Goal: Task Accomplishment & Management: Complete application form

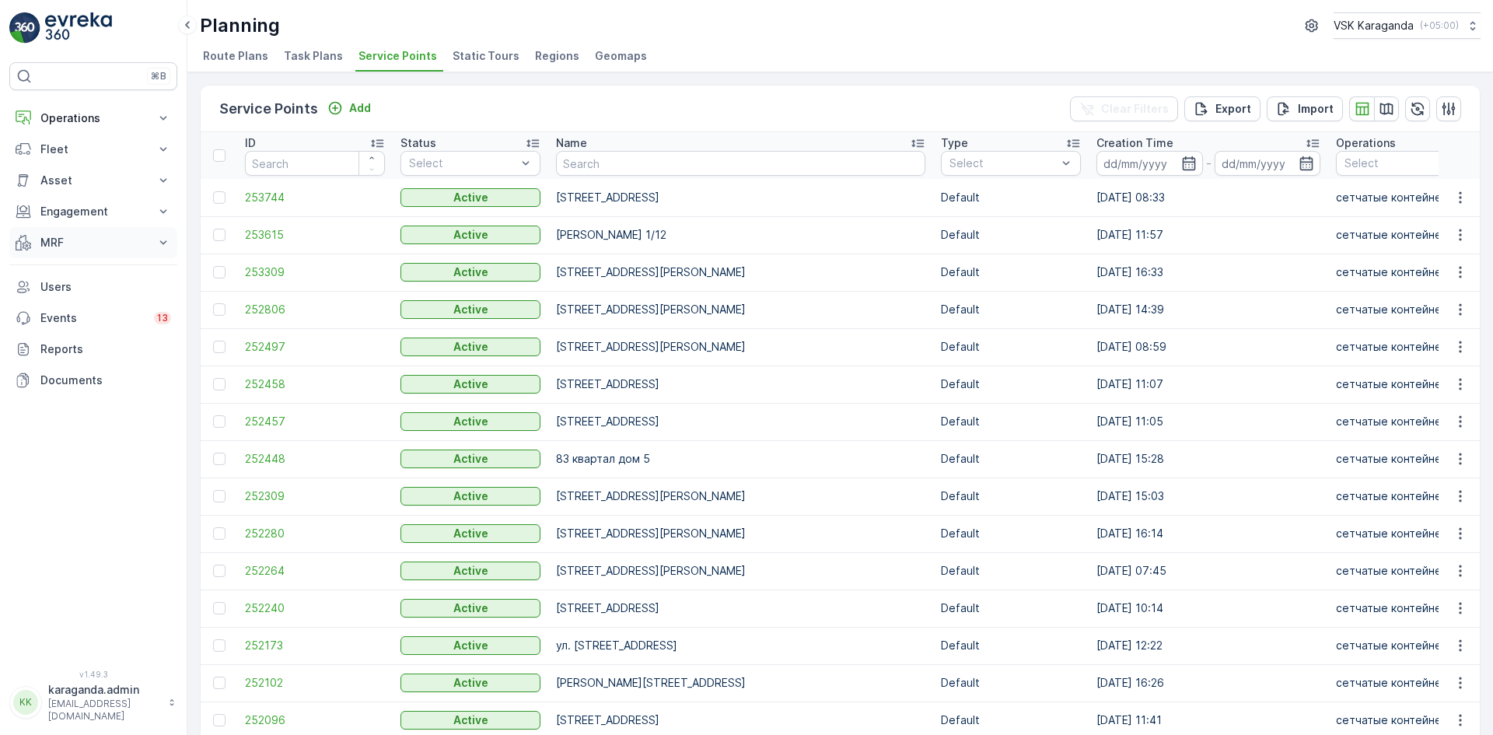
click at [53, 239] on p "MRF" at bounding box center [93, 243] width 106 height 16
click at [59, 268] on p "Входящий & Исходящий" at bounding box center [105, 269] width 131 height 16
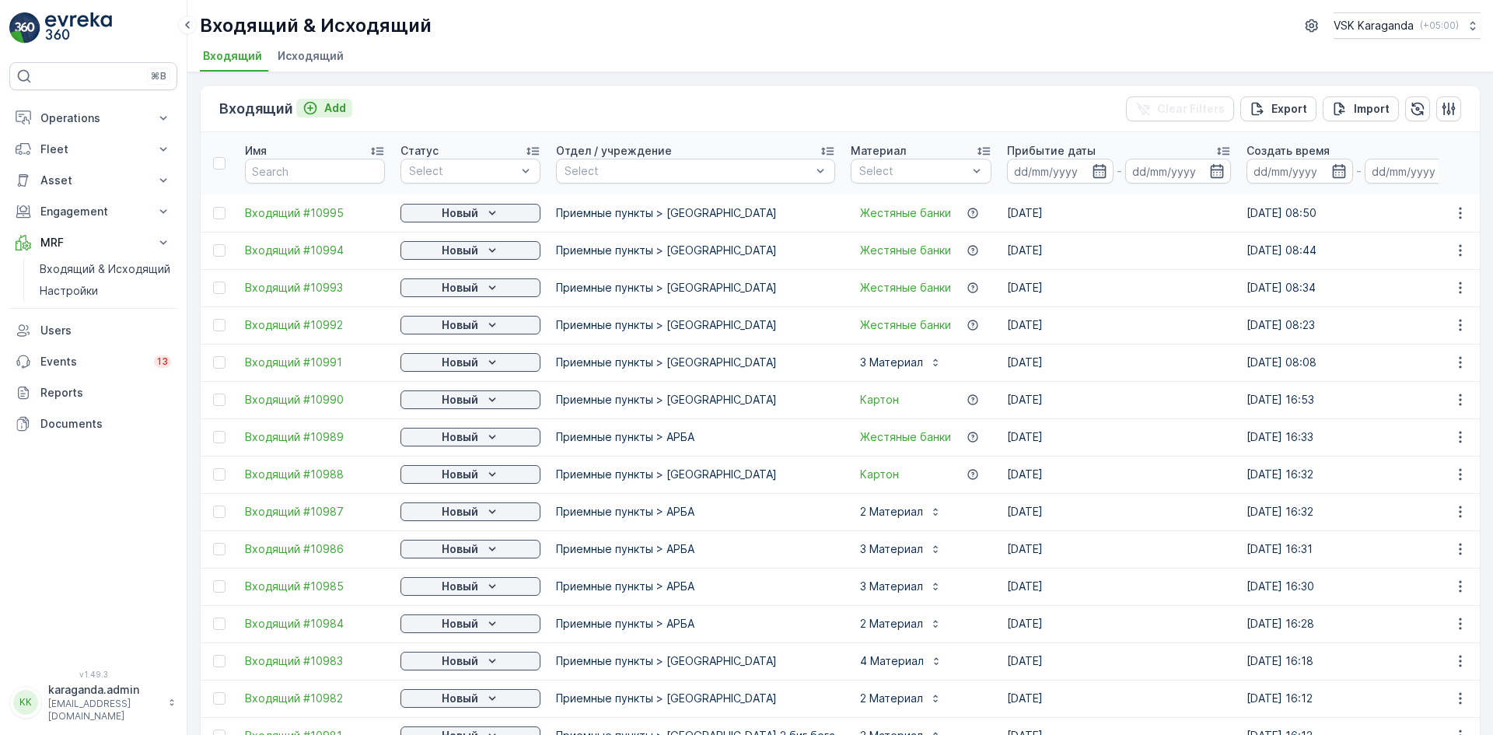
click at [339, 103] on p "Add" at bounding box center [335, 108] width 22 height 16
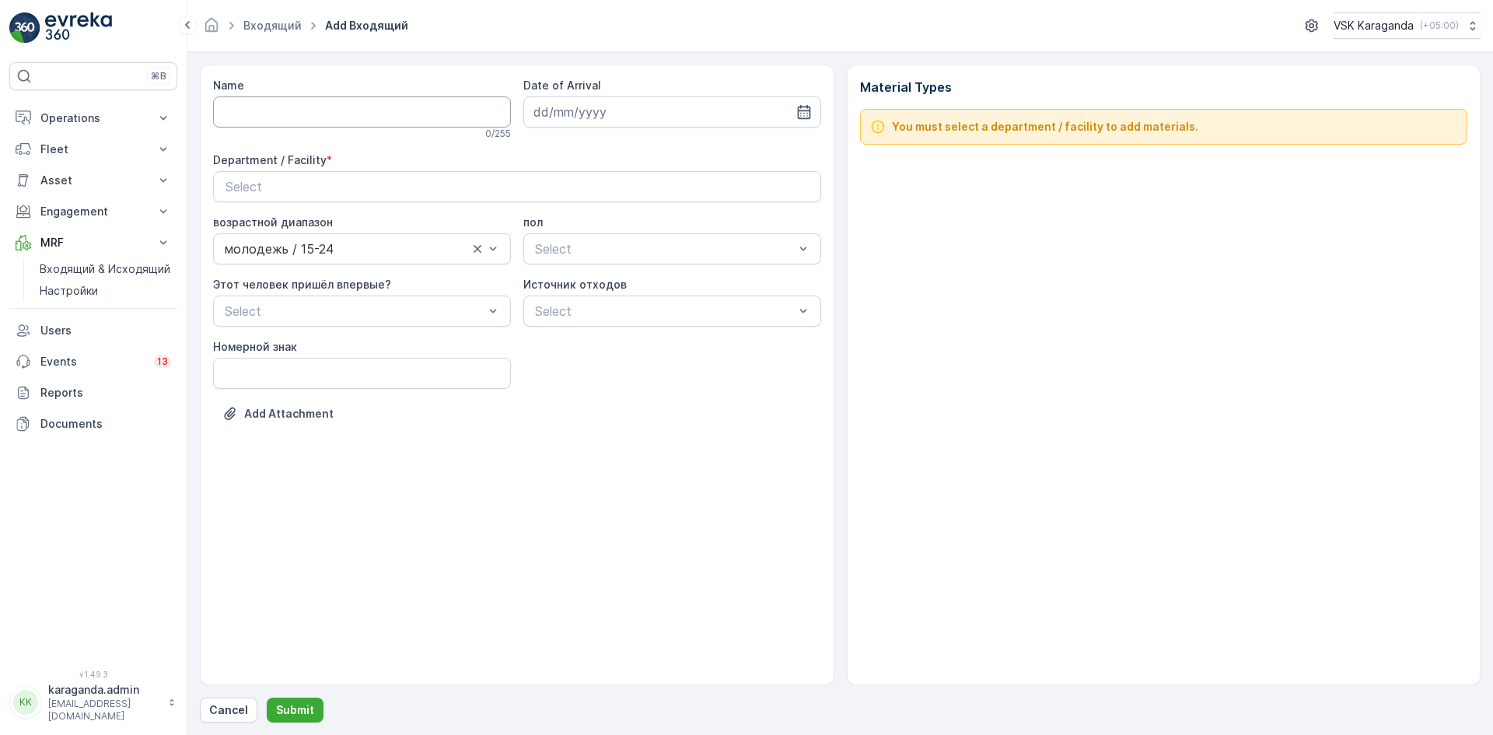
click at [302, 117] on input "Name" at bounding box center [362, 111] width 298 height 31
type input "от 08.08.2025"
click at [811, 117] on icon "button" at bounding box center [804, 112] width 16 height 16
click at [606, 248] on div "9" at bounding box center [605, 241] width 25 height 25
type input "[DATE]"
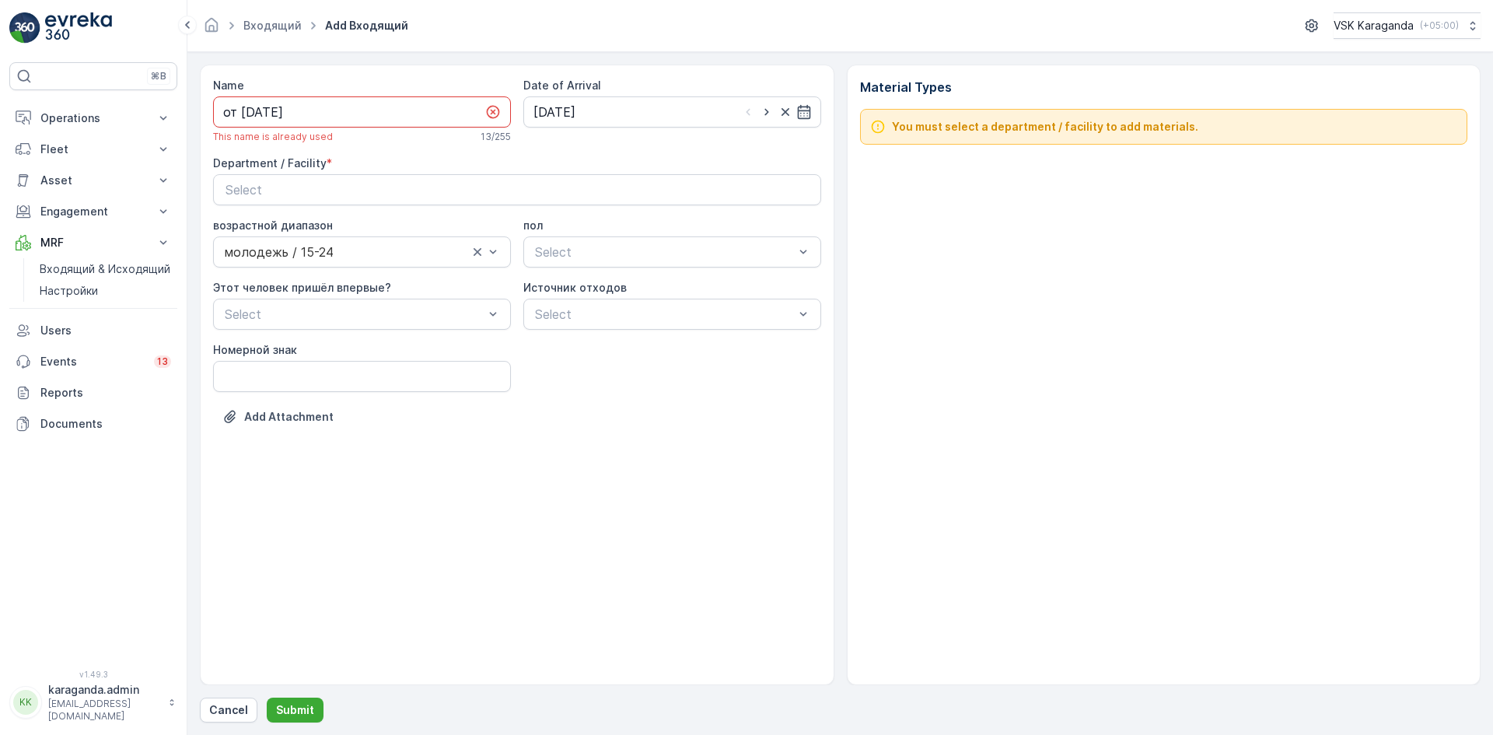
click at [267, 112] on input "от 08.08.2025" at bounding box center [362, 111] width 298 height 31
type input "от [DATE]"
click at [304, 191] on div "Select" at bounding box center [517, 189] width 583 height 19
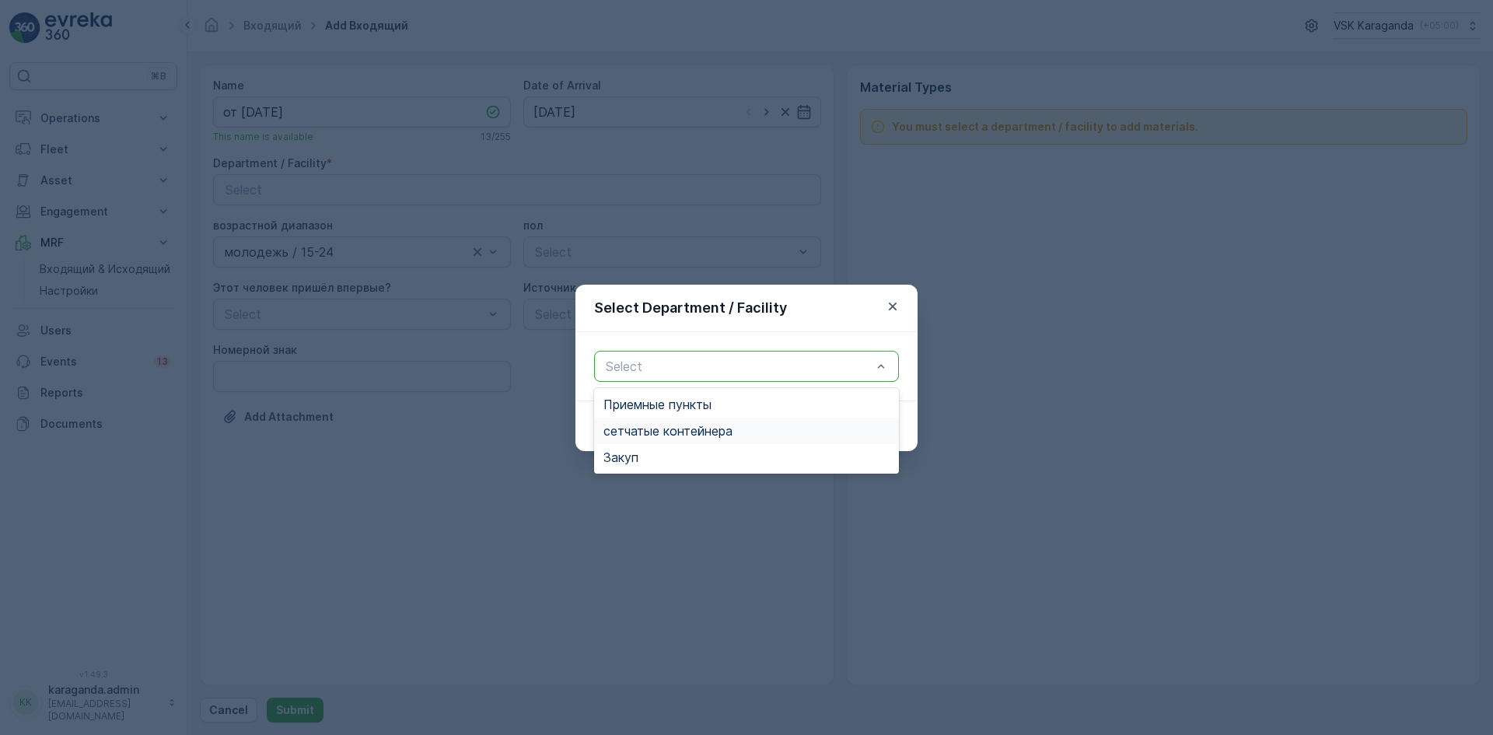
click at [745, 428] on div "сетчатыe контейнера" at bounding box center [747, 431] width 286 height 14
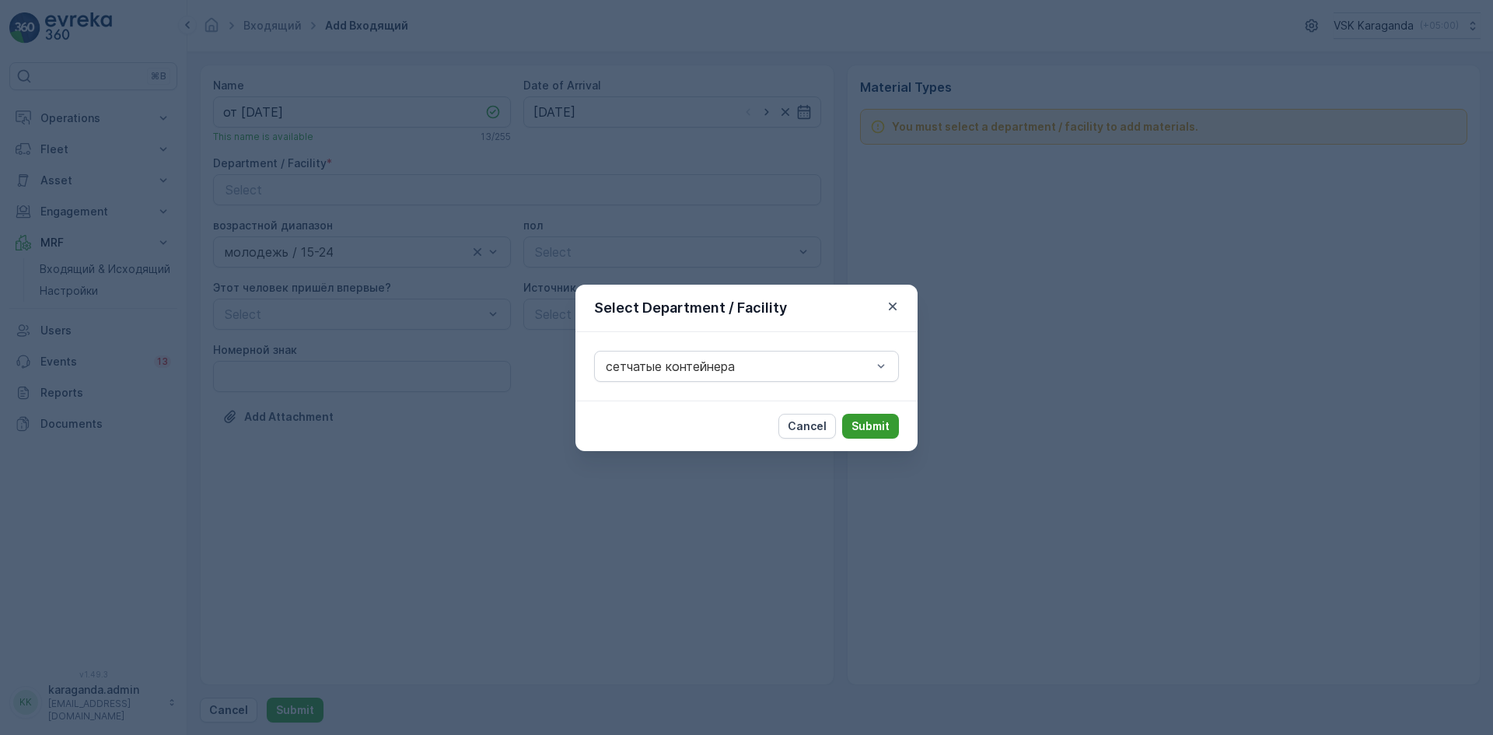
click at [886, 421] on p "Submit" at bounding box center [871, 426] width 38 height 16
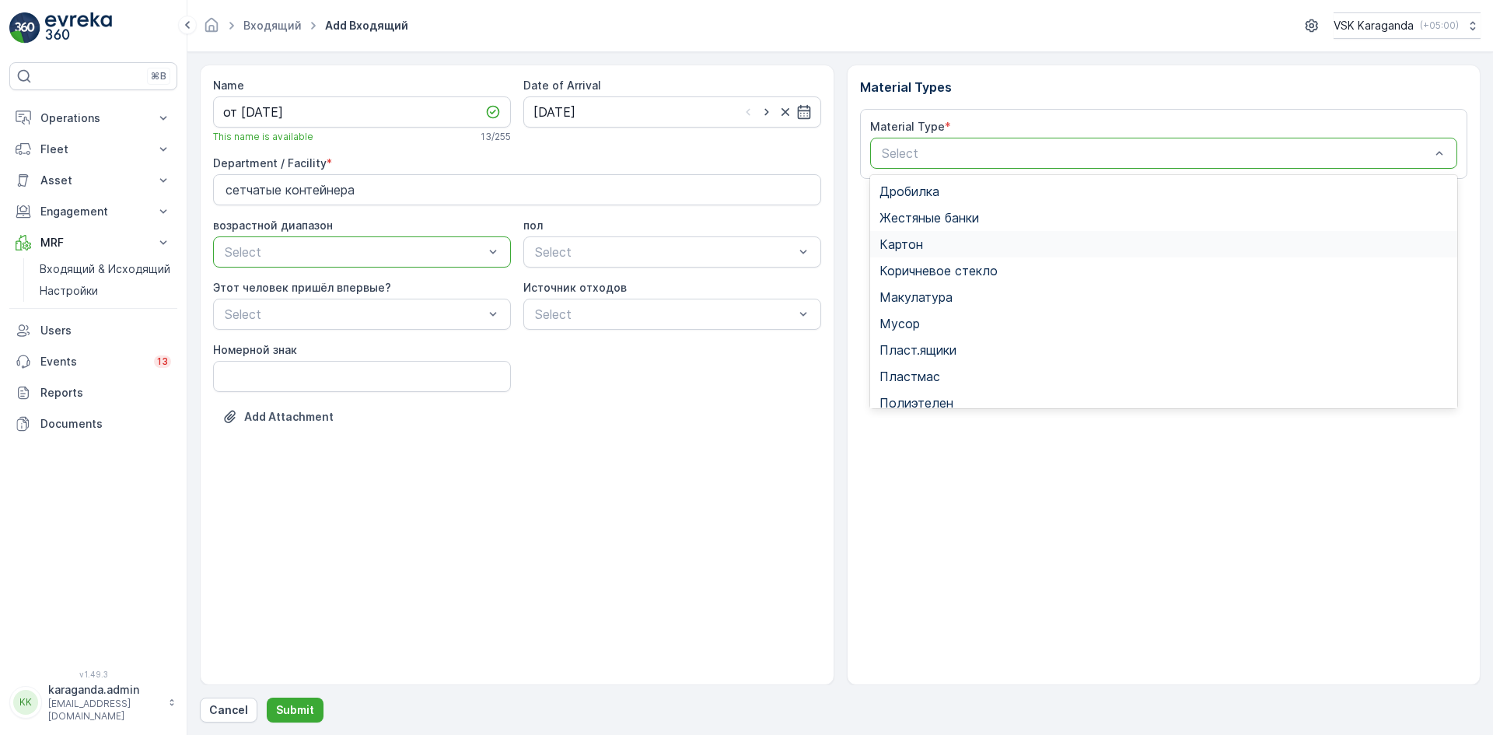
click at [968, 250] on div "Картон" at bounding box center [1164, 244] width 569 height 14
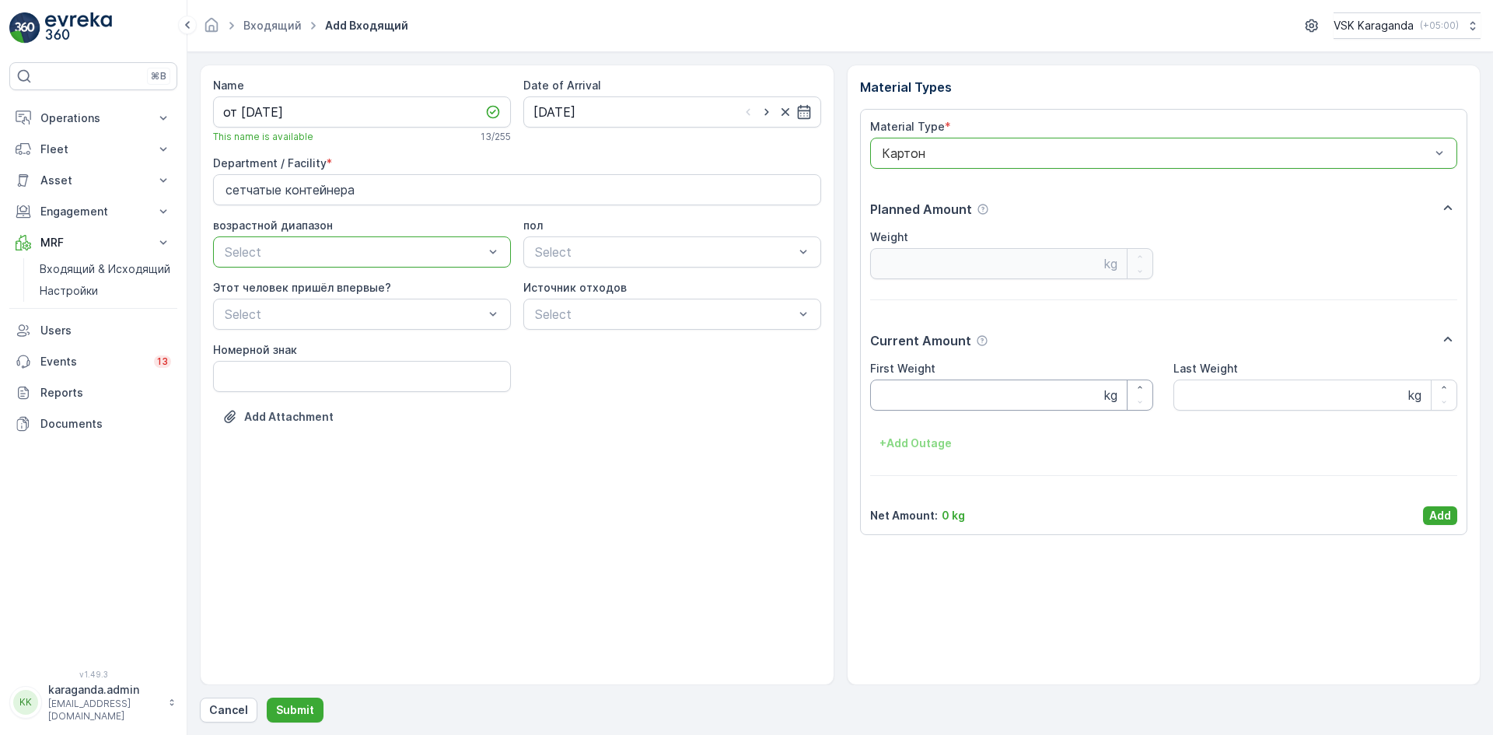
click at [973, 392] on Weight "First Weight" at bounding box center [1012, 395] width 284 height 31
type Weight "2930"
click at [1437, 510] on p "Add" at bounding box center [1440, 516] width 22 height 16
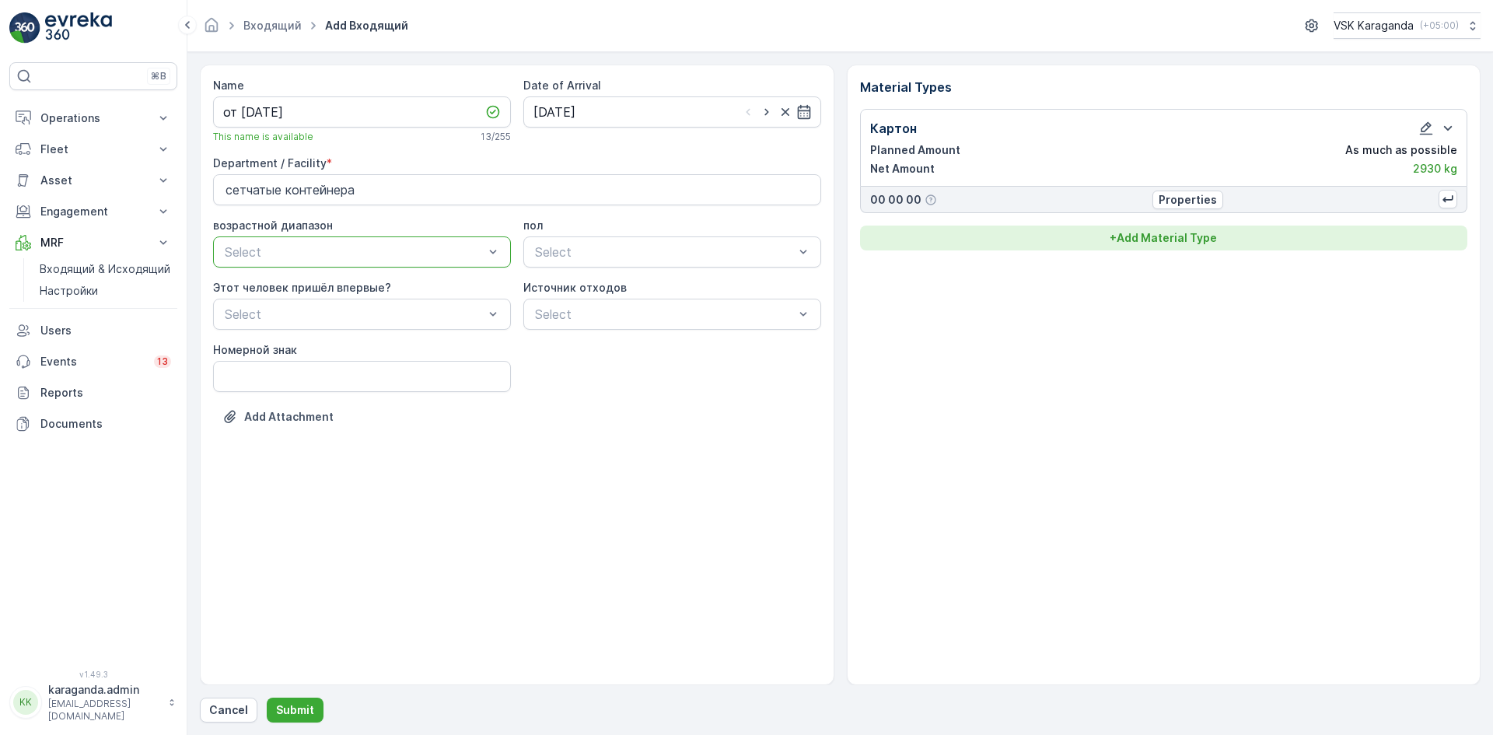
click at [1185, 229] on button "+ Add Material Type" at bounding box center [1164, 238] width 608 height 25
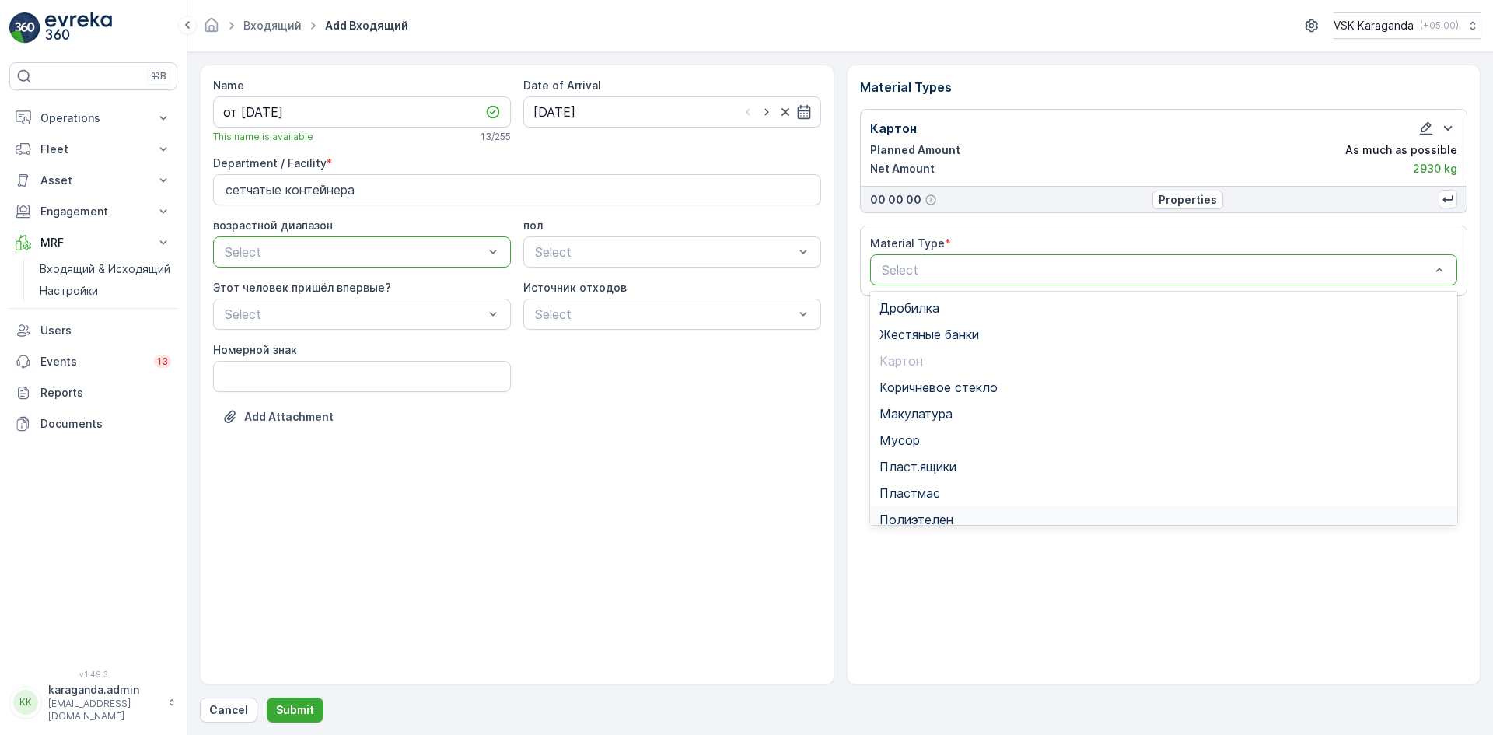
click at [924, 518] on span "Полиэтелен" at bounding box center [917, 520] width 74 height 14
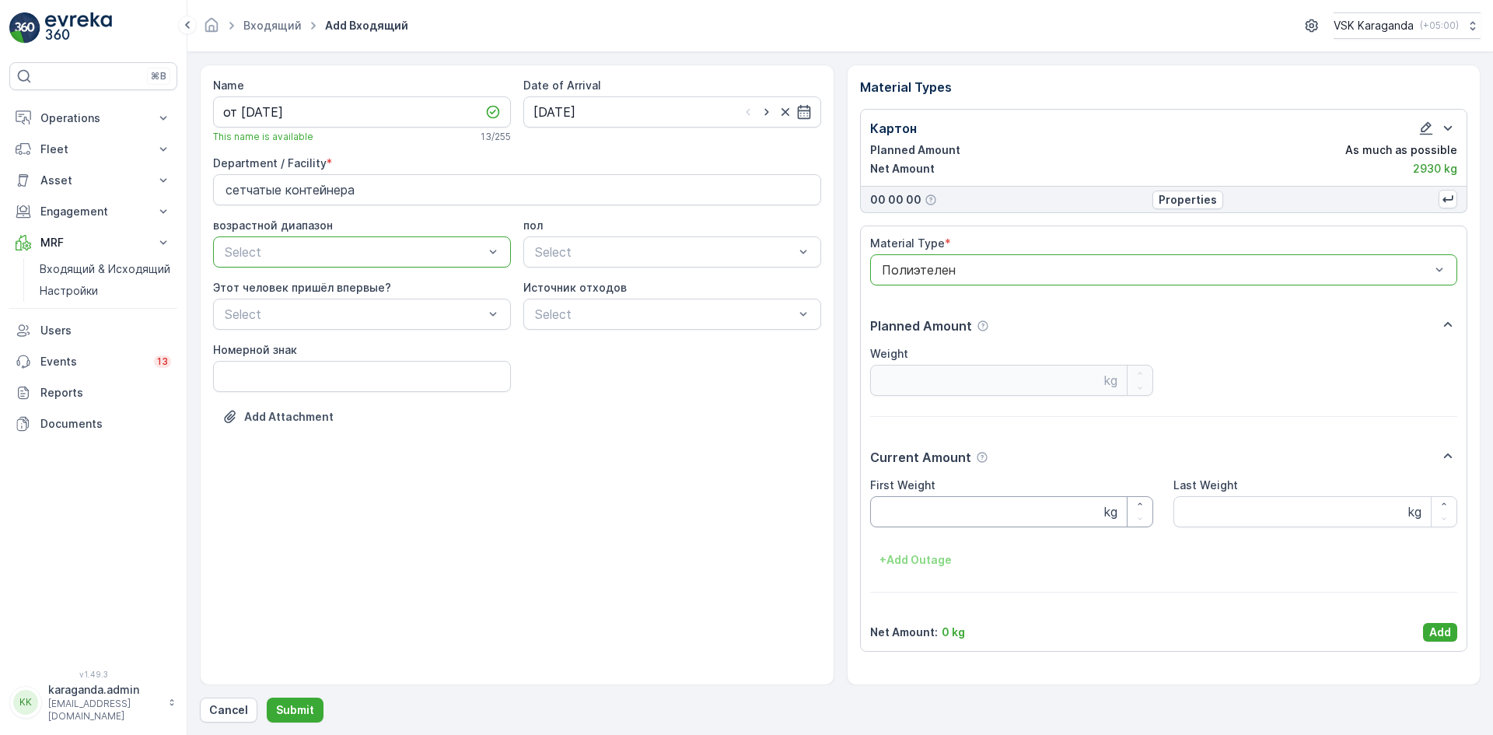
click at [936, 503] on Weight "First Weight" at bounding box center [1012, 511] width 284 height 31
type Weight "302"
click at [1440, 621] on div "Material Type * option Полиэтелен, selected. Полиэтелен Planned Amount Weight k…" at bounding box center [1164, 439] width 588 height 406
click at [1441, 629] on p "Add" at bounding box center [1440, 633] width 22 height 16
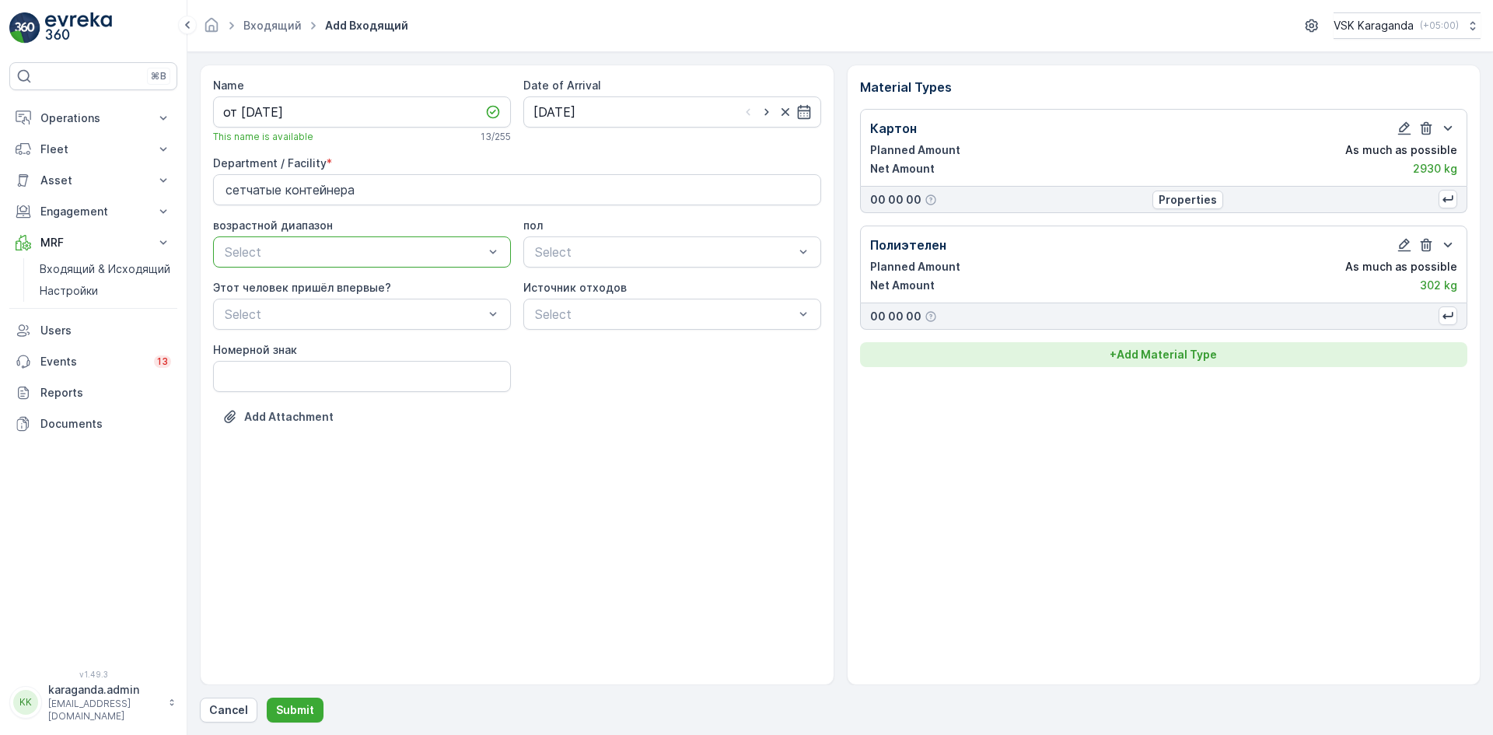
click at [1186, 345] on button "+ Add Material Type" at bounding box center [1164, 354] width 608 height 25
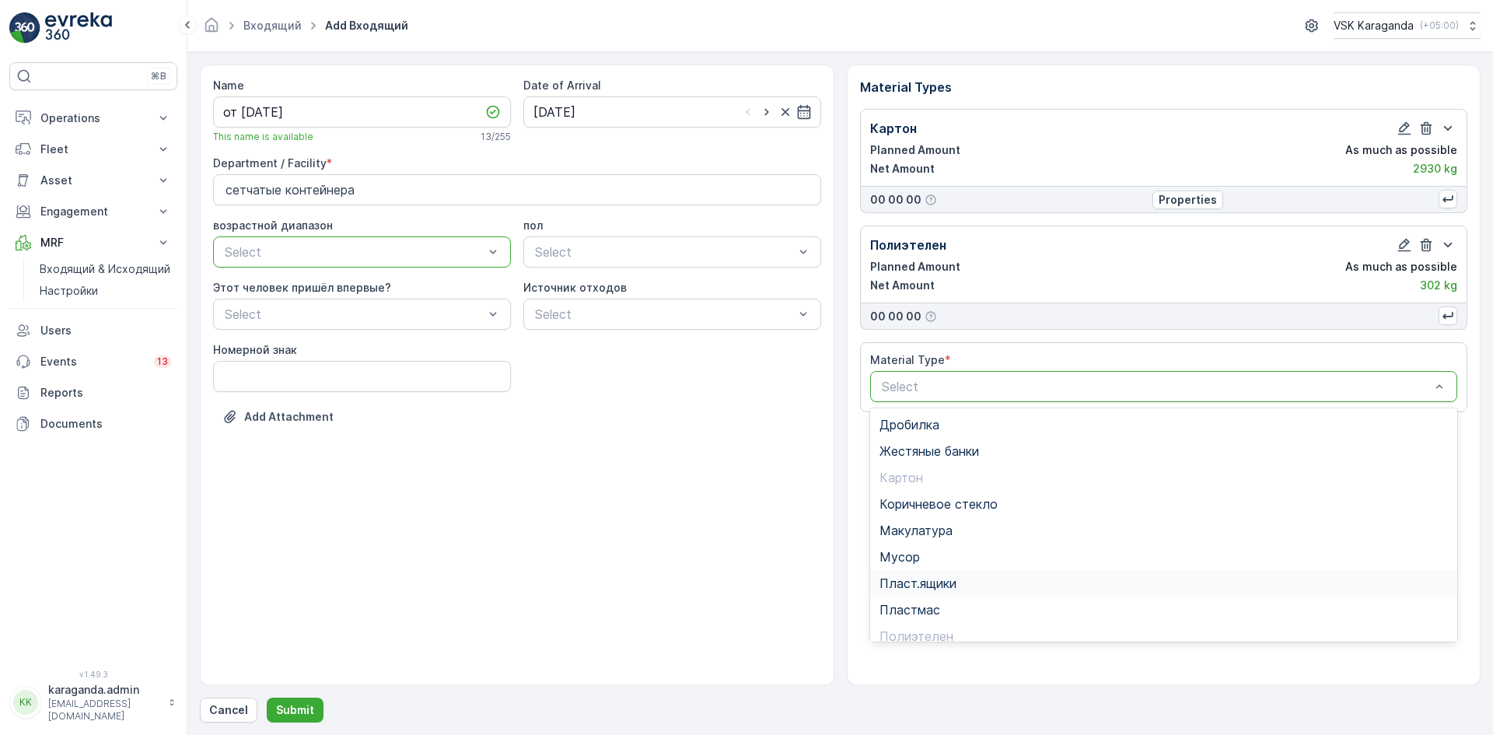
scroll to position [90, 0]
click at [941, 576] on span "Пэт бутылки" at bounding box center [918, 572] width 77 height 14
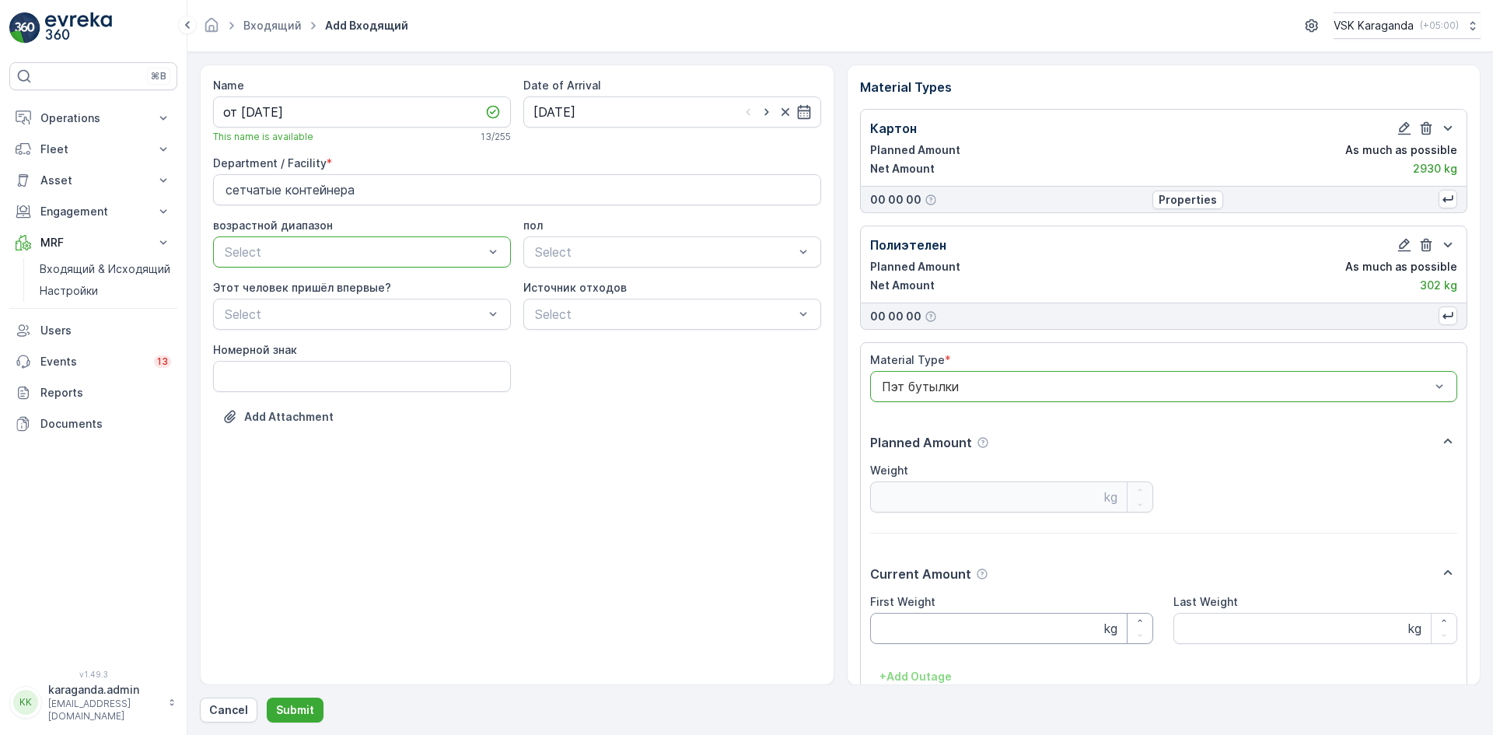
click at [936, 640] on Weight "First Weight" at bounding box center [1012, 628] width 284 height 31
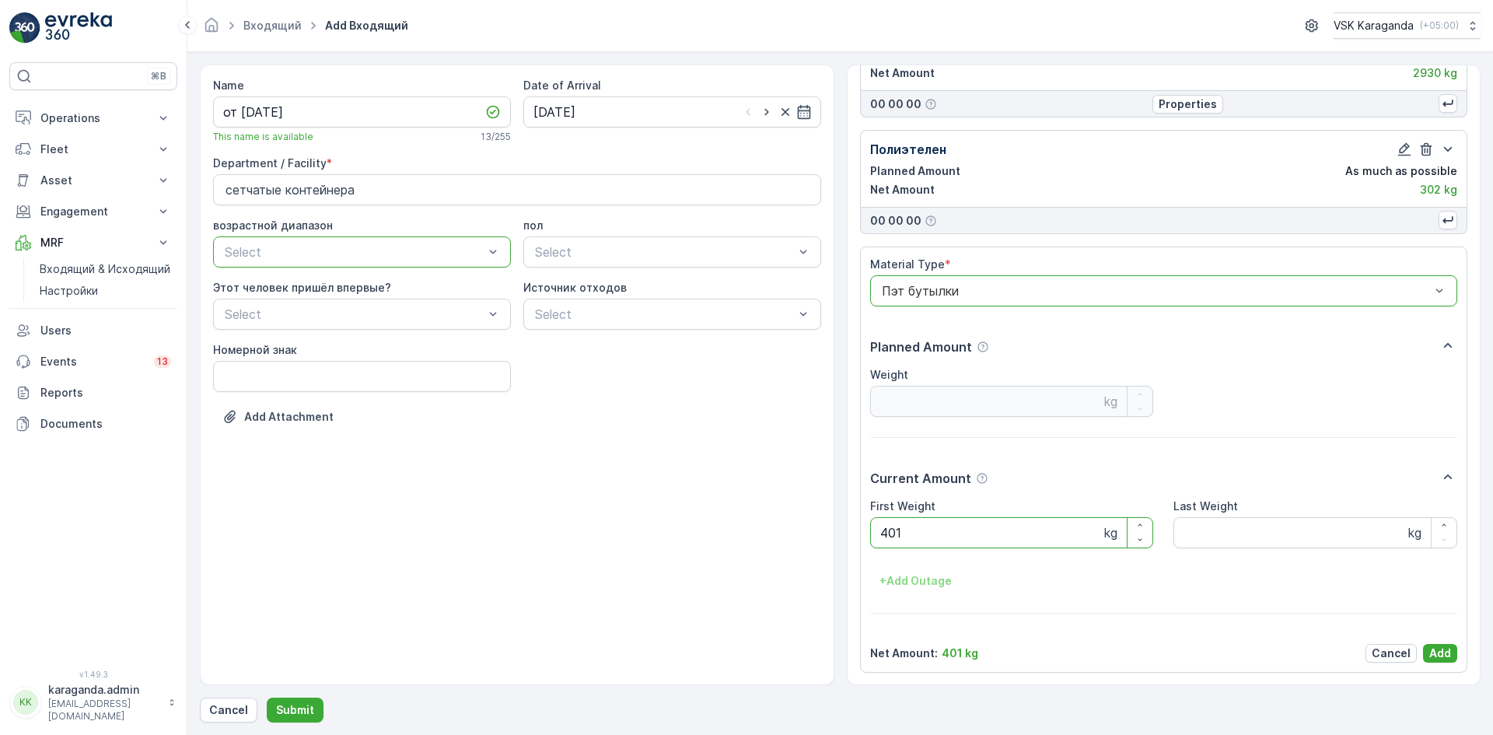
scroll to position [96, 0]
type Weight "401"
click at [1446, 653] on p "Add" at bounding box center [1440, 653] width 22 height 16
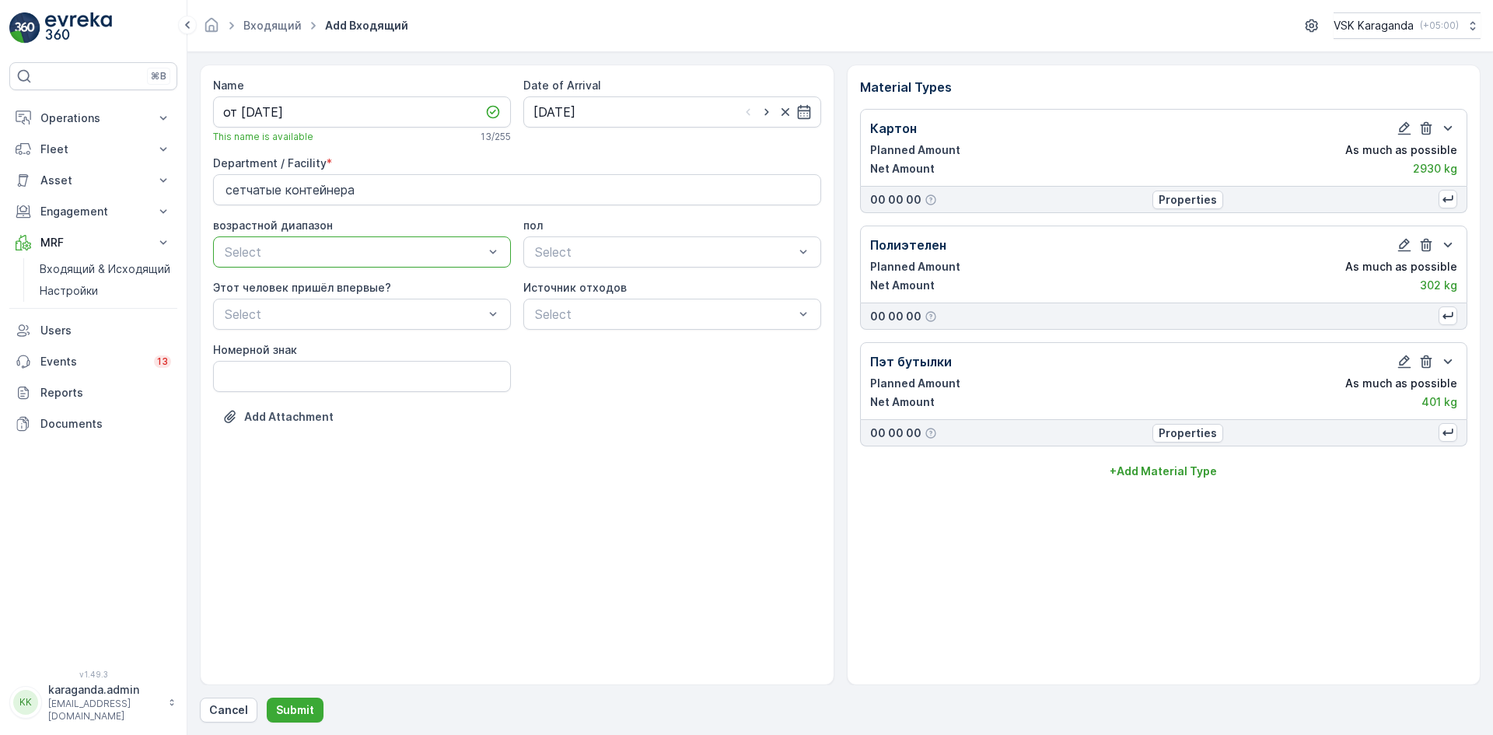
scroll to position [0, 0]
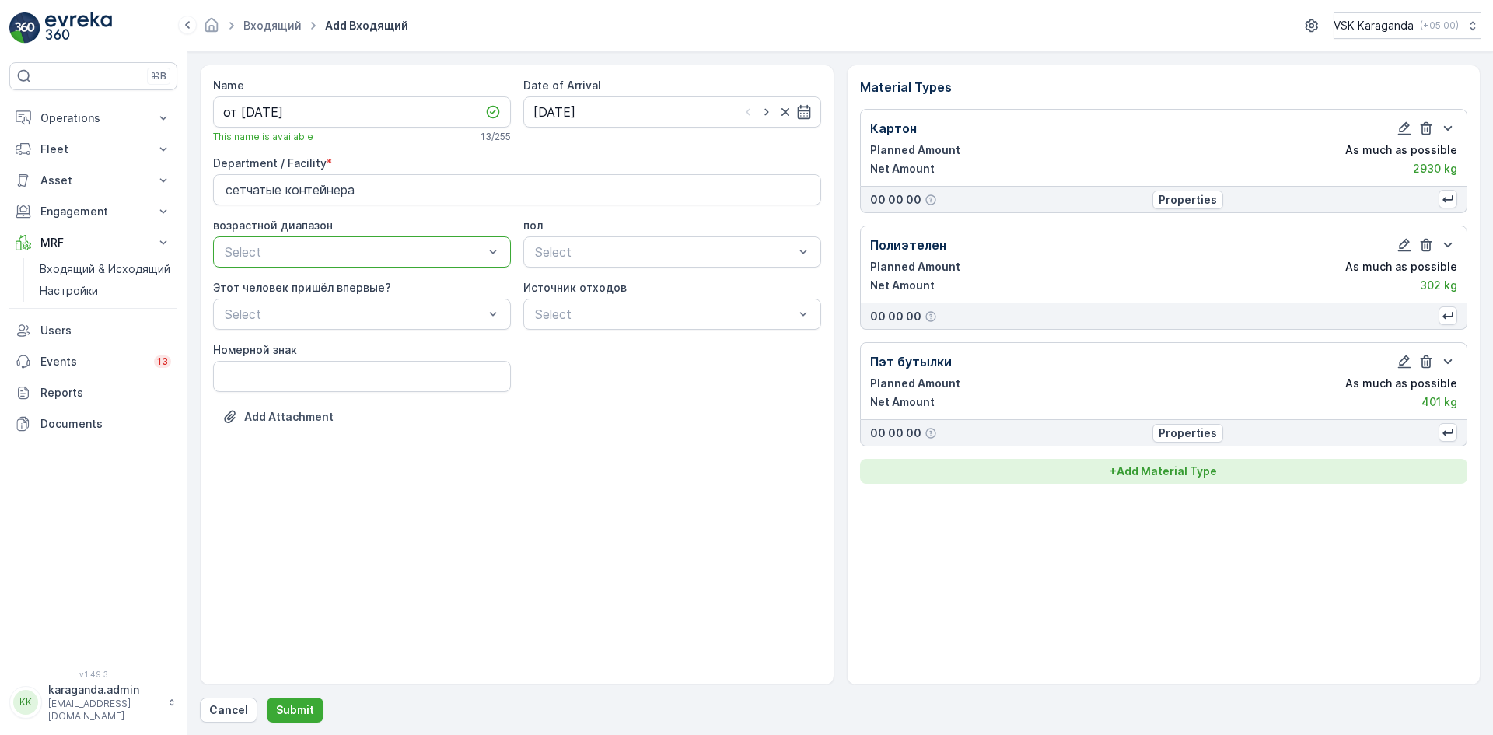
click at [1190, 474] on p "+ Add Material Type" at bounding box center [1163, 472] width 107 height 16
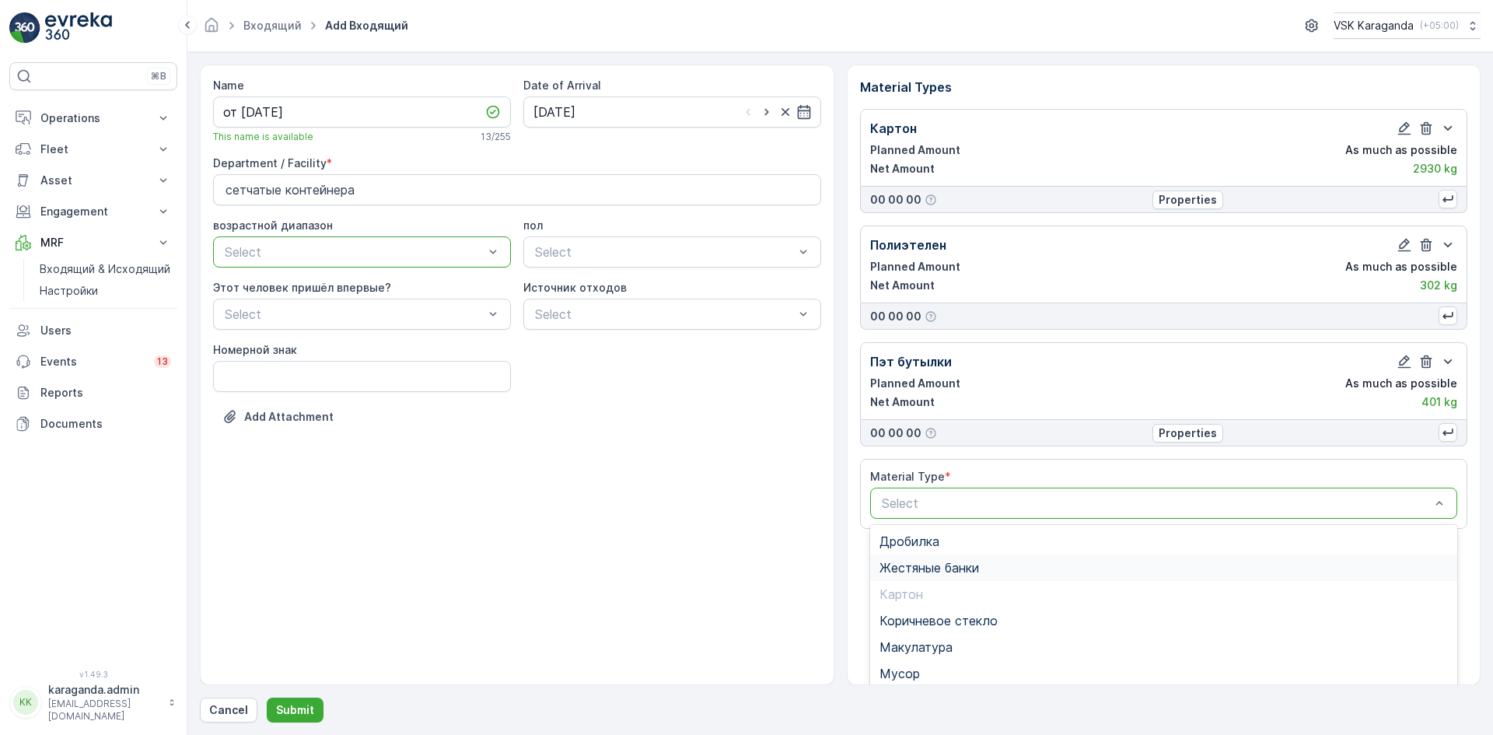
click at [934, 572] on span "Жестяные банки" at bounding box center [930, 568] width 100 height 14
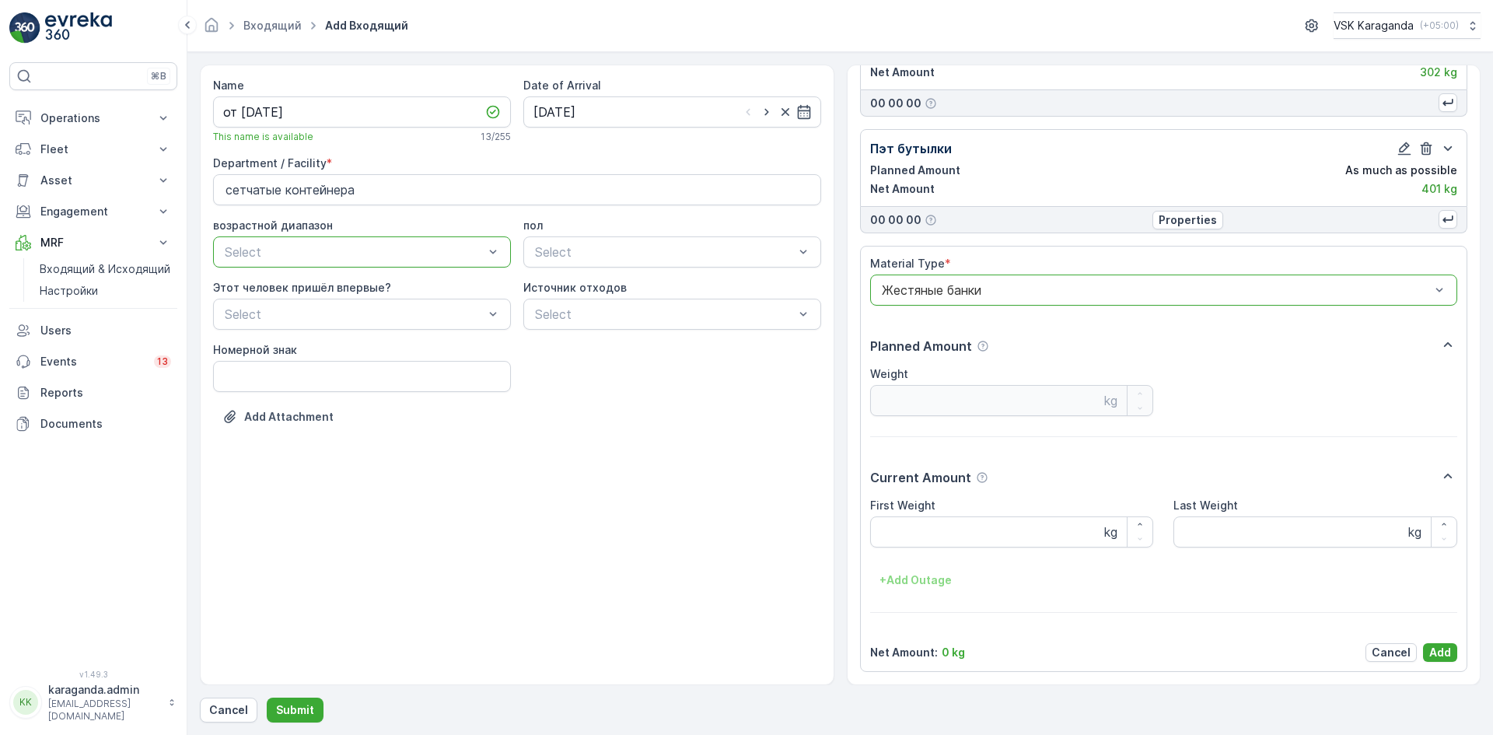
click at [920, 534] on Weight "First Weight" at bounding box center [1012, 531] width 284 height 31
type Weight "18"
click at [1438, 652] on p "Add" at bounding box center [1440, 653] width 22 height 16
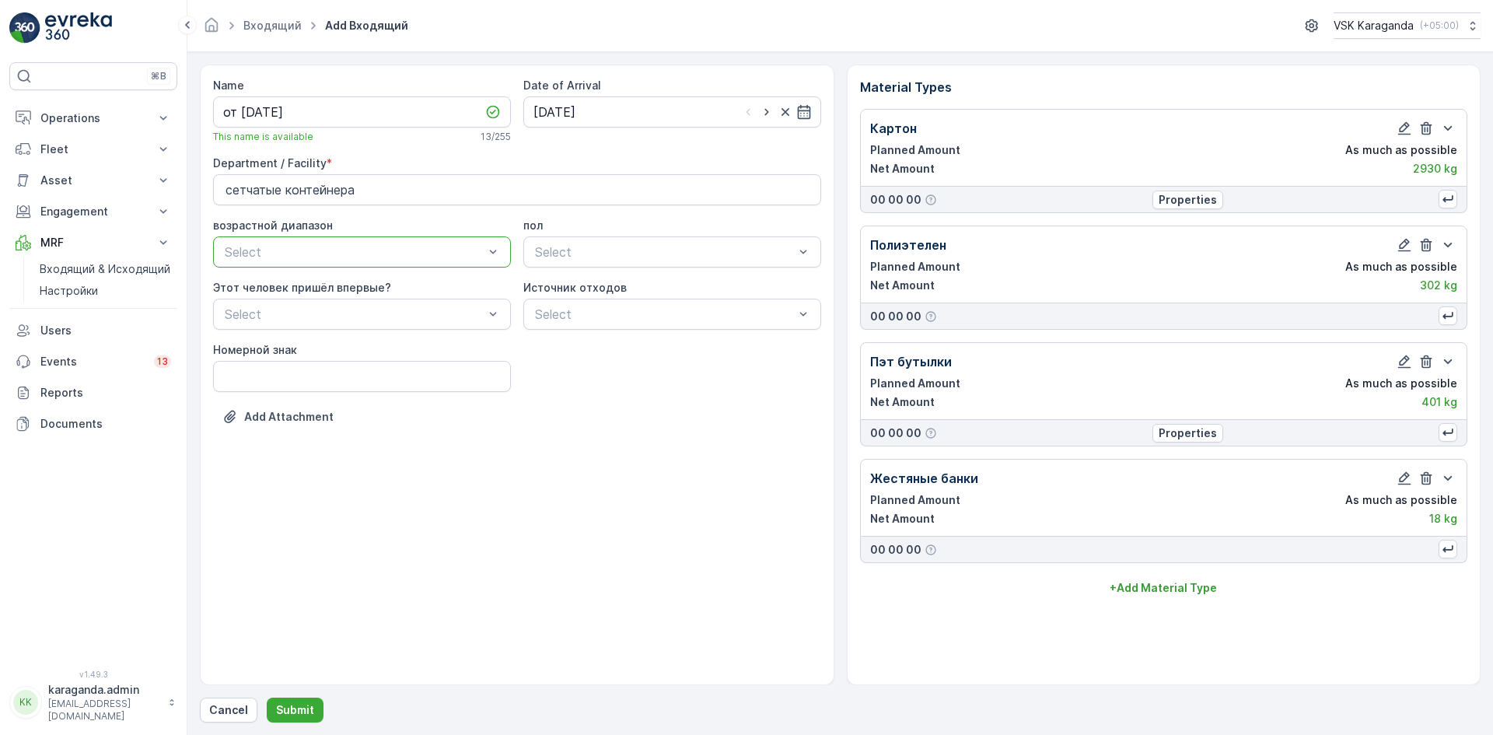
scroll to position [0, 0]
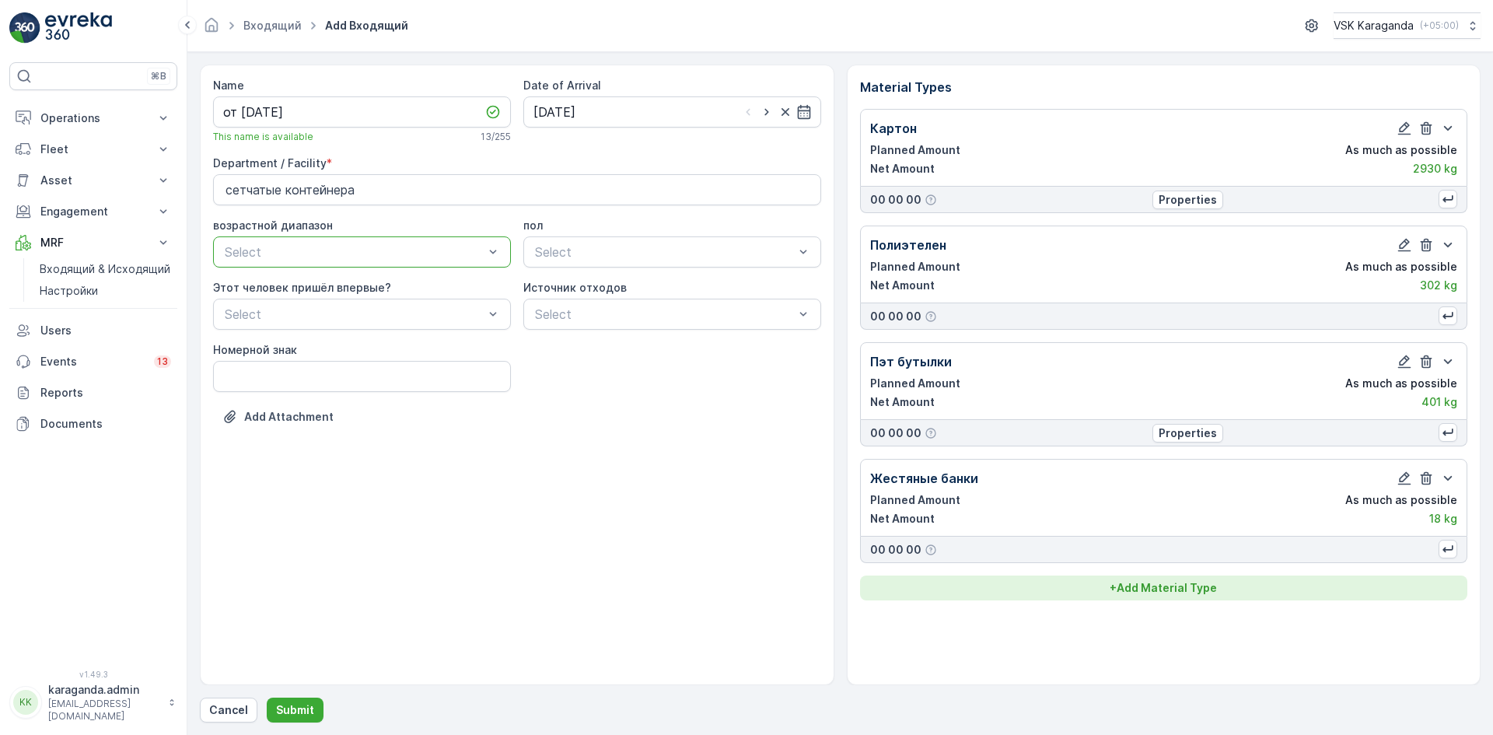
click at [1193, 579] on button "+ Add Material Type" at bounding box center [1164, 588] width 608 height 25
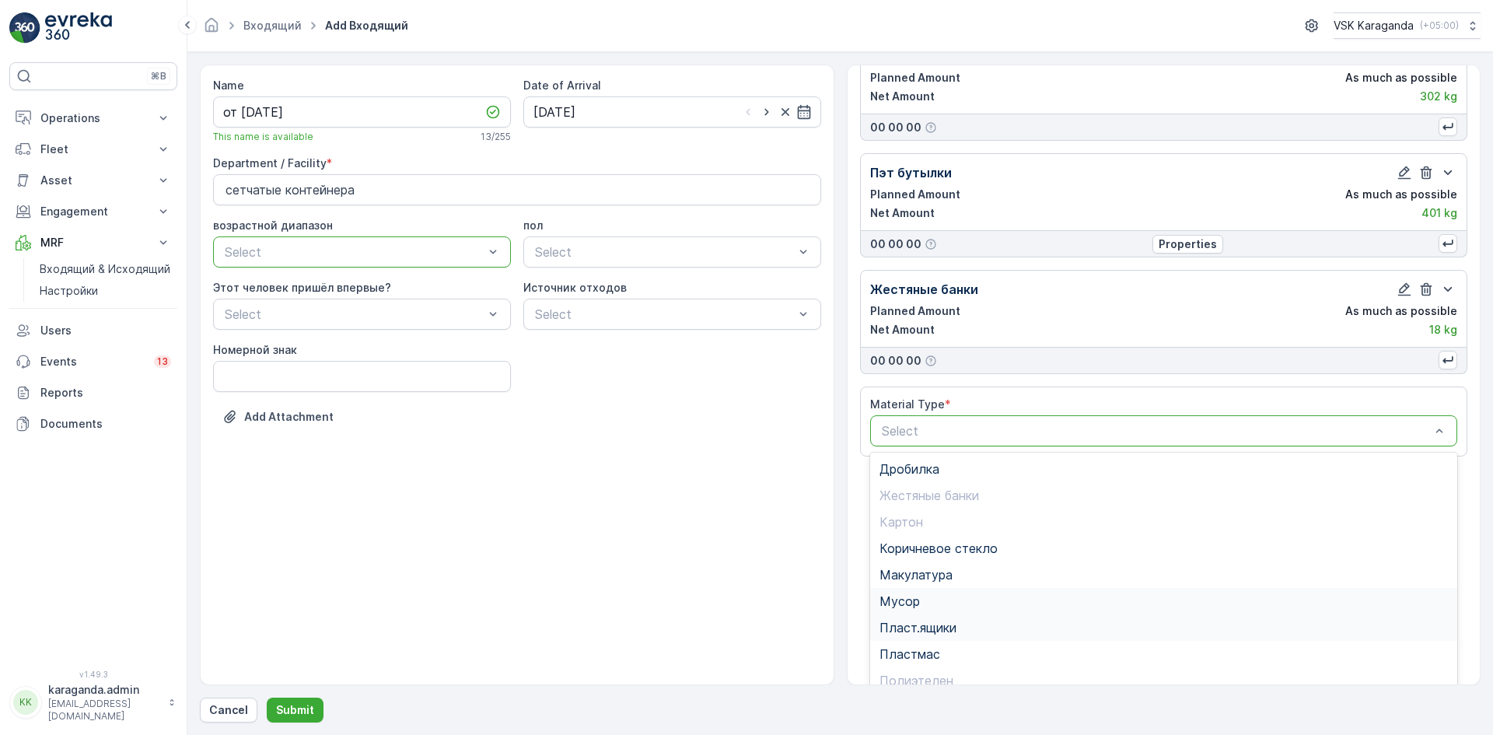
scroll to position [191, 0]
click at [913, 642] on div "Пластмас" at bounding box center [1164, 652] width 588 height 26
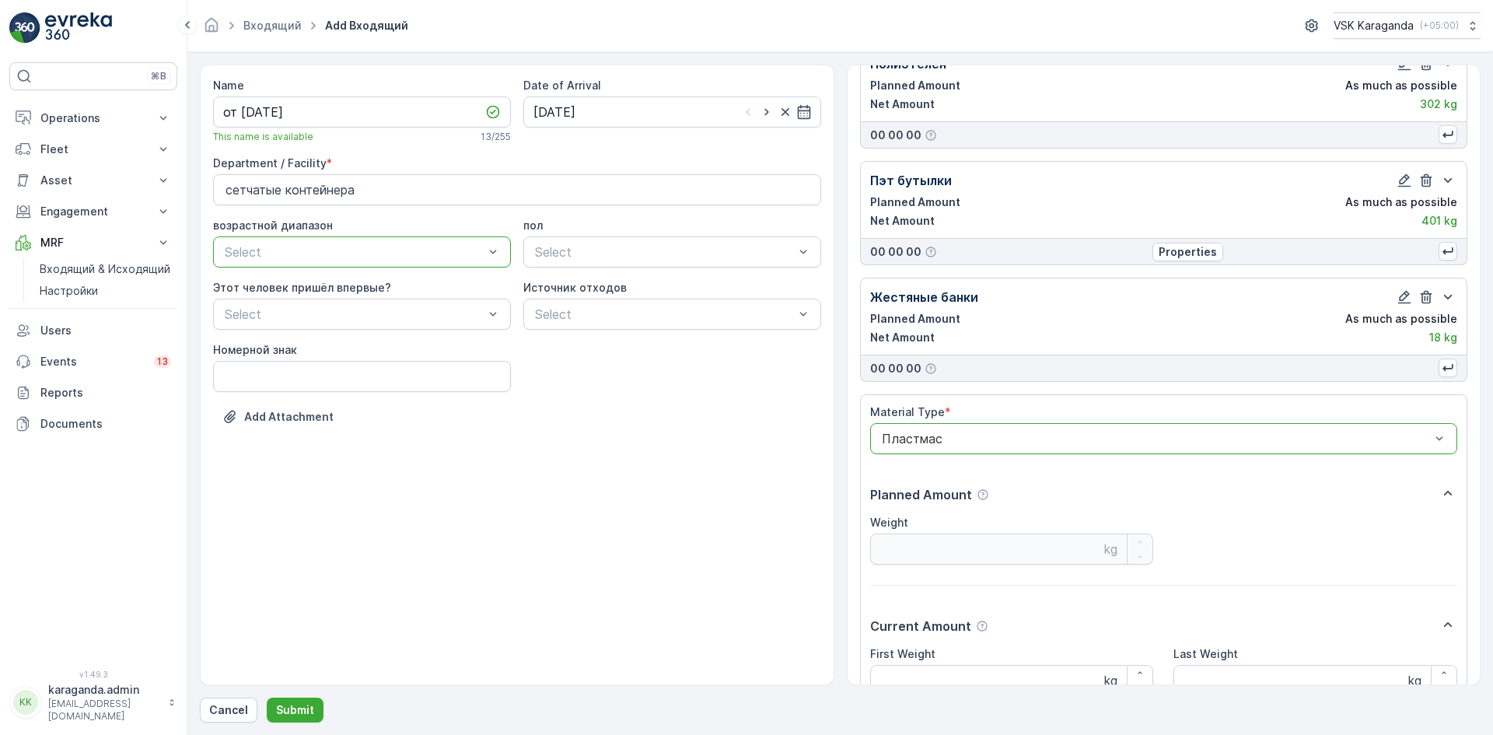
scroll to position [330, 0]
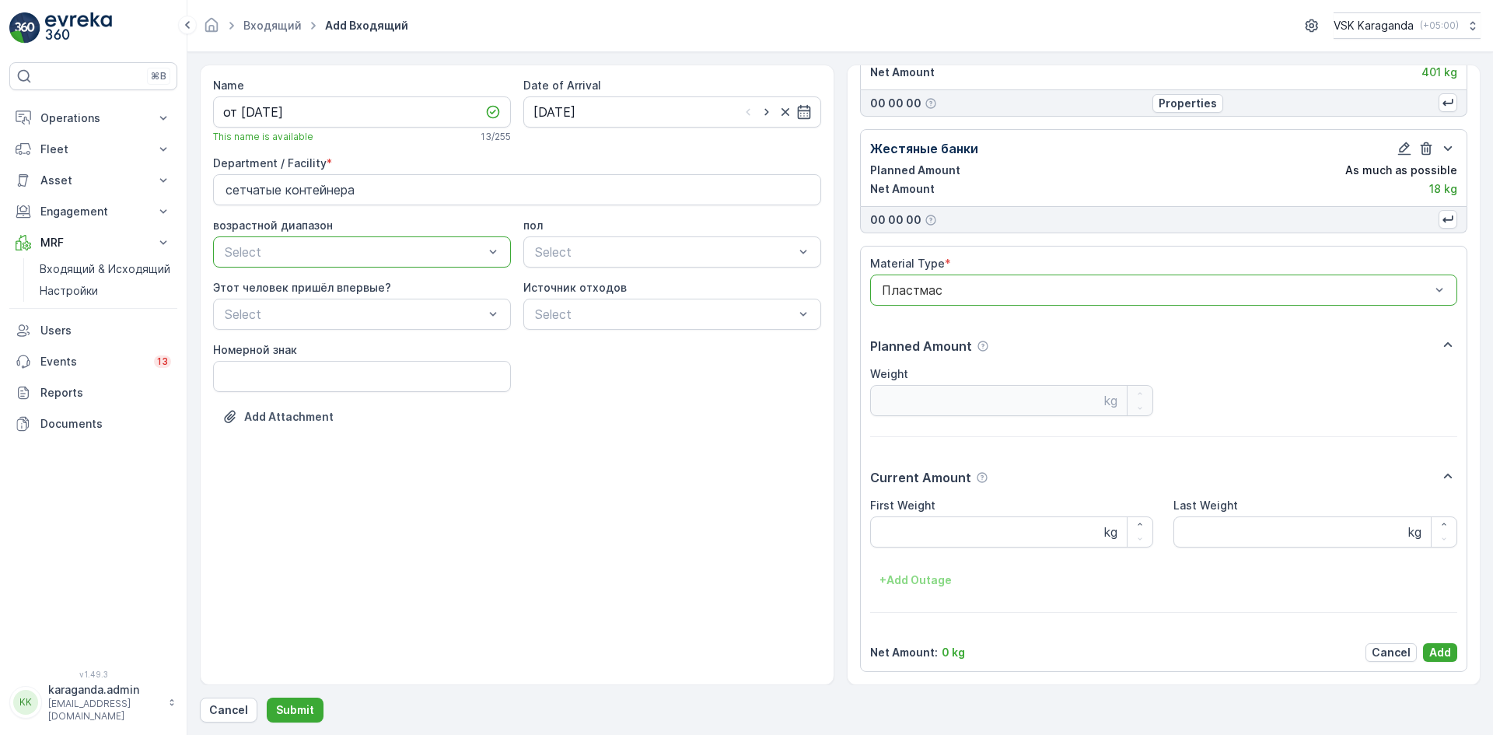
click at [927, 540] on Weight "First Weight" at bounding box center [1012, 531] width 284 height 31
type Weight "51"
click at [1436, 651] on p "Add" at bounding box center [1440, 653] width 22 height 16
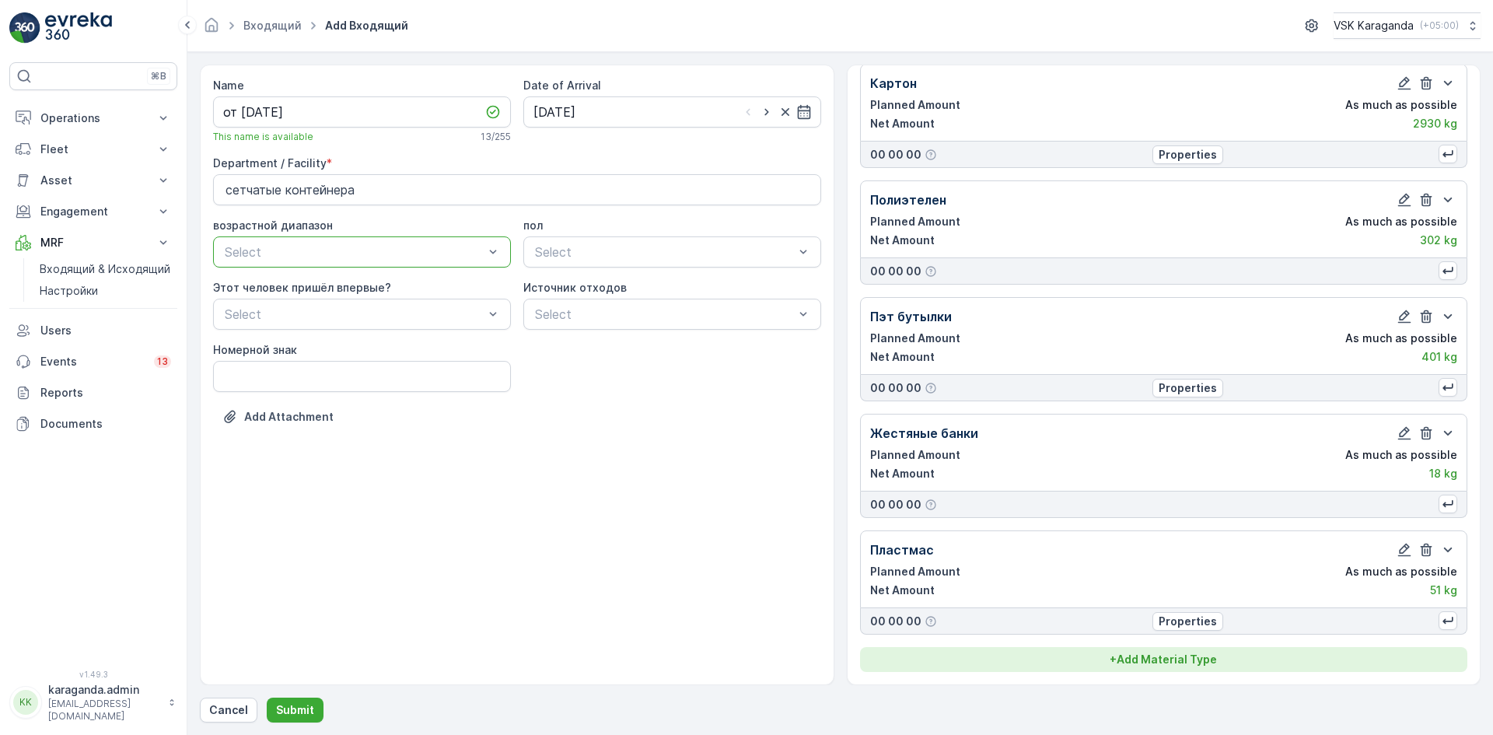
click at [1199, 655] on p "+ Add Material Type" at bounding box center [1163, 660] width 107 height 16
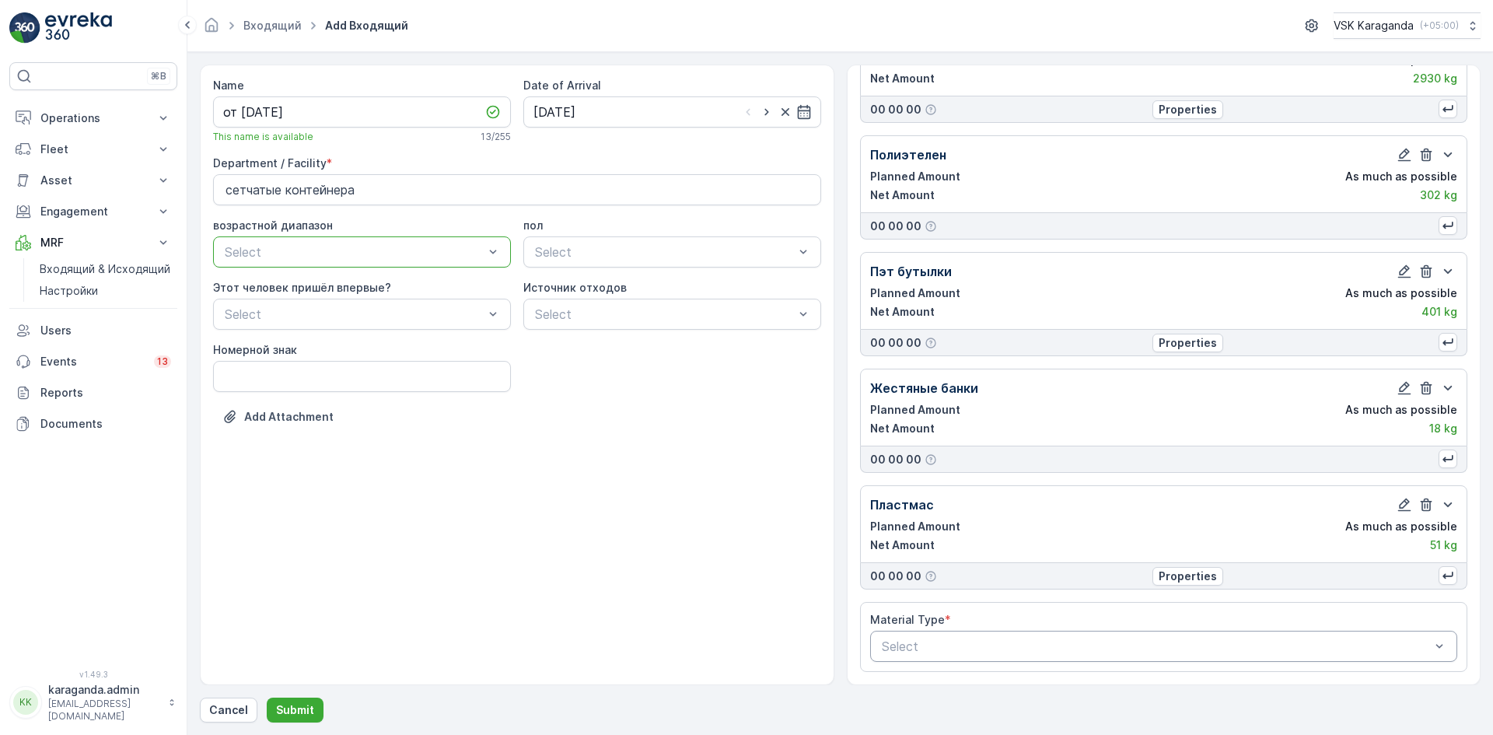
click at [1085, 636] on div "Select" at bounding box center [1164, 646] width 588 height 31
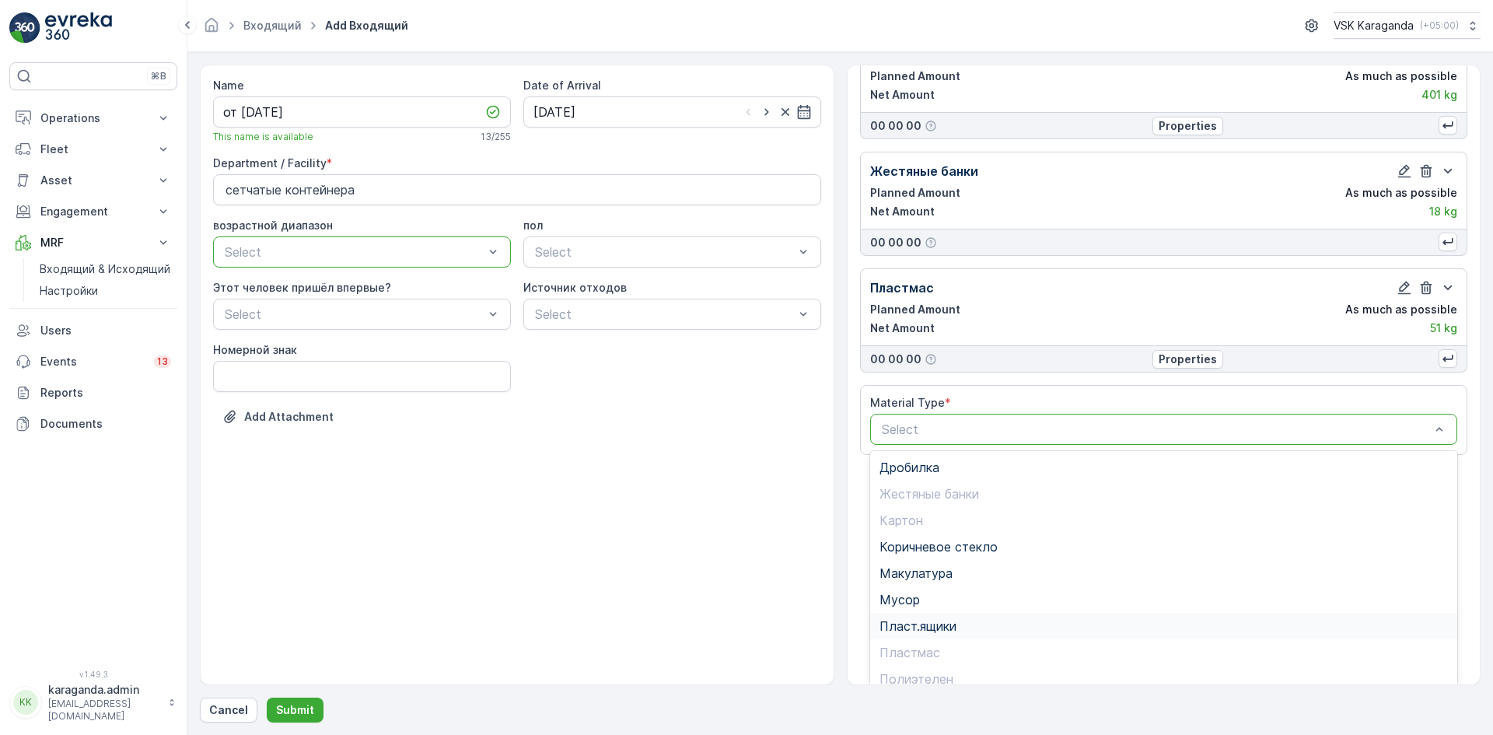
scroll to position [90, 0]
click at [916, 639] on span "Стекло" at bounding box center [902, 642] width 44 height 14
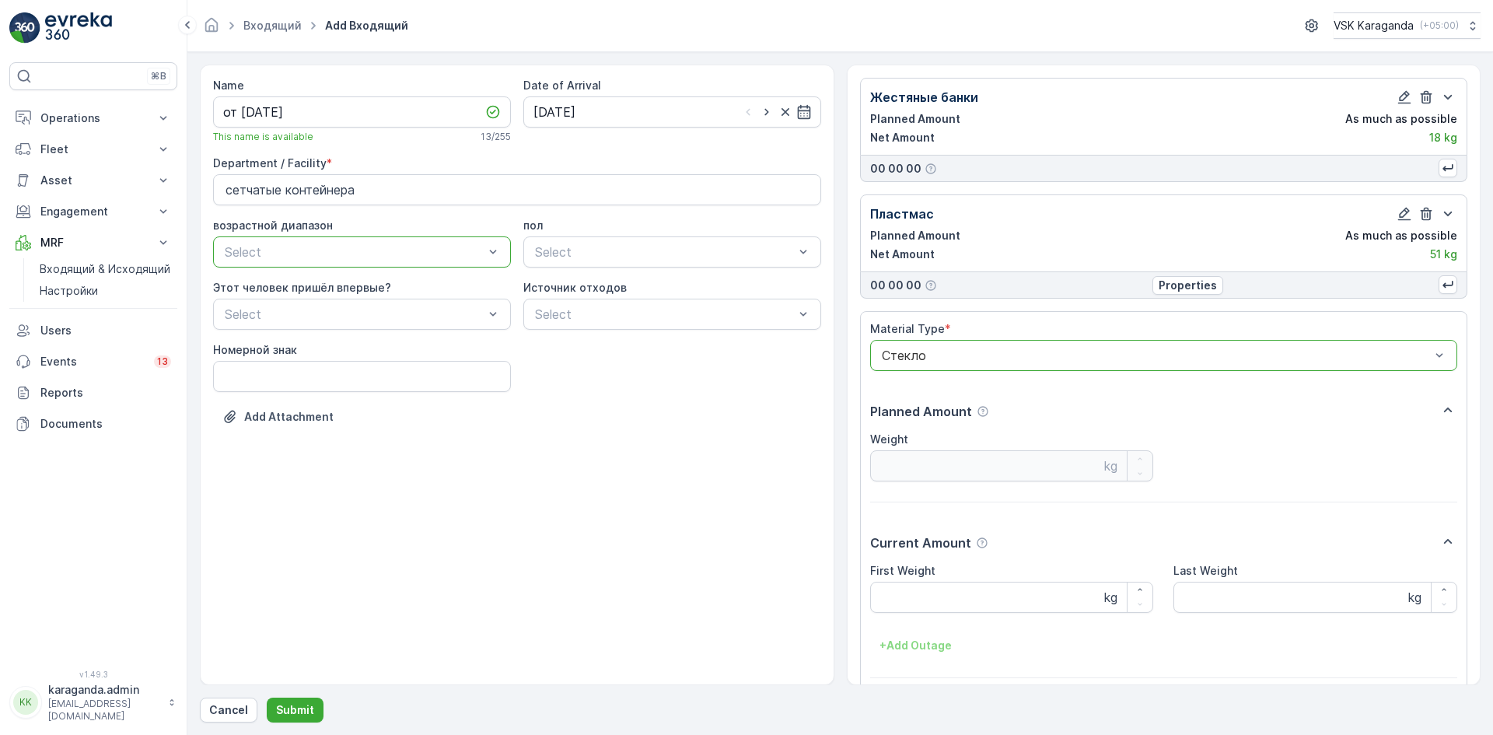
scroll to position [446, 0]
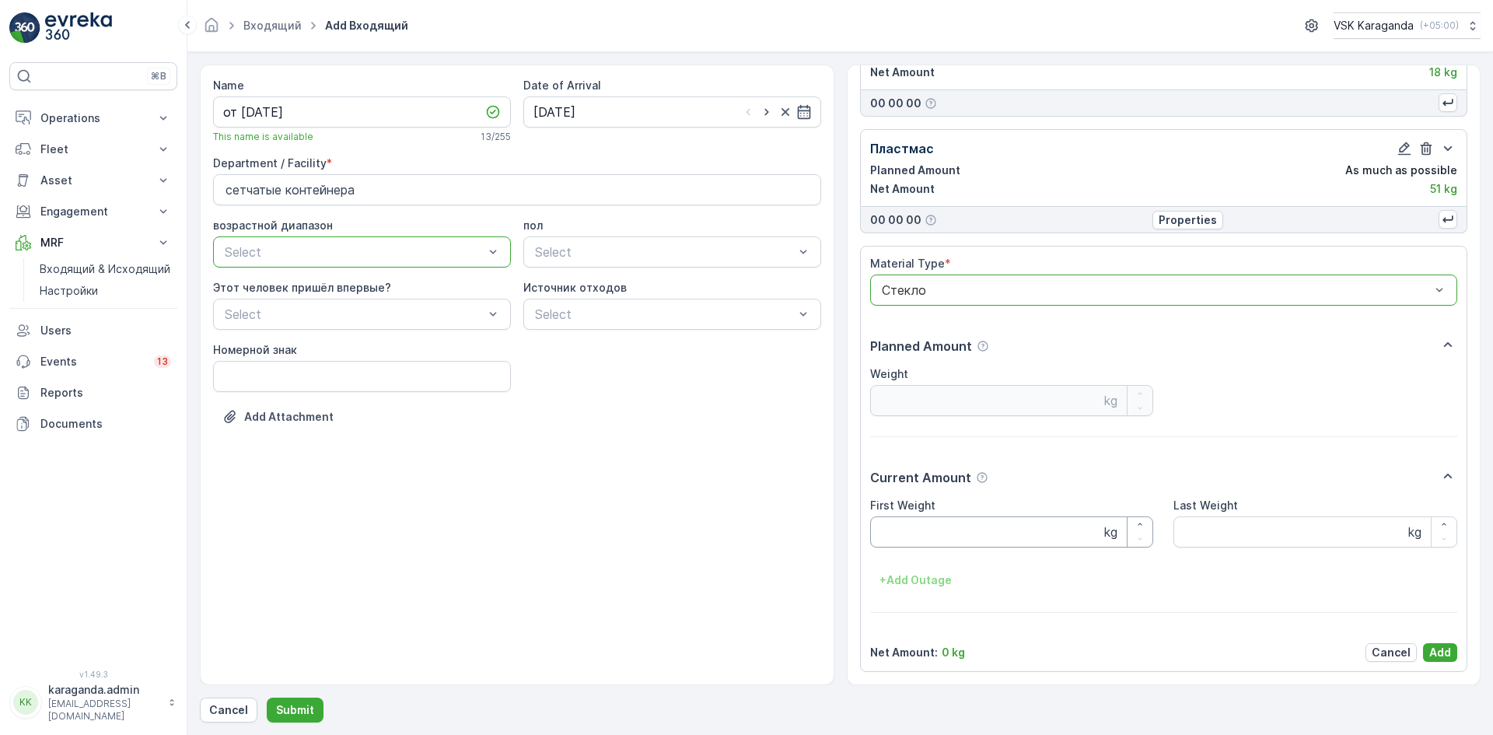
click at [955, 537] on Weight "First Weight" at bounding box center [1012, 531] width 284 height 31
type Weight "231"
click at [1433, 642] on div "Material Type * option Стекло, selected. Стекло Planned Amount Weight kg Curren…" at bounding box center [1164, 459] width 588 height 406
click at [1447, 649] on button "Add" at bounding box center [1440, 652] width 34 height 19
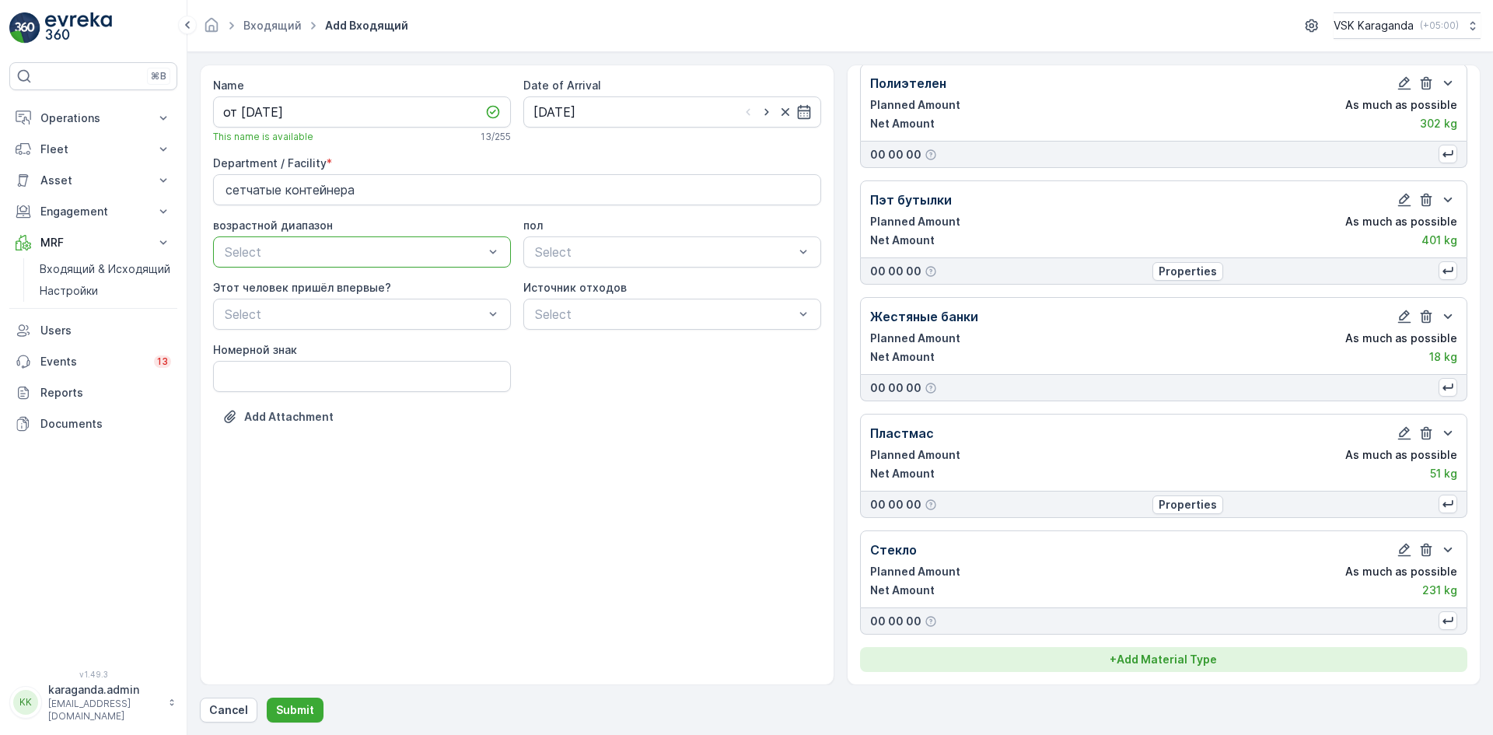
click at [1143, 656] on p "+ Add Material Type" at bounding box center [1163, 660] width 107 height 16
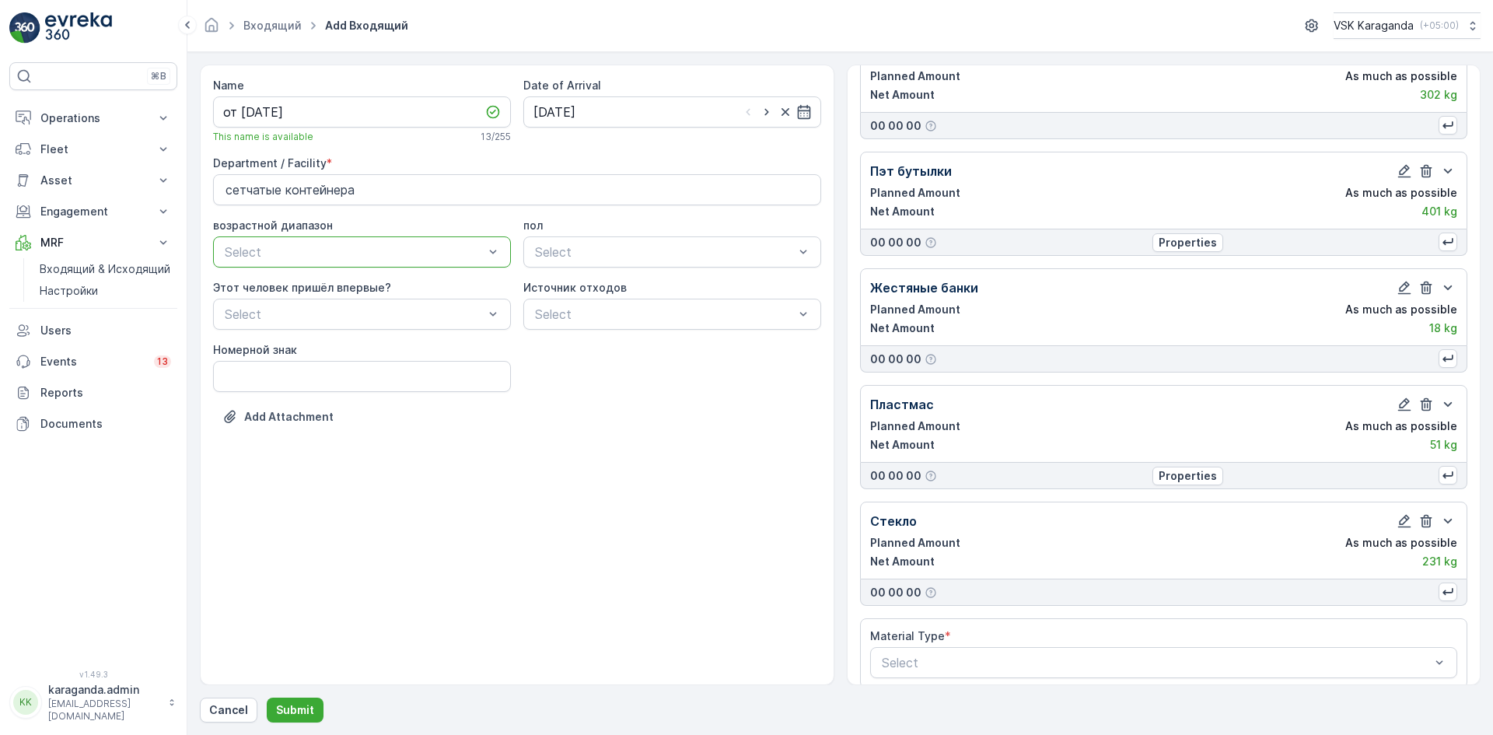
scroll to position [207, 0]
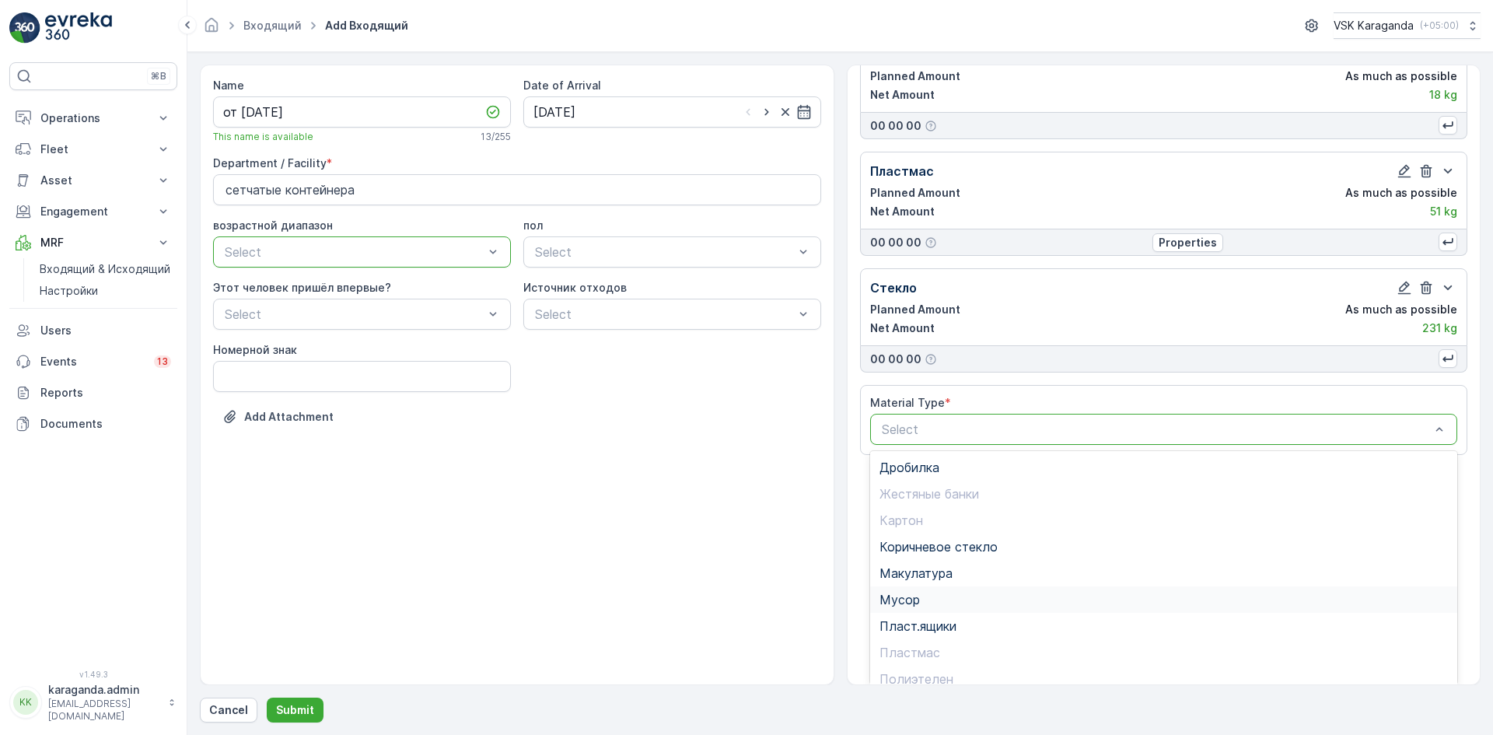
click at [900, 607] on div "Мусор" at bounding box center [1164, 599] width 588 height 26
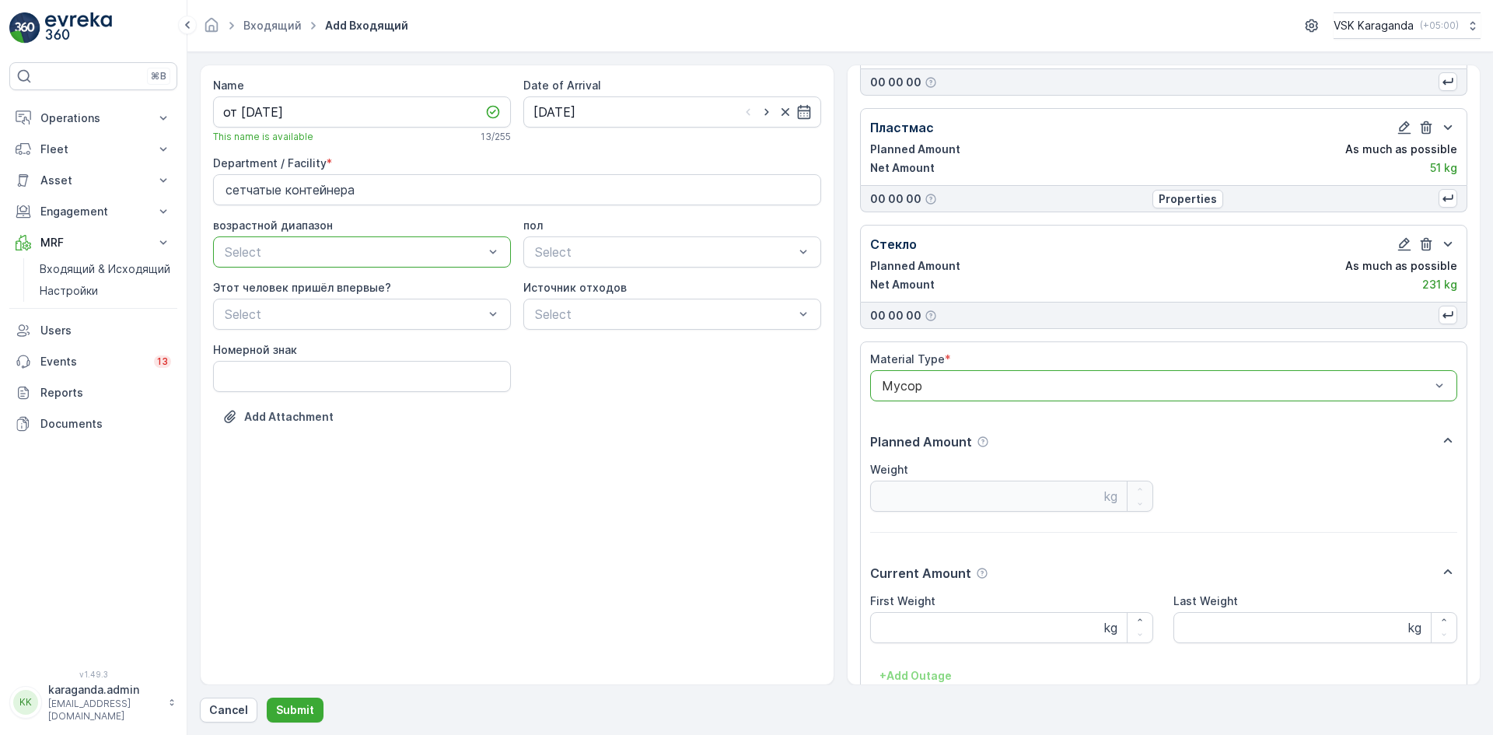
scroll to position [563, 0]
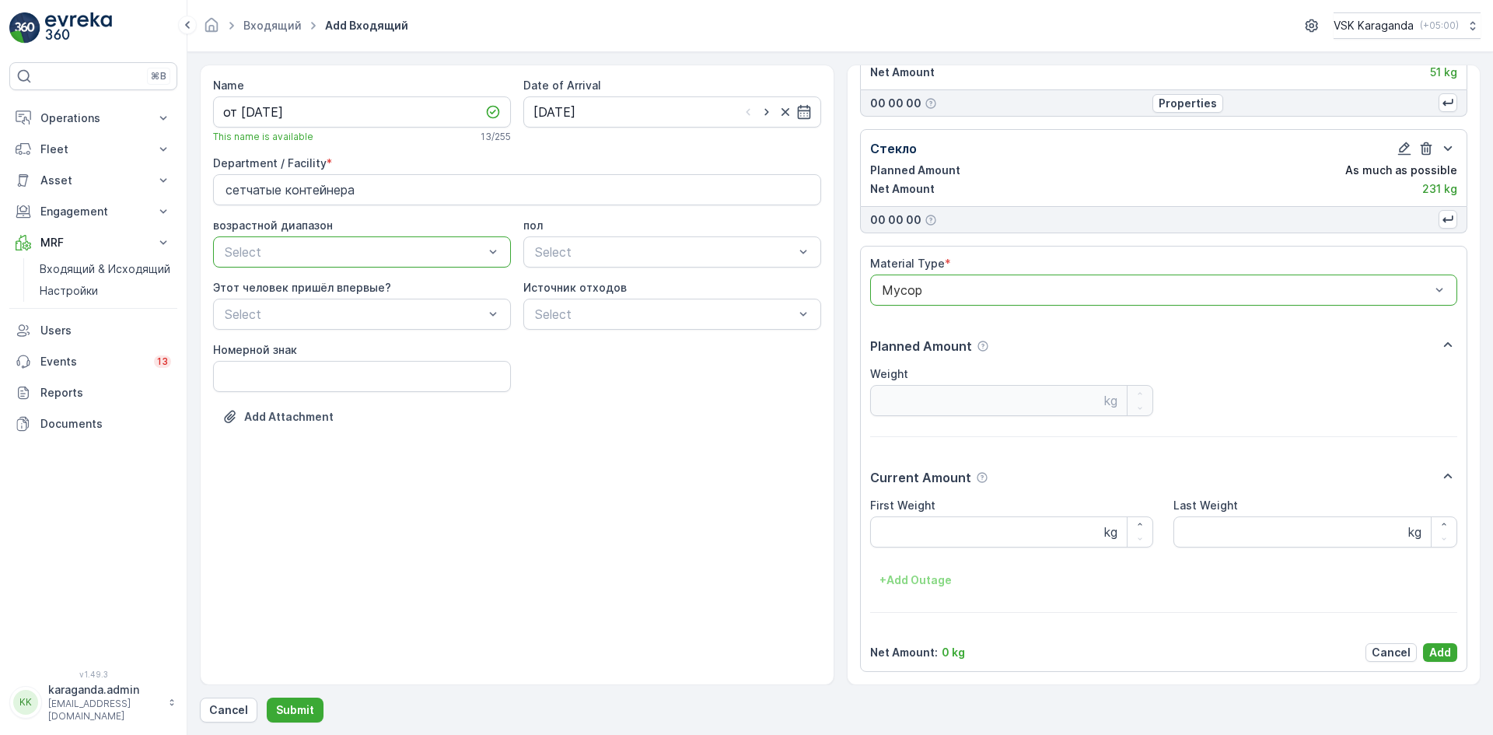
click at [908, 514] on div "First Weight kg" at bounding box center [1012, 523] width 284 height 50
click at [897, 530] on Weight "First Weight" at bounding box center [1012, 531] width 284 height 31
type Weight "1757"
click at [1431, 655] on p "Add" at bounding box center [1440, 653] width 22 height 16
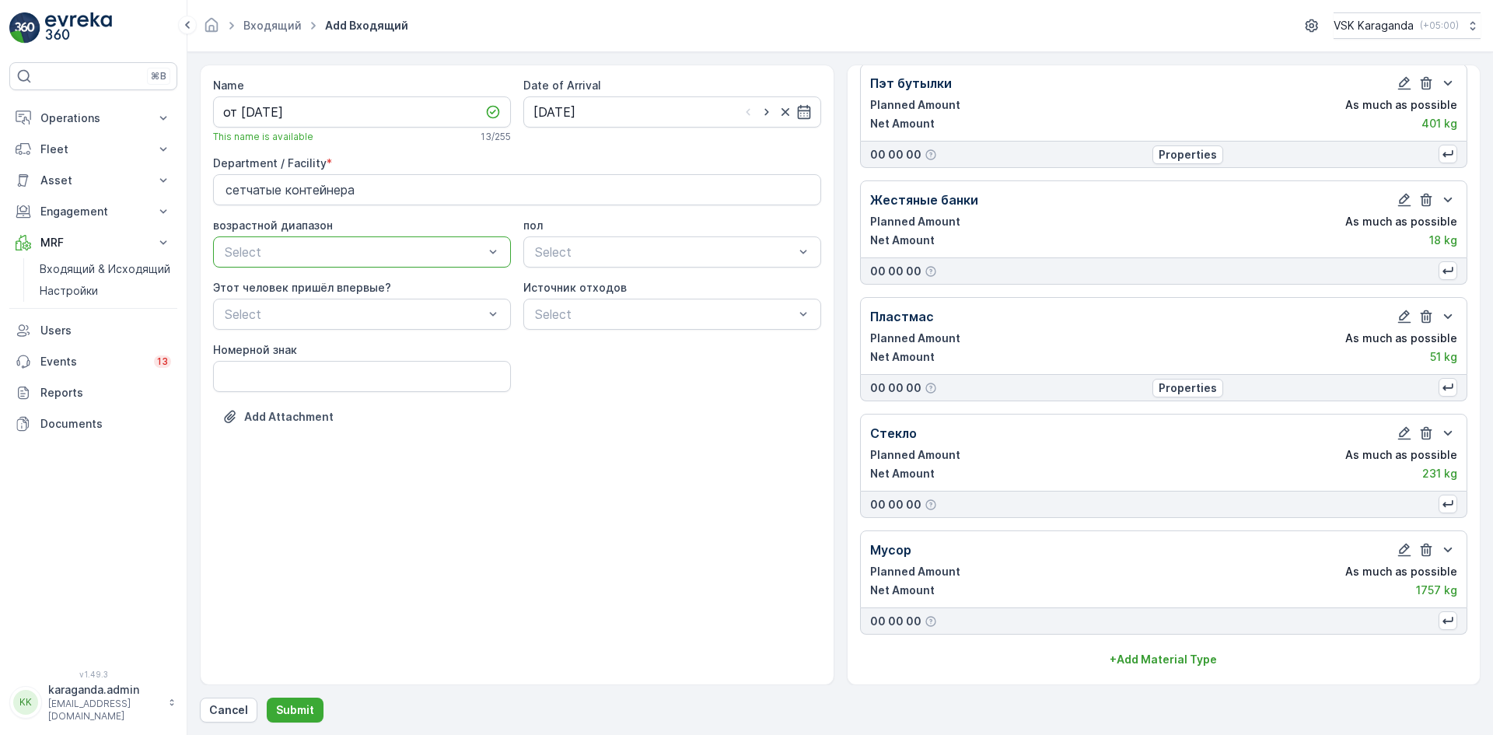
scroll to position [278, 0]
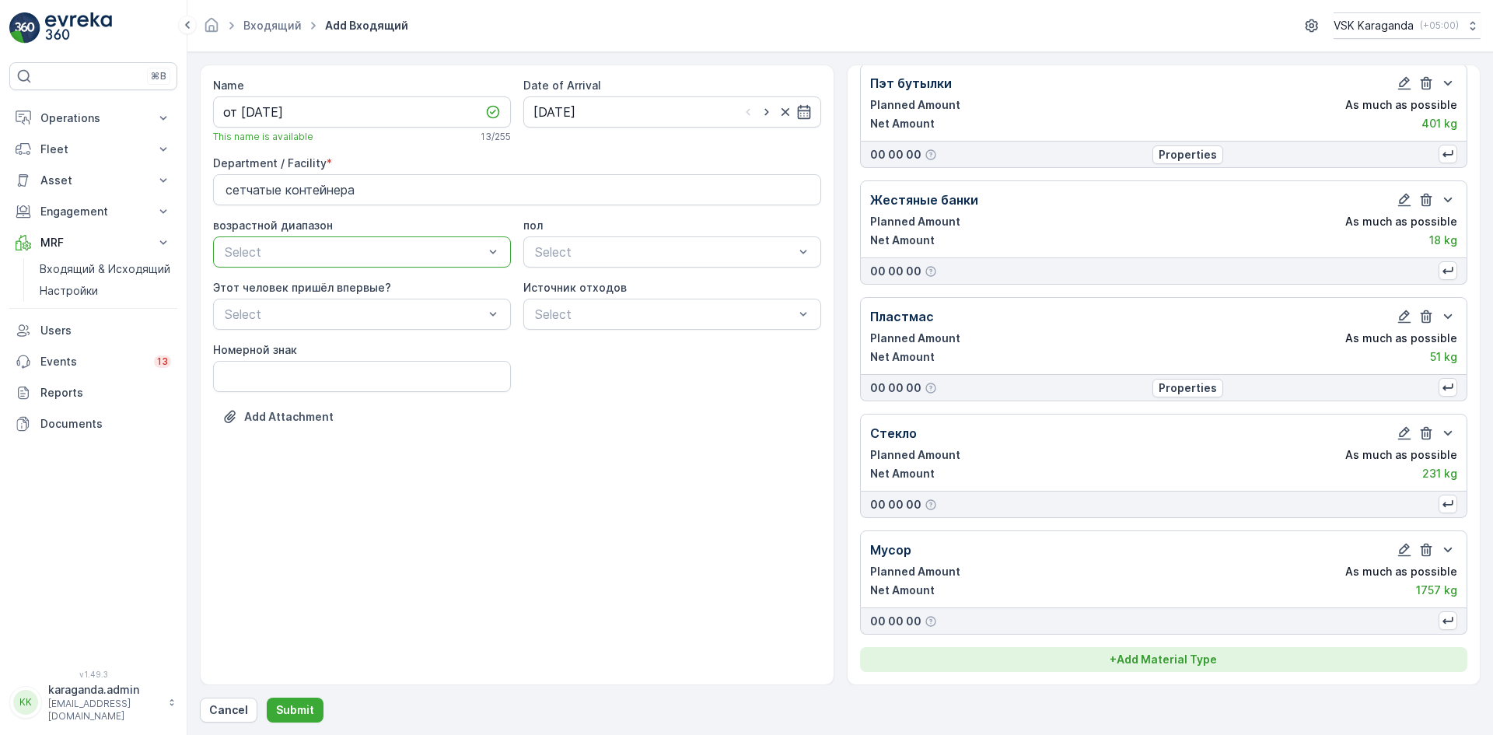
click at [1136, 649] on button "+ Add Material Type" at bounding box center [1164, 659] width 608 height 25
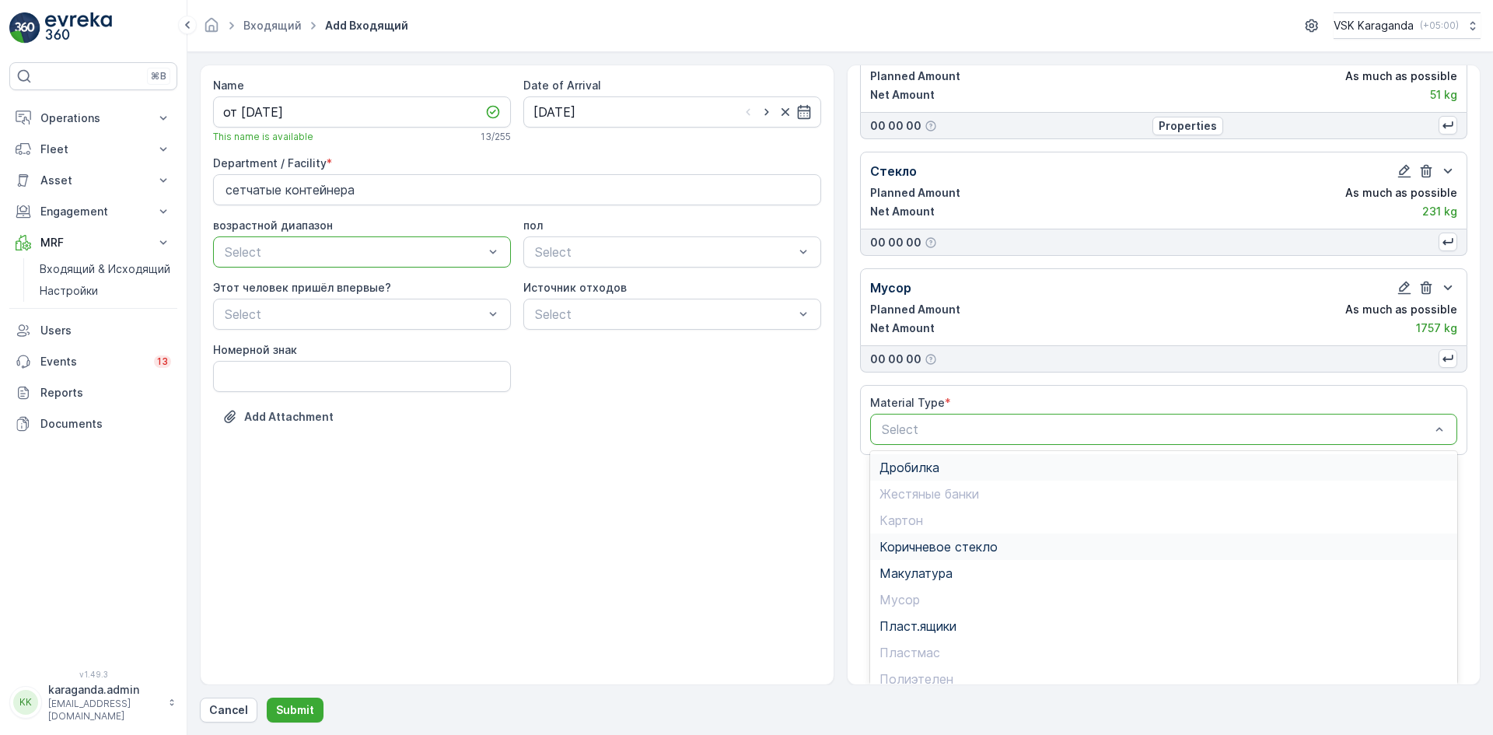
click at [911, 476] on div "Дробилка" at bounding box center [1164, 467] width 588 height 26
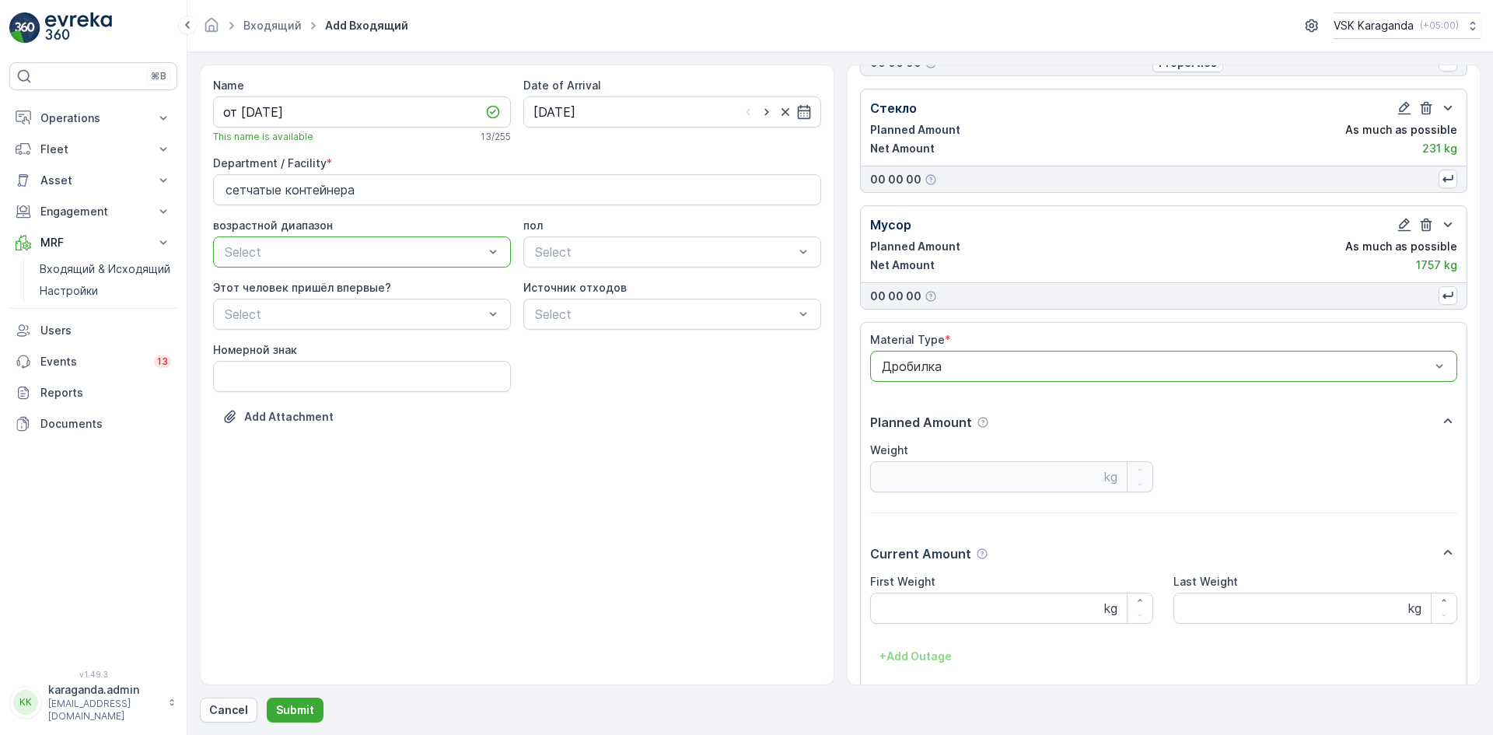
scroll to position [680, 0]
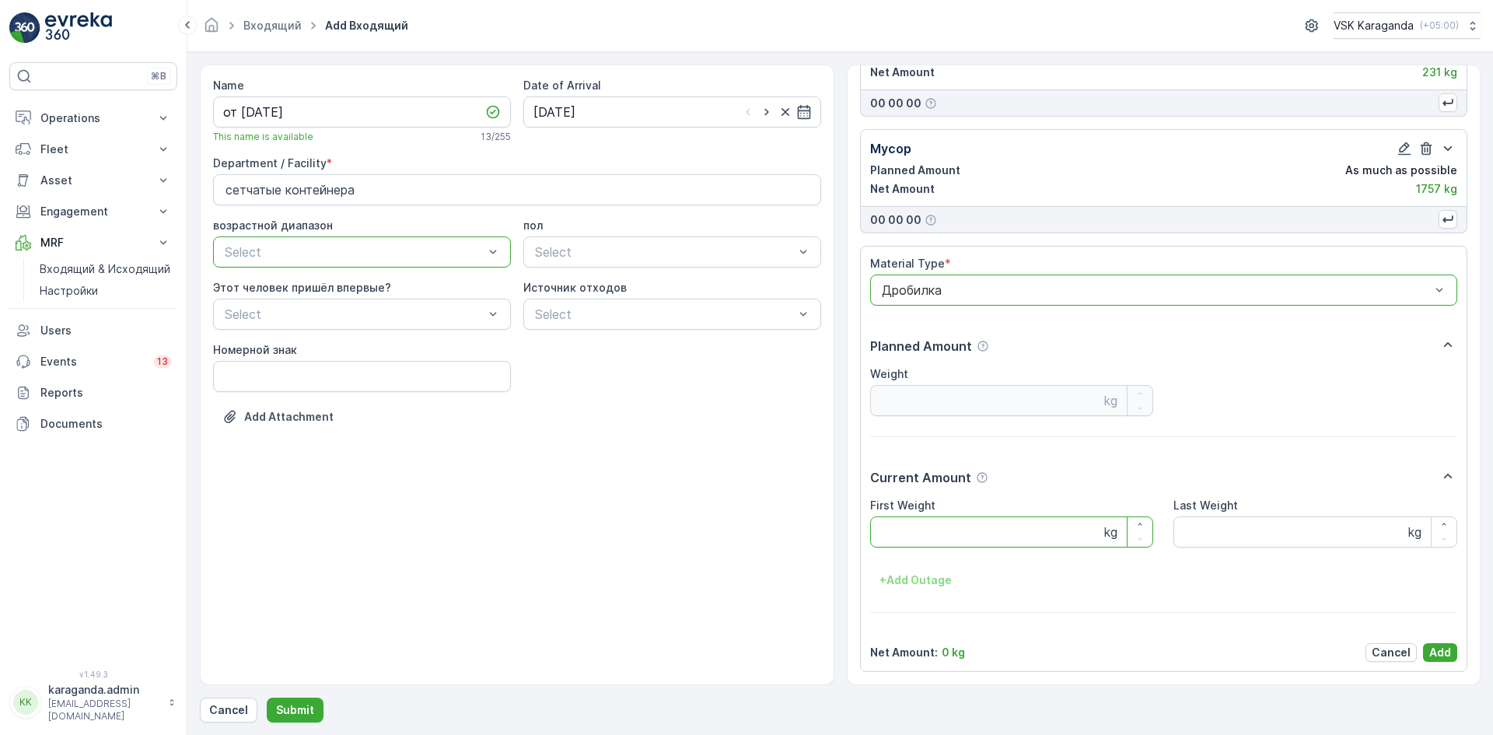
click at [928, 537] on Weight "First Weight" at bounding box center [1012, 531] width 284 height 31
type Weight "339"
click at [1443, 646] on p "Add" at bounding box center [1440, 653] width 22 height 16
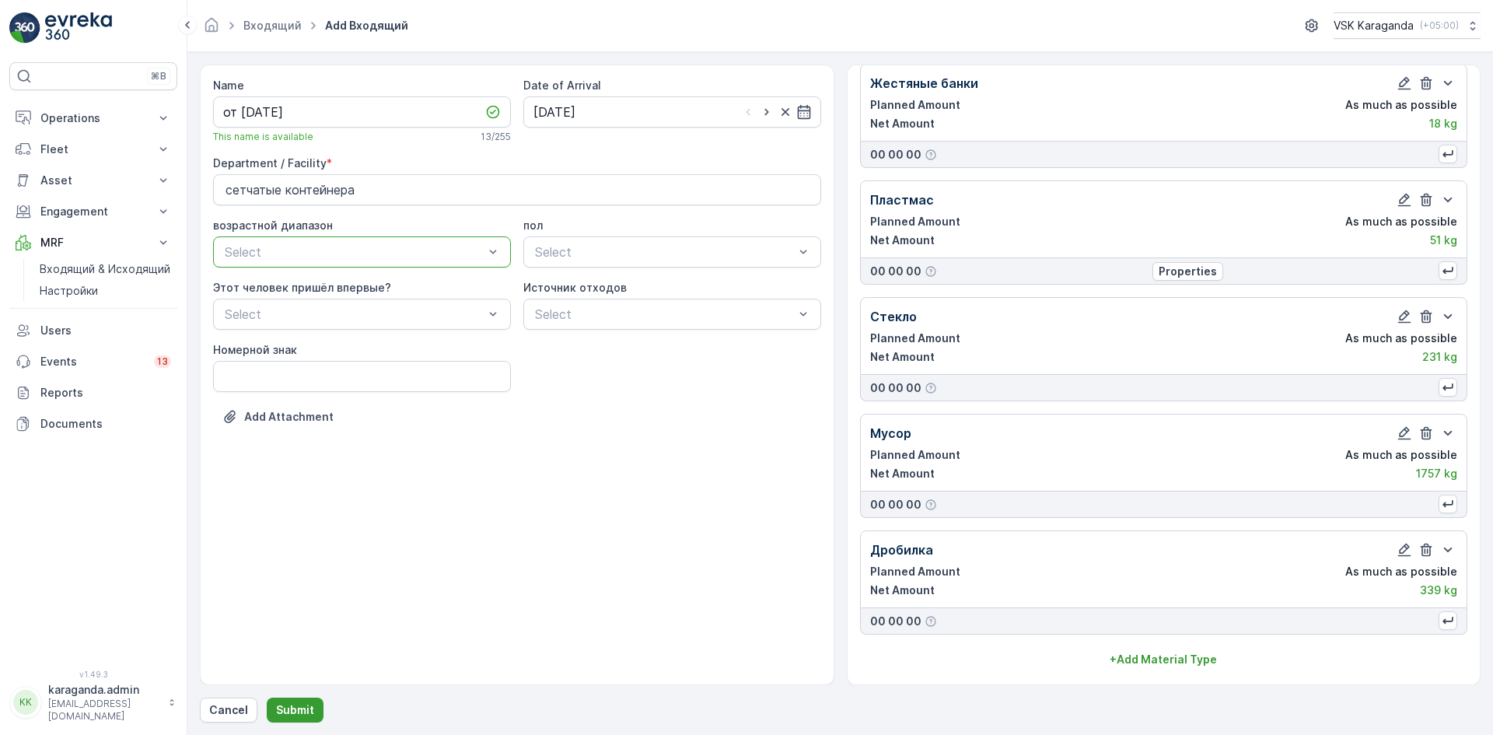
click at [303, 709] on p "Submit" at bounding box center [295, 710] width 38 height 16
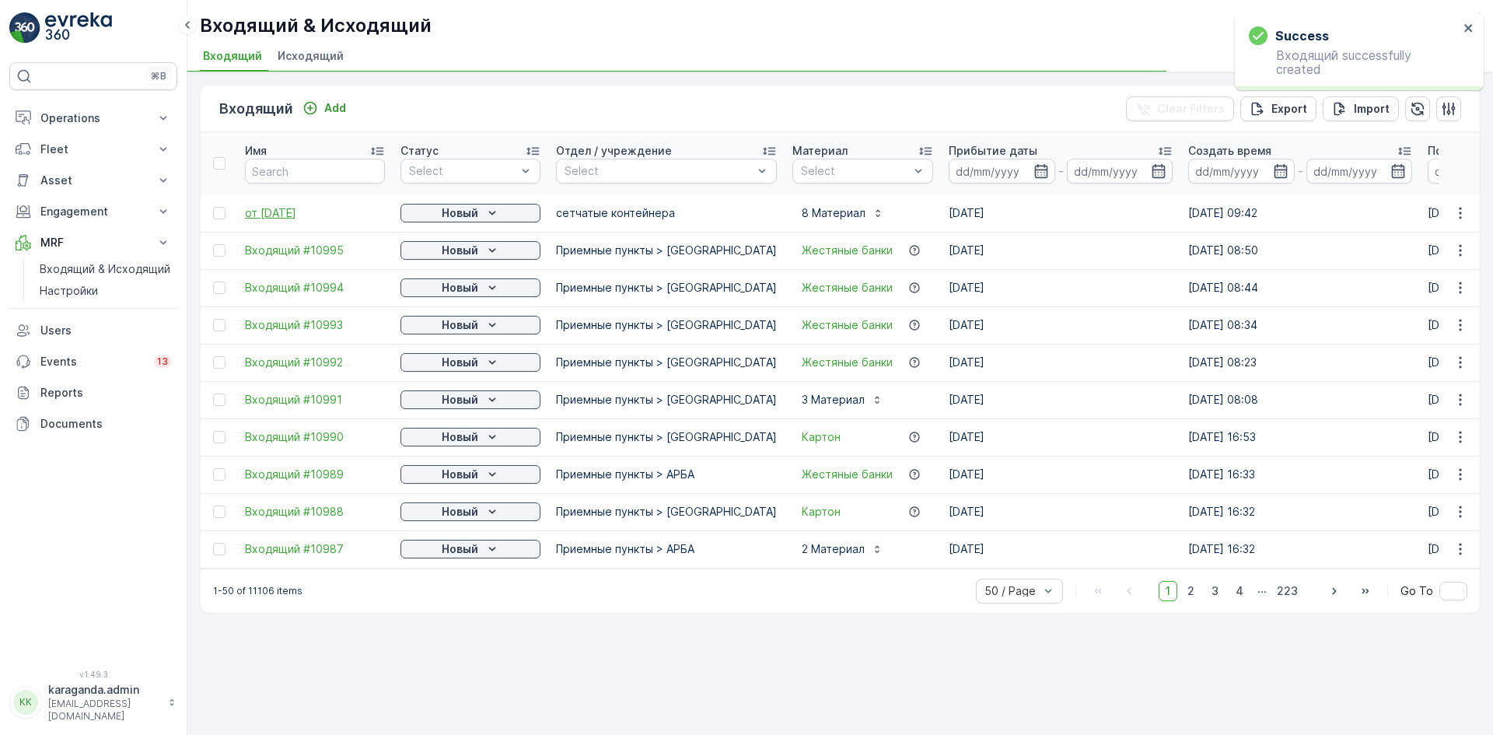
click at [267, 208] on span "от [DATE]" at bounding box center [315, 213] width 140 height 16
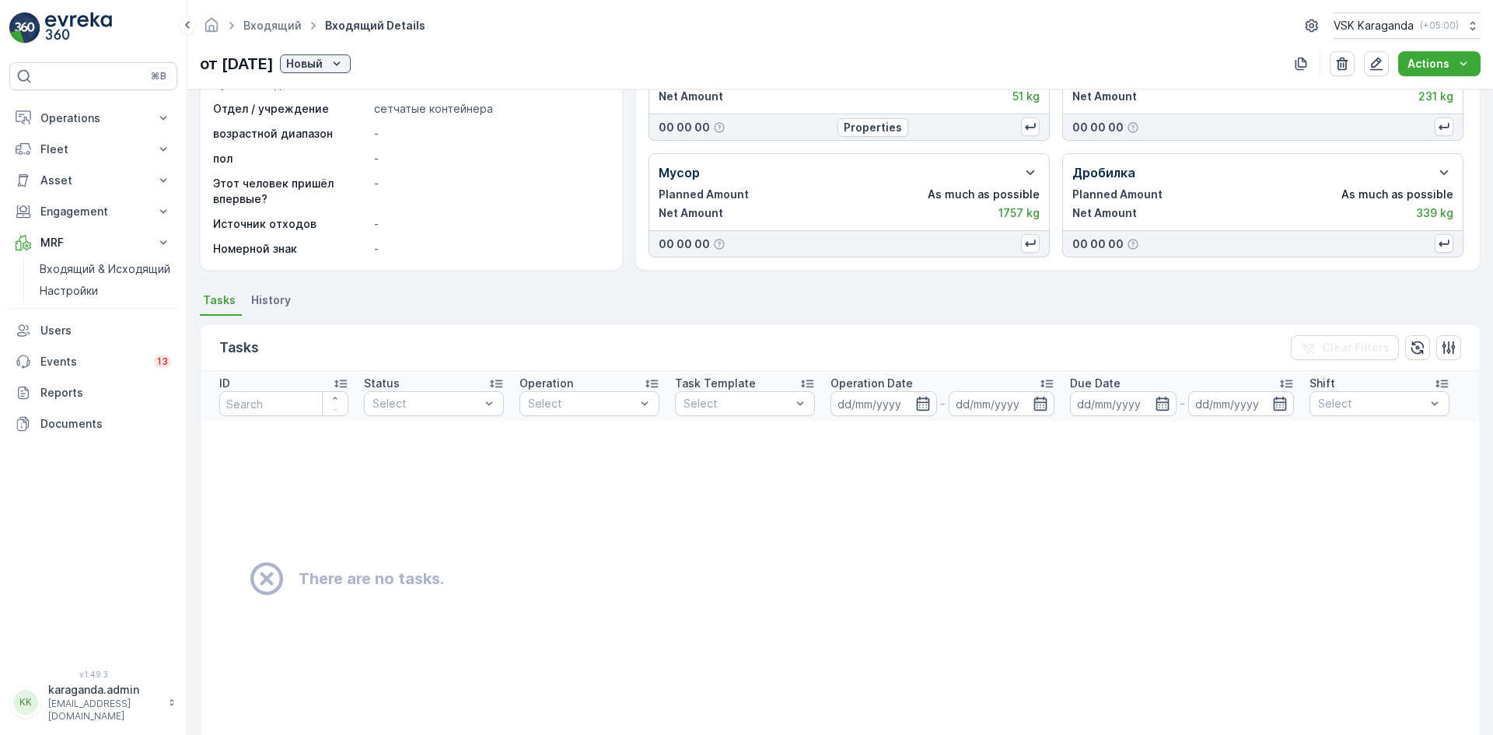
scroll to position [219, 0]
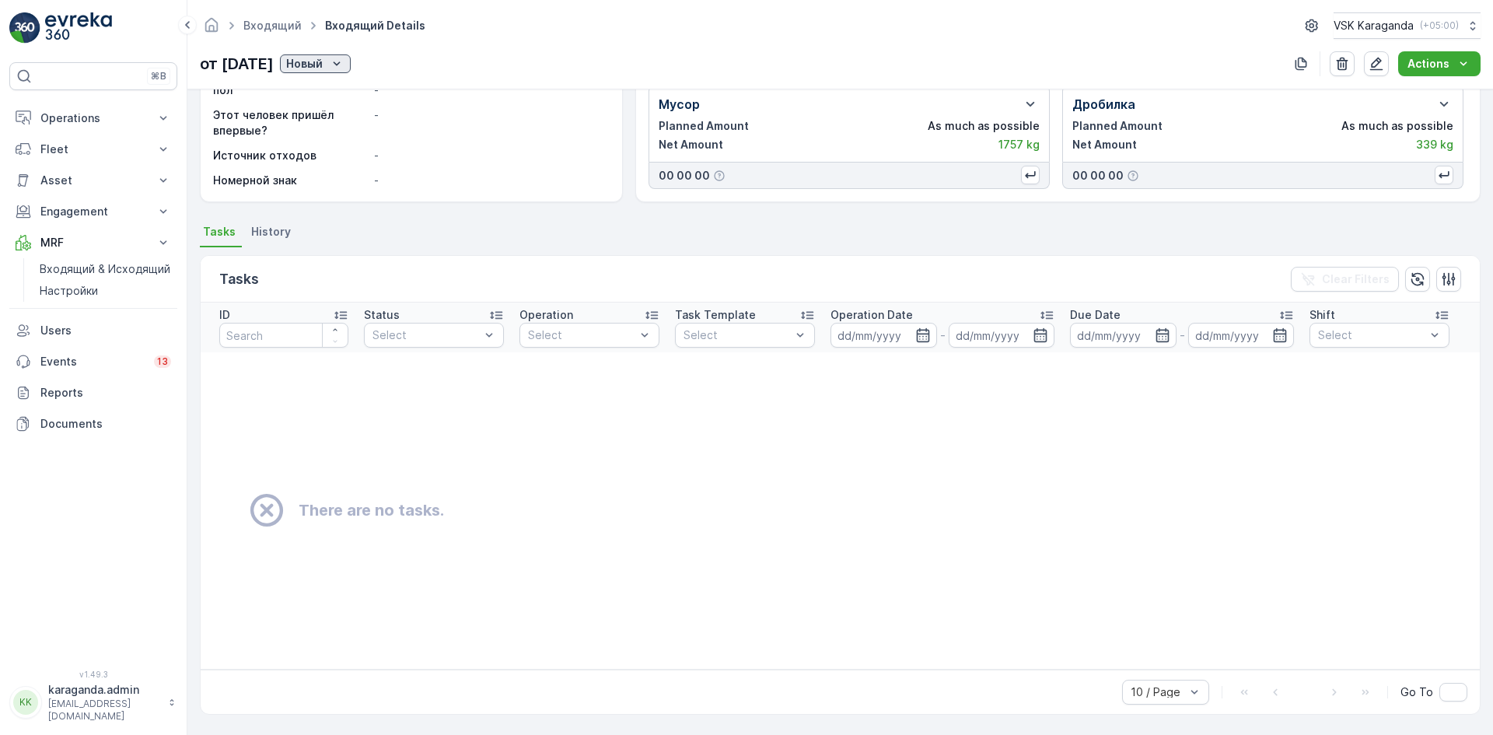
click at [345, 69] on div "Новый" at bounding box center [315, 64] width 58 height 16
click at [349, 113] on span "подтвердить" at bounding box center [361, 109] width 72 height 16
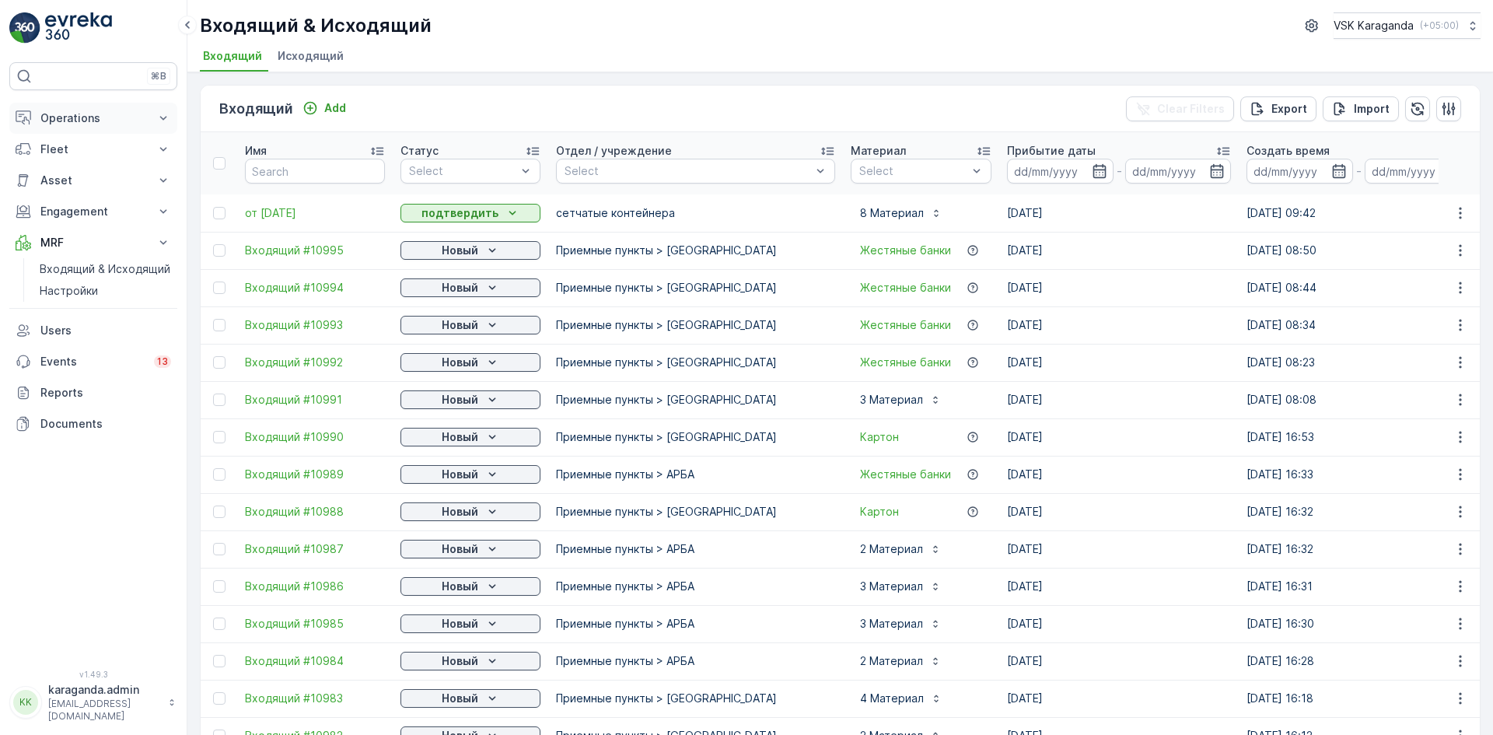
drag, startPoint x: 55, startPoint y: 121, endPoint x: 58, endPoint y: 132, distance: 11.9
click at [56, 121] on p "Operations" at bounding box center [93, 118] width 106 height 16
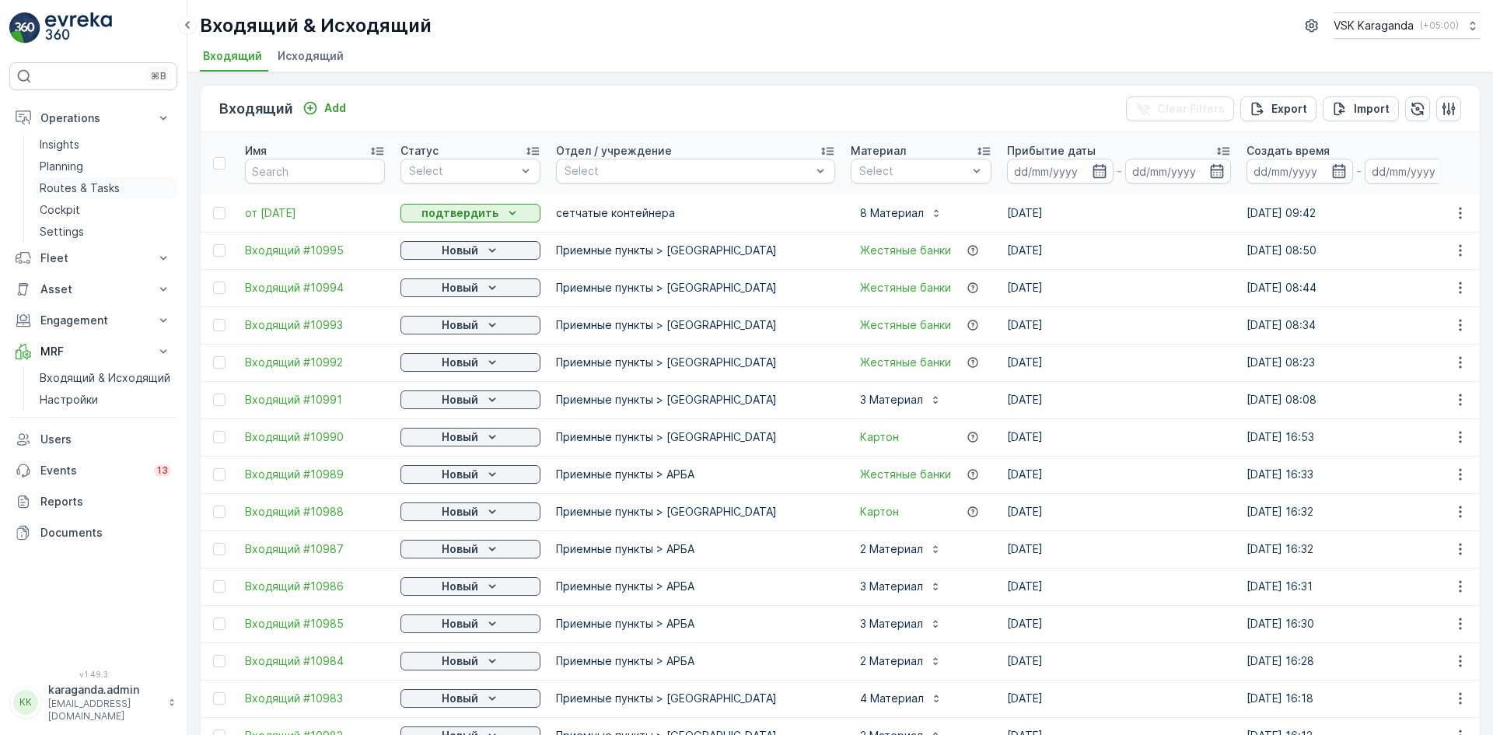
click at [61, 190] on p "Routes & Tasks" at bounding box center [80, 188] width 80 height 16
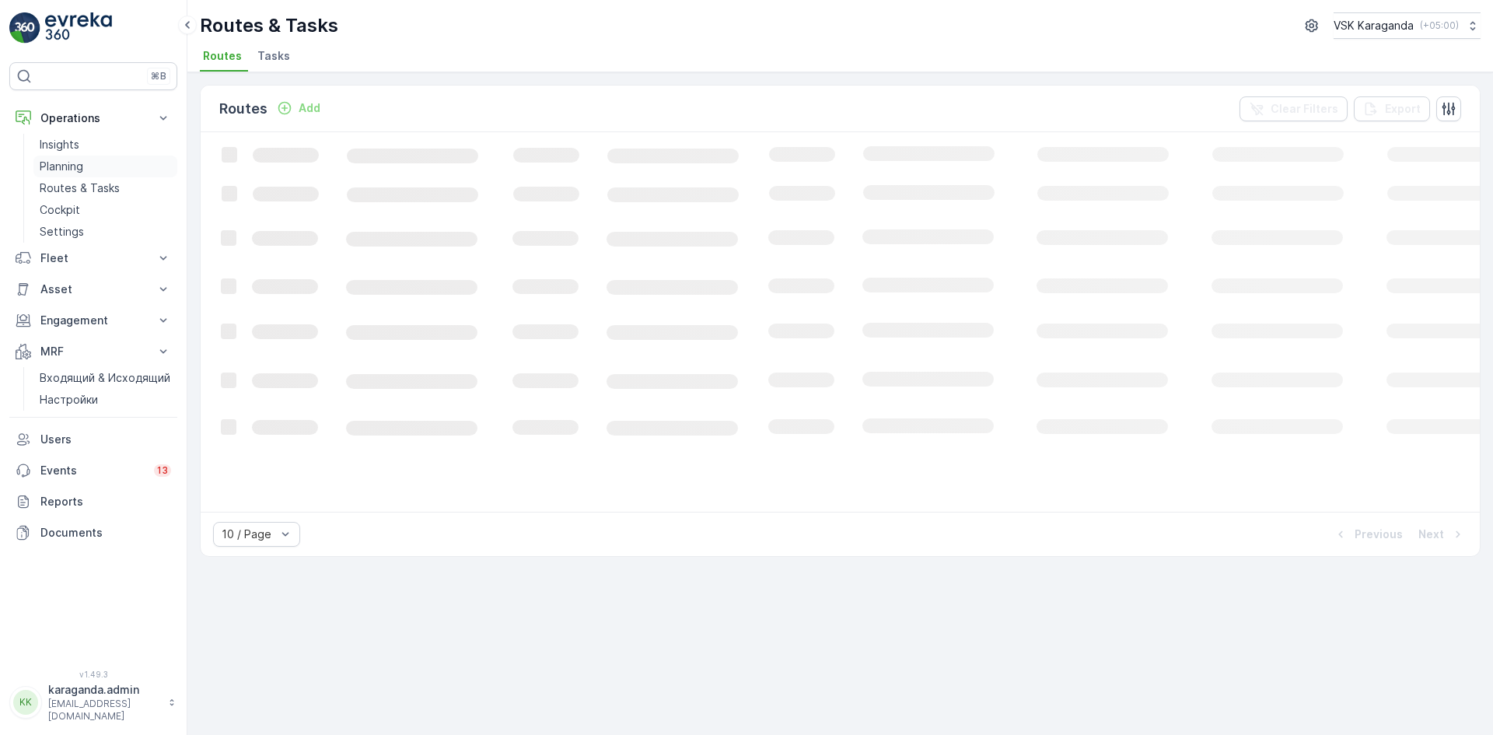
click at [79, 163] on p "Planning" at bounding box center [62, 167] width 44 height 16
click at [405, 56] on span "Service Points" at bounding box center [398, 56] width 79 height 16
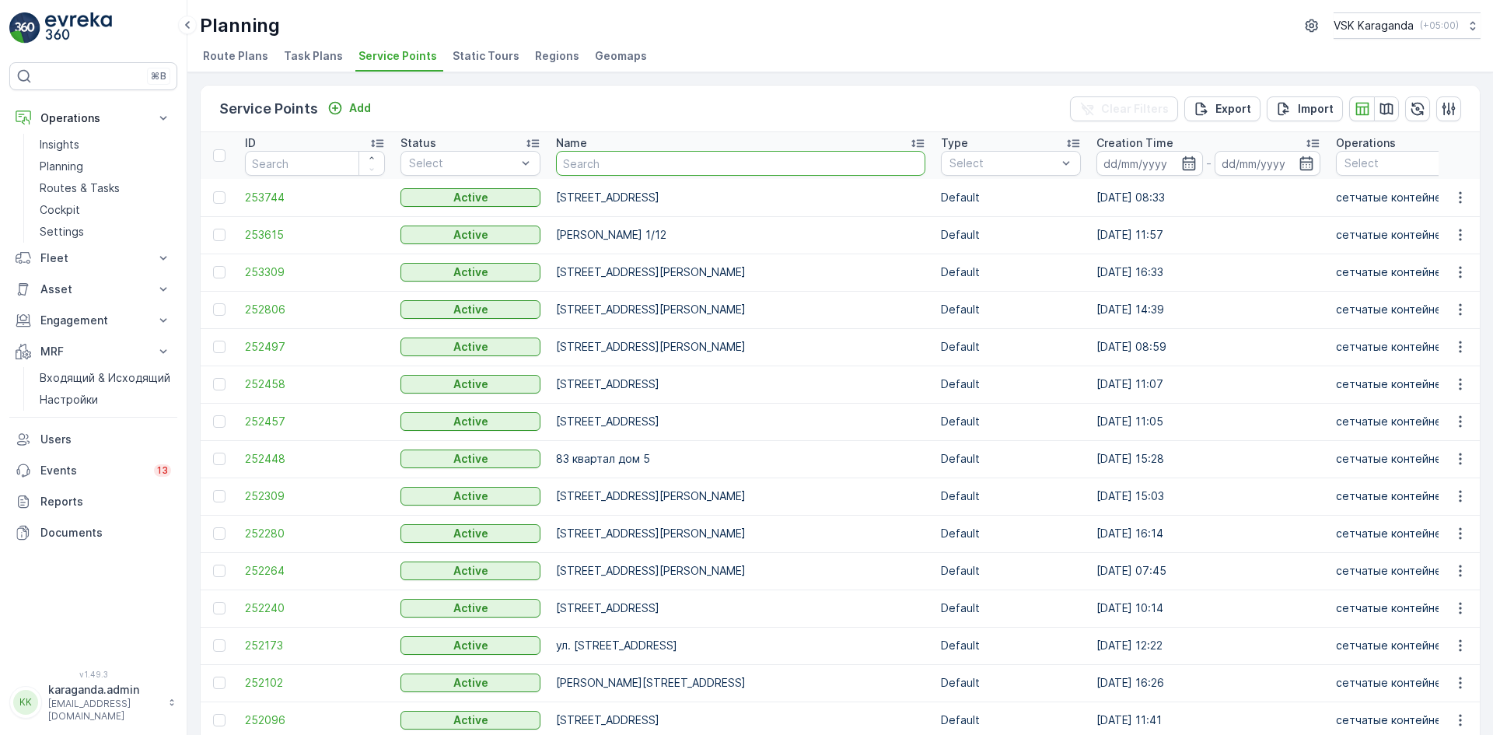
click at [579, 159] on input "text" at bounding box center [740, 163] width 369 height 25
type input "унивенрситетская 11"
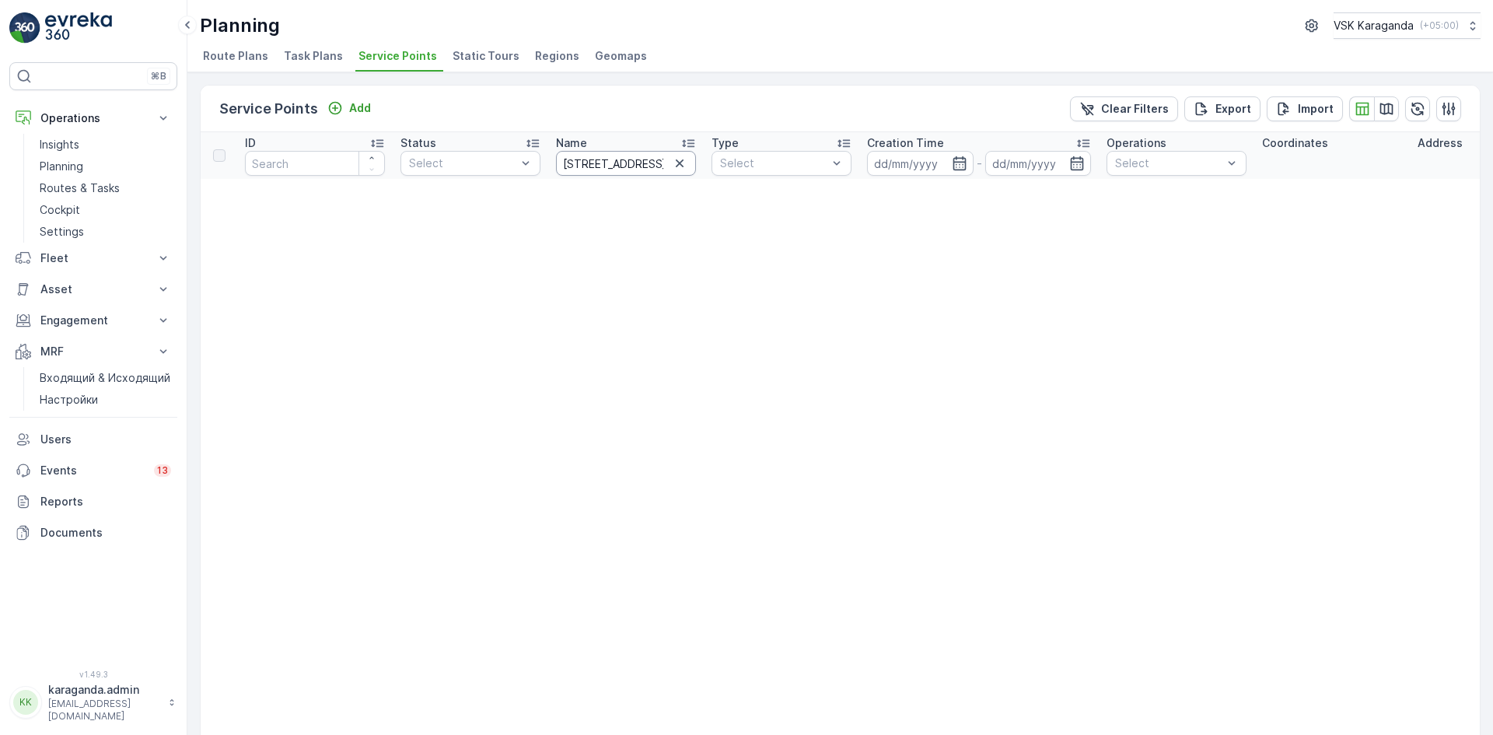
click at [593, 166] on input "унивенрситетская 11" at bounding box center [626, 163] width 140 height 25
type input "университетская 11"
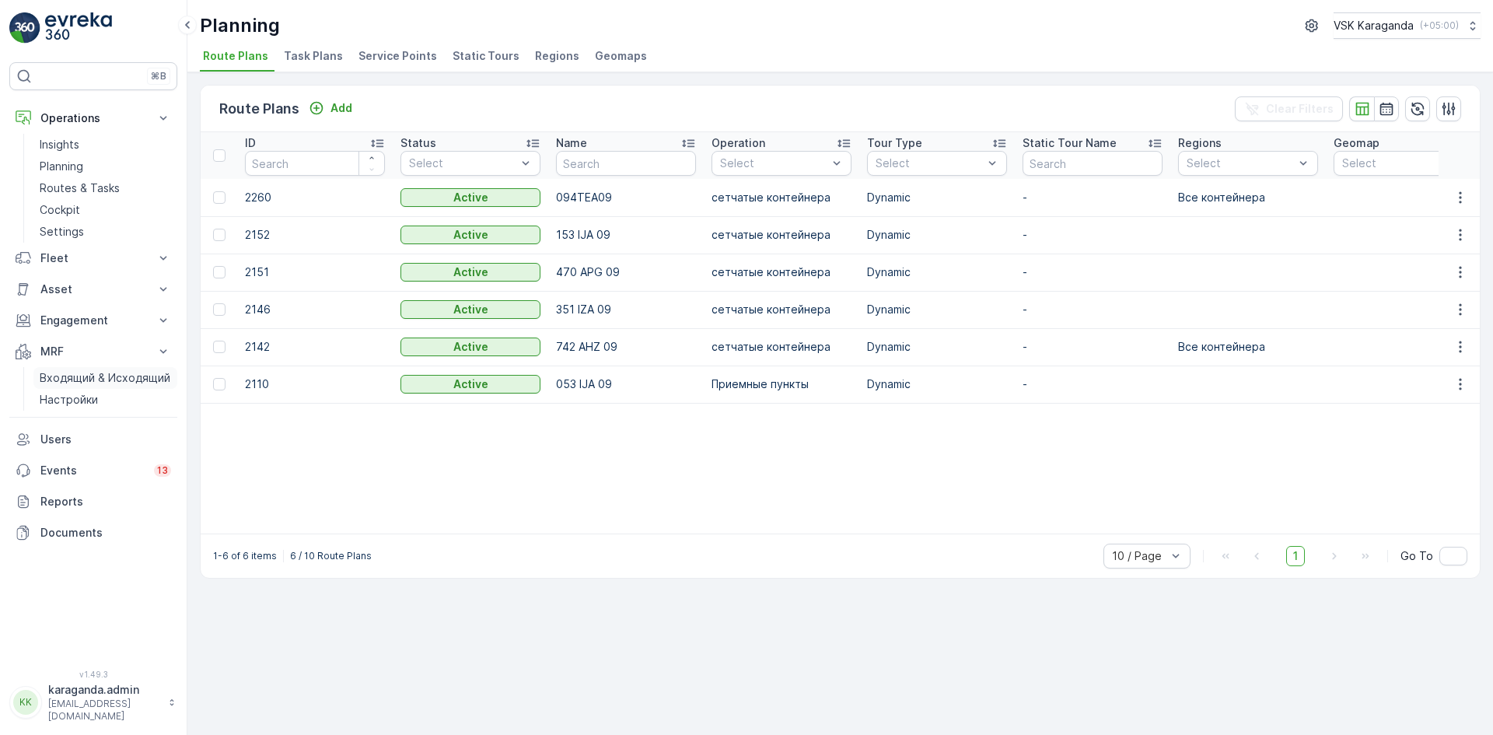
click at [136, 374] on p "Входящий & Исходящий" at bounding box center [105, 378] width 131 height 16
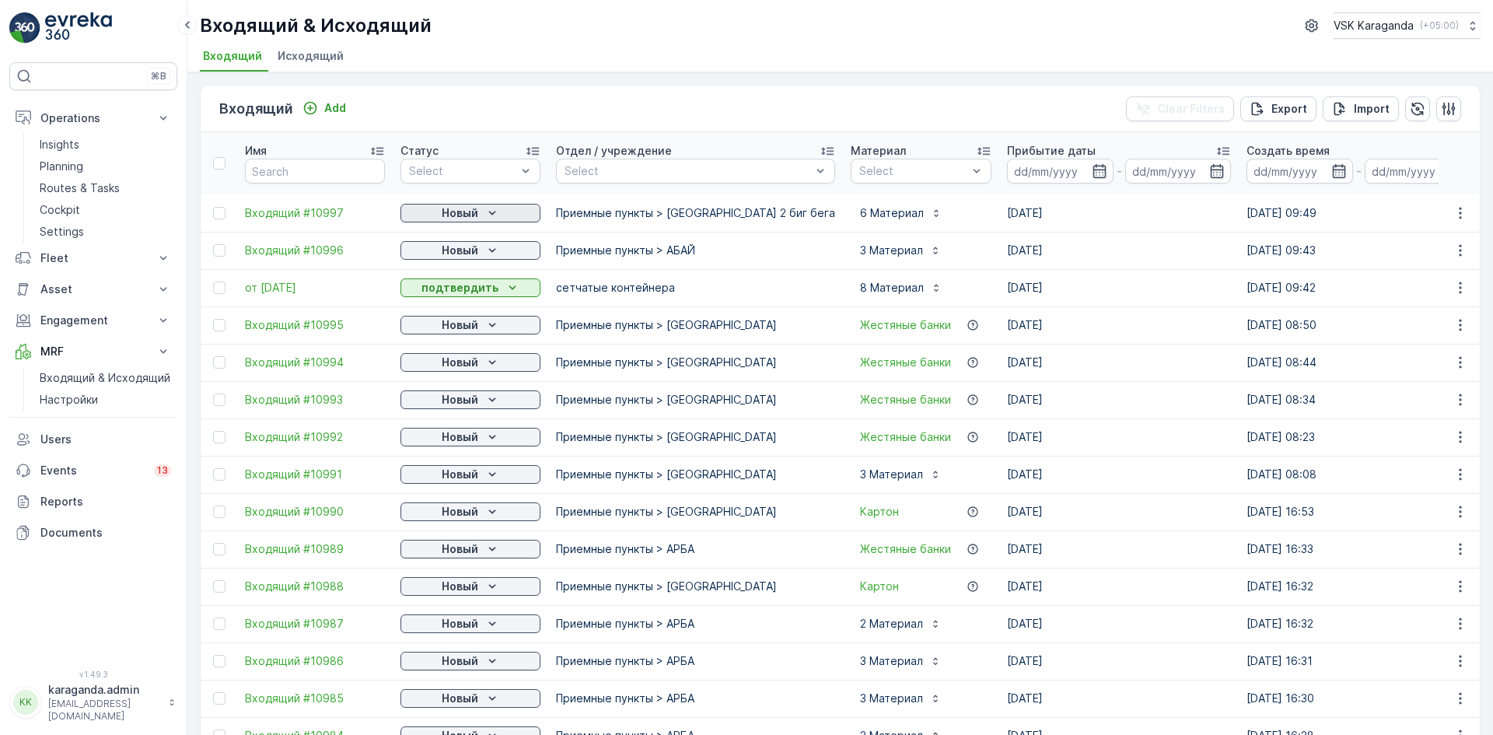
click at [485, 211] on icon "Новый" at bounding box center [493, 213] width 16 height 16
click at [455, 254] on span "подтвердить" at bounding box center [446, 258] width 72 height 16
click at [455, 254] on p "Новый" at bounding box center [460, 251] width 37 height 16
click at [443, 292] on span "подтвердить" at bounding box center [446, 296] width 72 height 16
click at [443, 328] on p "Новый" at bounding box center [460, 325] width 37 height 16
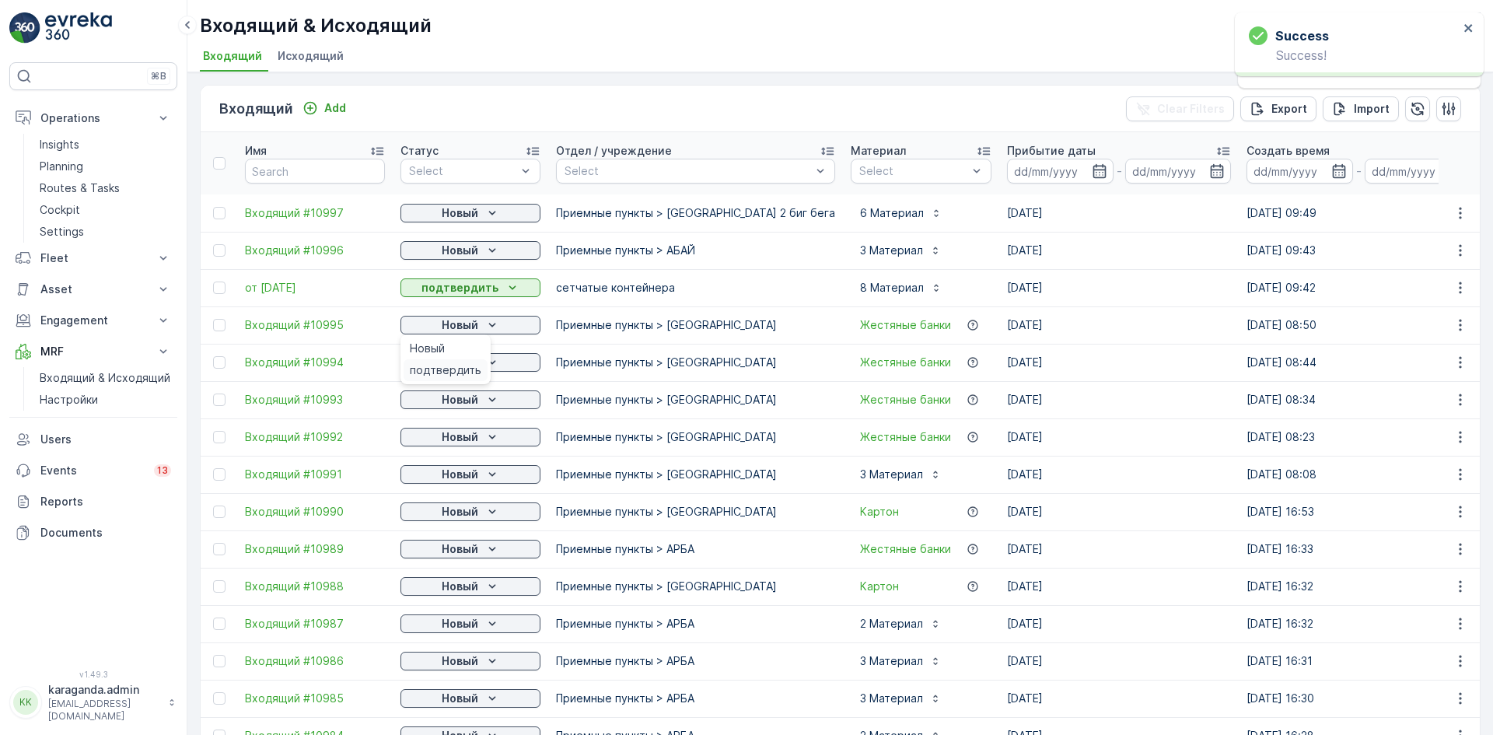
click at [443, 369] on span "подтвердить" at bounding box center [446, 370] width 72 height 16
click at [441, 409] on span "подтвердить" at bounding box center [446, 408] width 72 height 16
click at [449, 405] on p "Новый" at bounding box center [460, 400] width 37 height 16
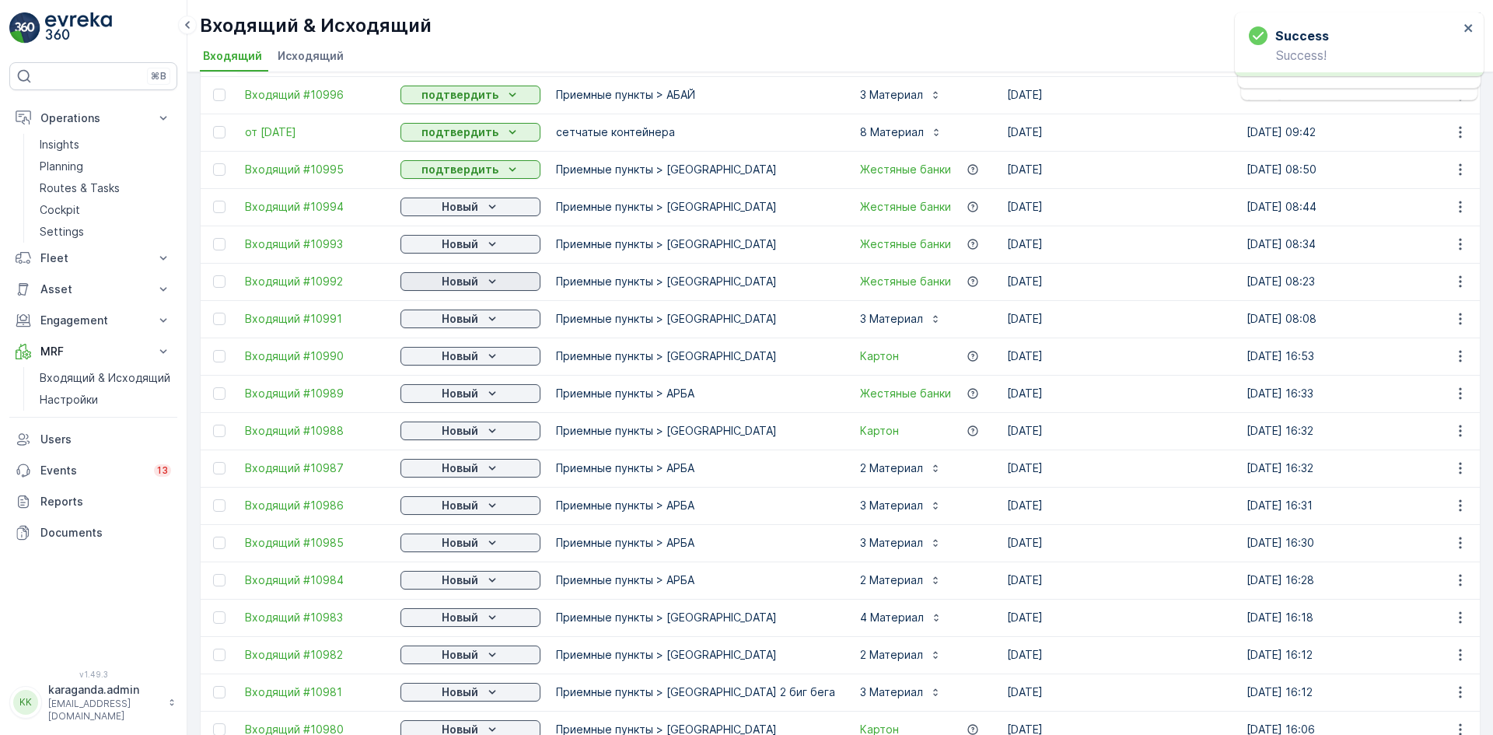
click at [465, 275] on p "Новый" at bounding box center [460, 282] width 37 height 16
click at [454, 320] on span "подтвердить" at bounding box center [446, 327] width 72 height 16
click at [455, 320] on p "Новый" at bounding box center [460, 319] width 37 height 16
click at [448, 361] on span "подтвердить" at bounding box center [446, 364] width 72 height 16
click at [457, 362] on p "Новый" at bounding box center [460, 356] width 37 height 16
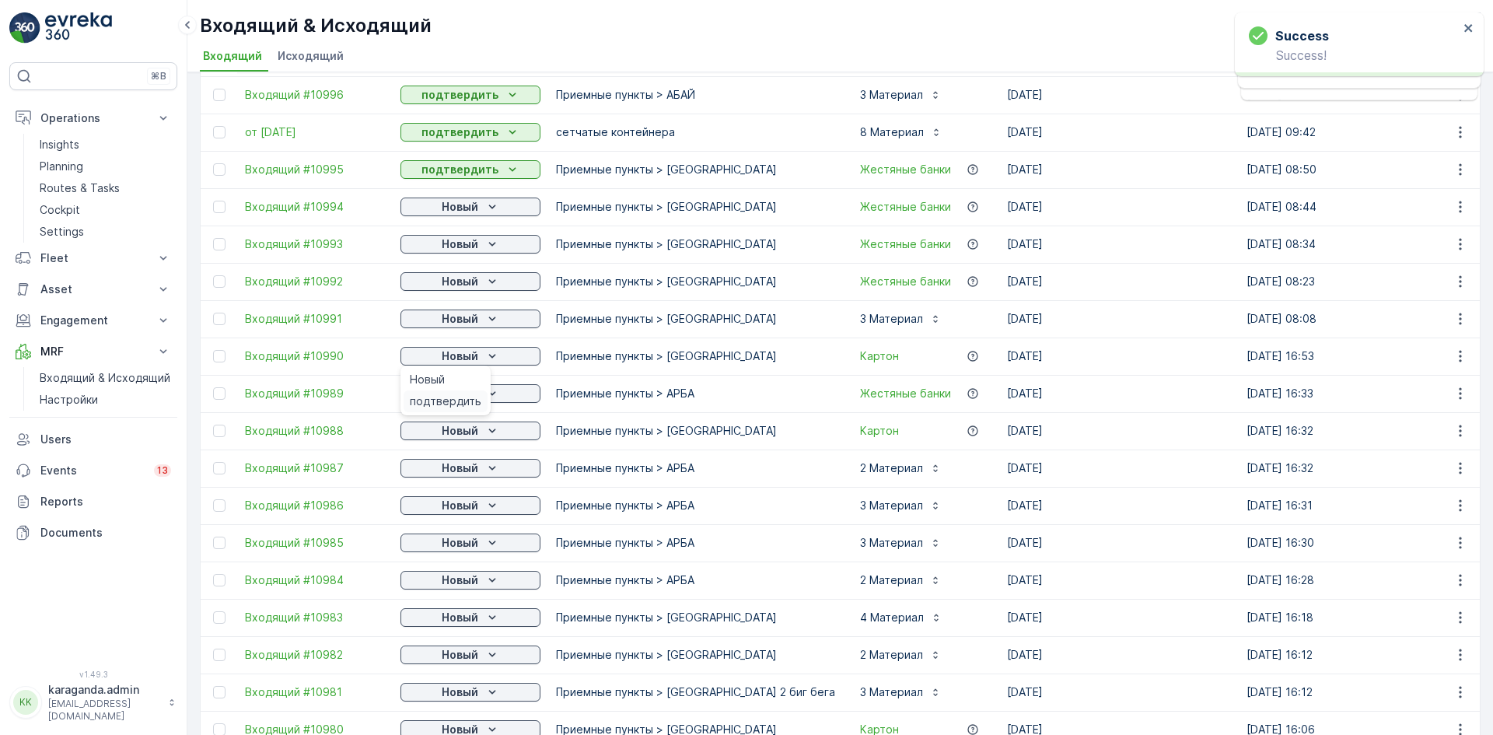
click at [457, 395] on span "подтвердить" at bounding box center [446, 402] width 72 height 16
click at [495, 398] on icon "Новый" at bounding box center [493, 394] width 16 height 16
click at [471, 429] on div "подтвердить" at bounding box center [446, 439] width 84 height 22
click at [481, 434] on div "Новый" at bounding box center [471, 431] width 128 height 16
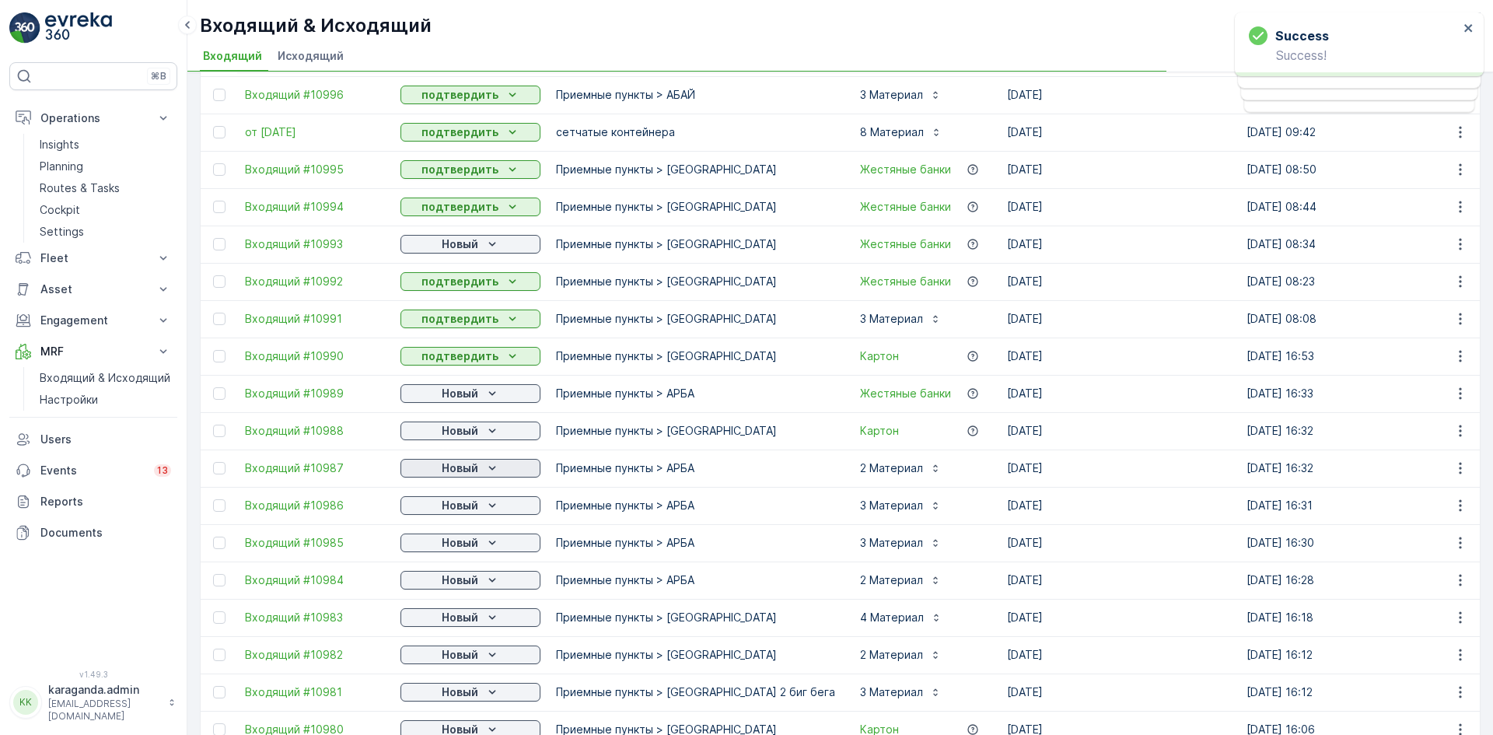
click at [465, 472] on p "Новый" at bounding box center [460, 468] width 37 height 16
click at [460, 509] on span "подтвердить" at bounding box center [446, 514] width 72 height 16
click at [460, 510] on p "Новый" at bounding box center [460, 506] width 37 height 16
click at [456, 548] on p "Новый" at bounding box center [460, 543] width 37 height 16
click at [435, 587] on span "подтвердить" at bounding box center [446, 588] width 72 height 16
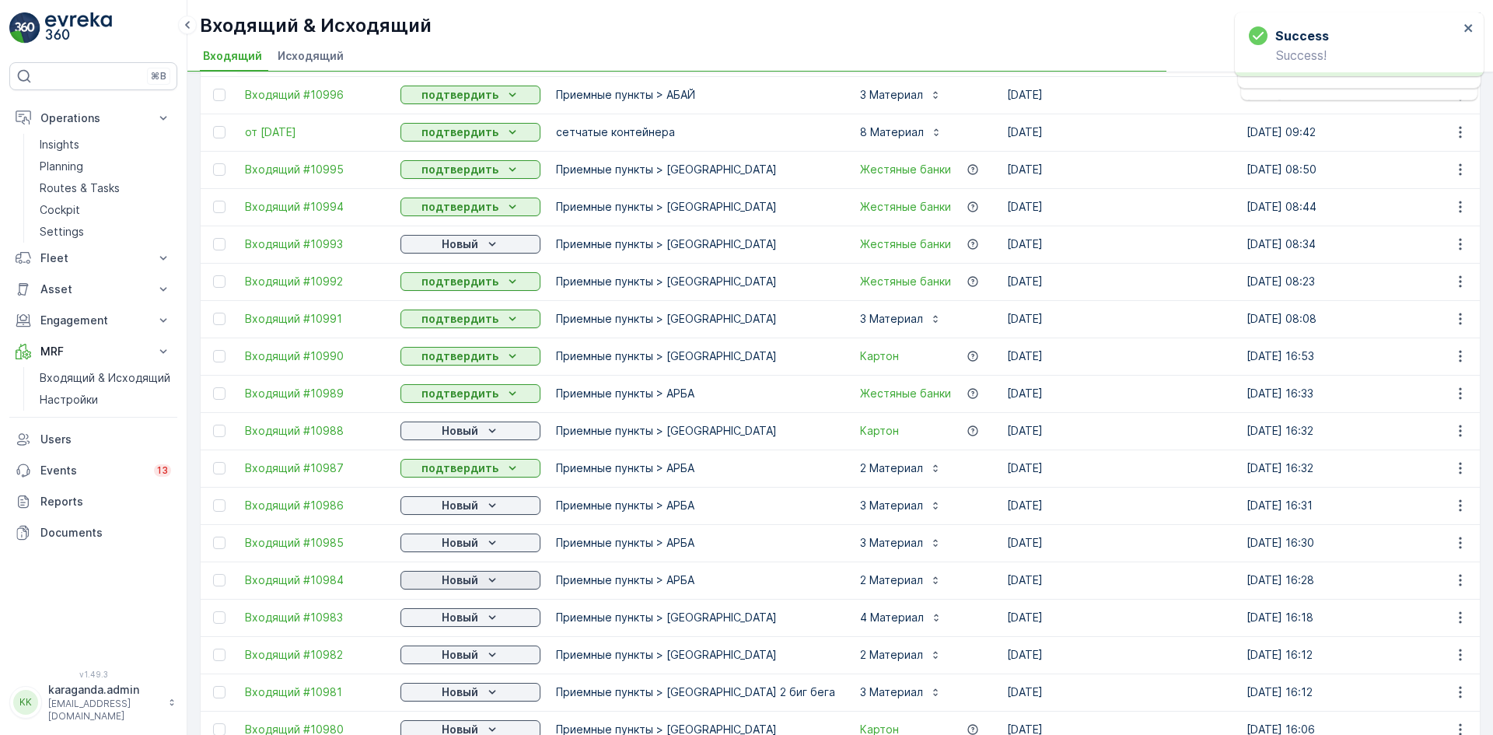
click at [455, 586] on p "Новый" at bounding box center [460, 580] width 37 height 16
click at [446, 625] on p "Новый" at bounding box center [460, 618] width 37 height 16
click at [440, 663] on span "подтвердить" at bounding box center [446, 663] width 72 height 16
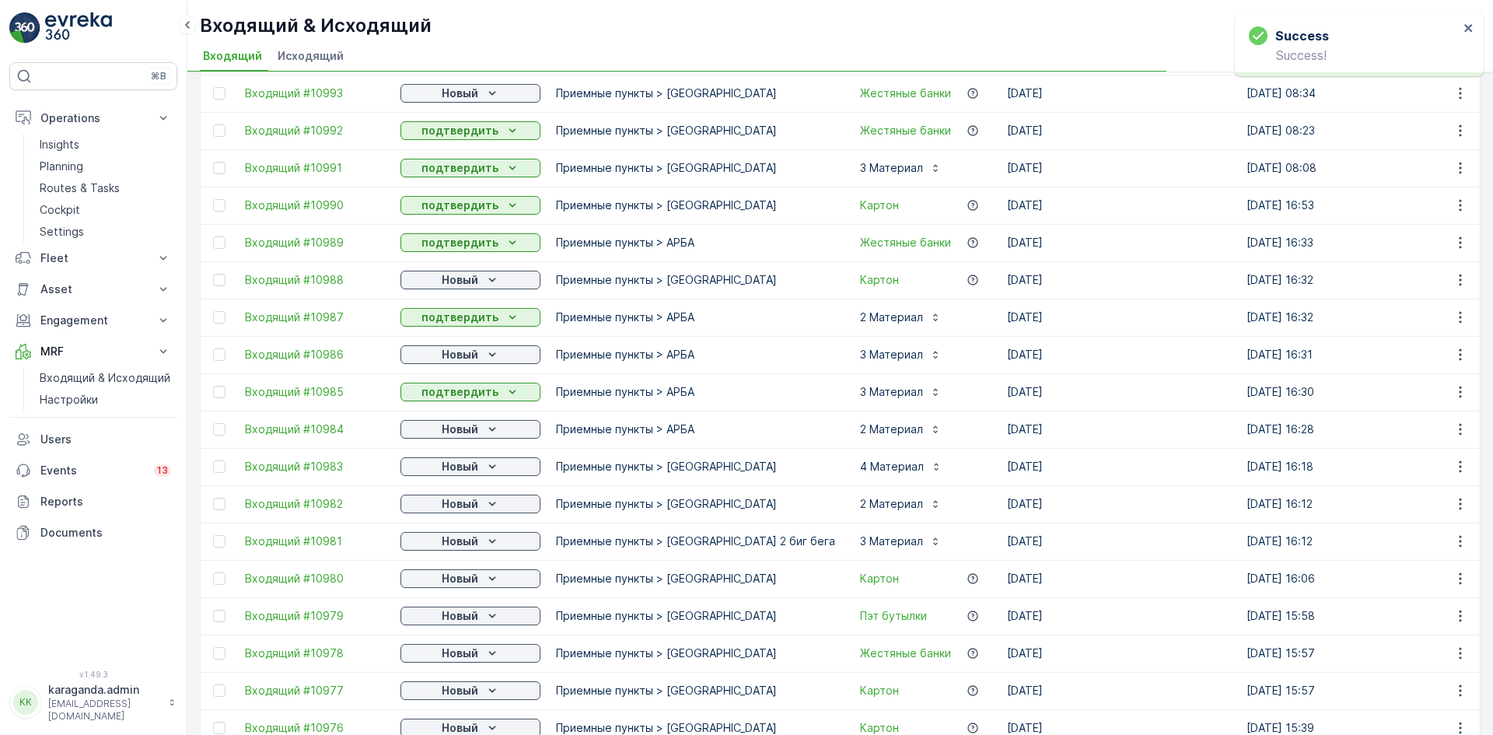
scroll to position [311, 0]
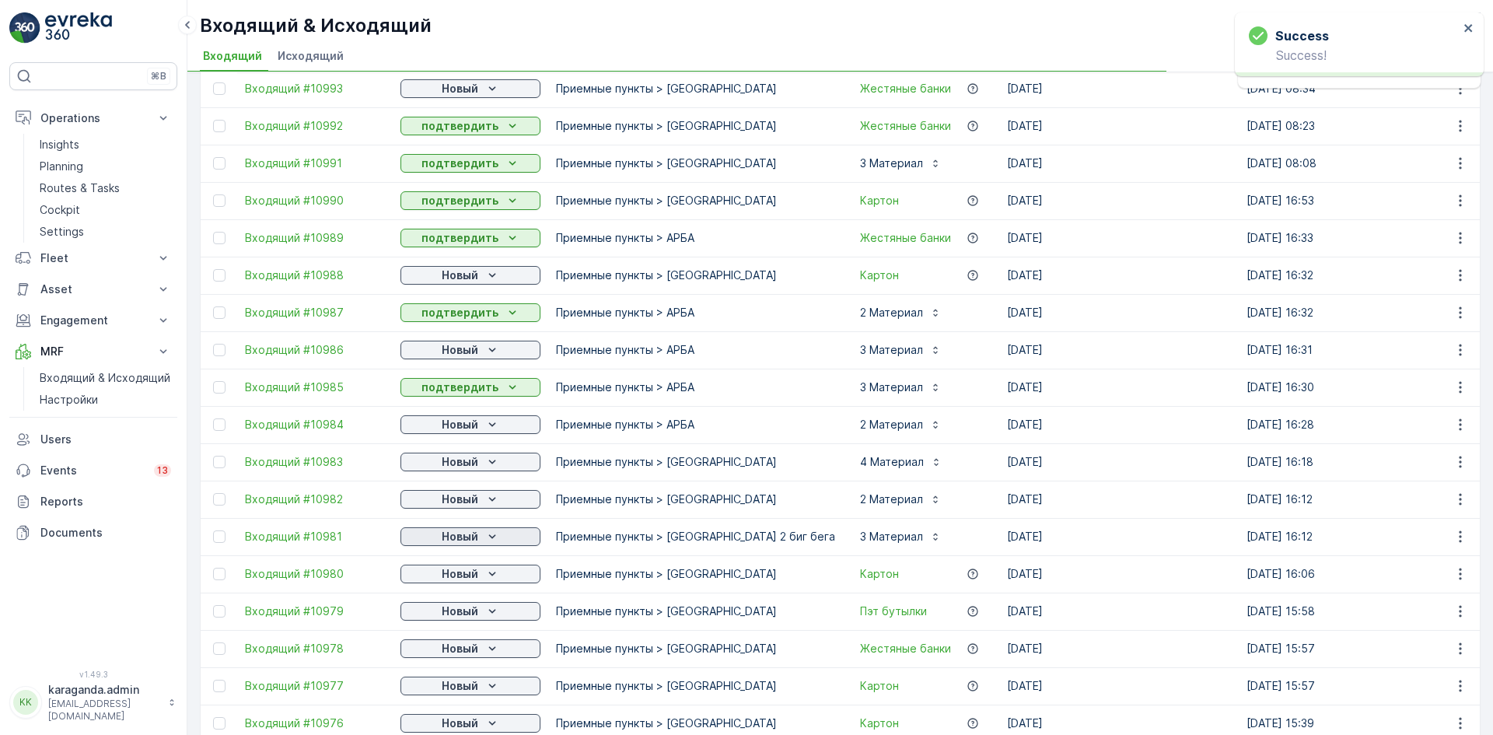
click at [461, 534] on p "Новый" at bounding box center [460, 537] width 37 height 16
click at [449, 573] on div "подтвердить" at bounding box center [446, 582] width 84 height 22
click at [447, 618] on span "подтвердить" at bounding box center [446, 619] width 72 height 16
click at [468, 611] on p "Новый" at bounding box center [460, 612] width 37 height 16
click at [457, 648] on p "Новый" at bounding box center [460, 649] width 37 height 16
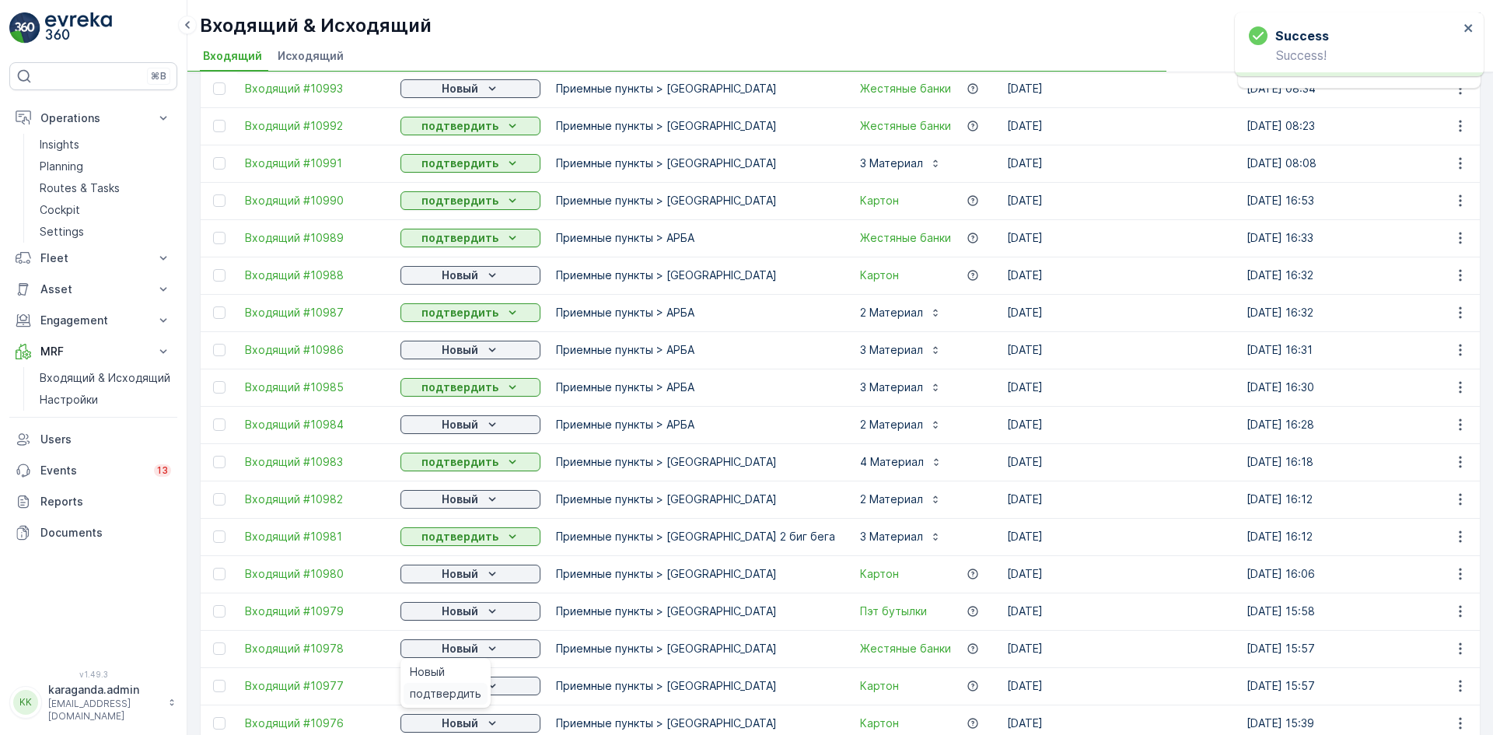
click at [446, 686] on span "подтвердить" at bounding box center [446, 694] width 72 height 16
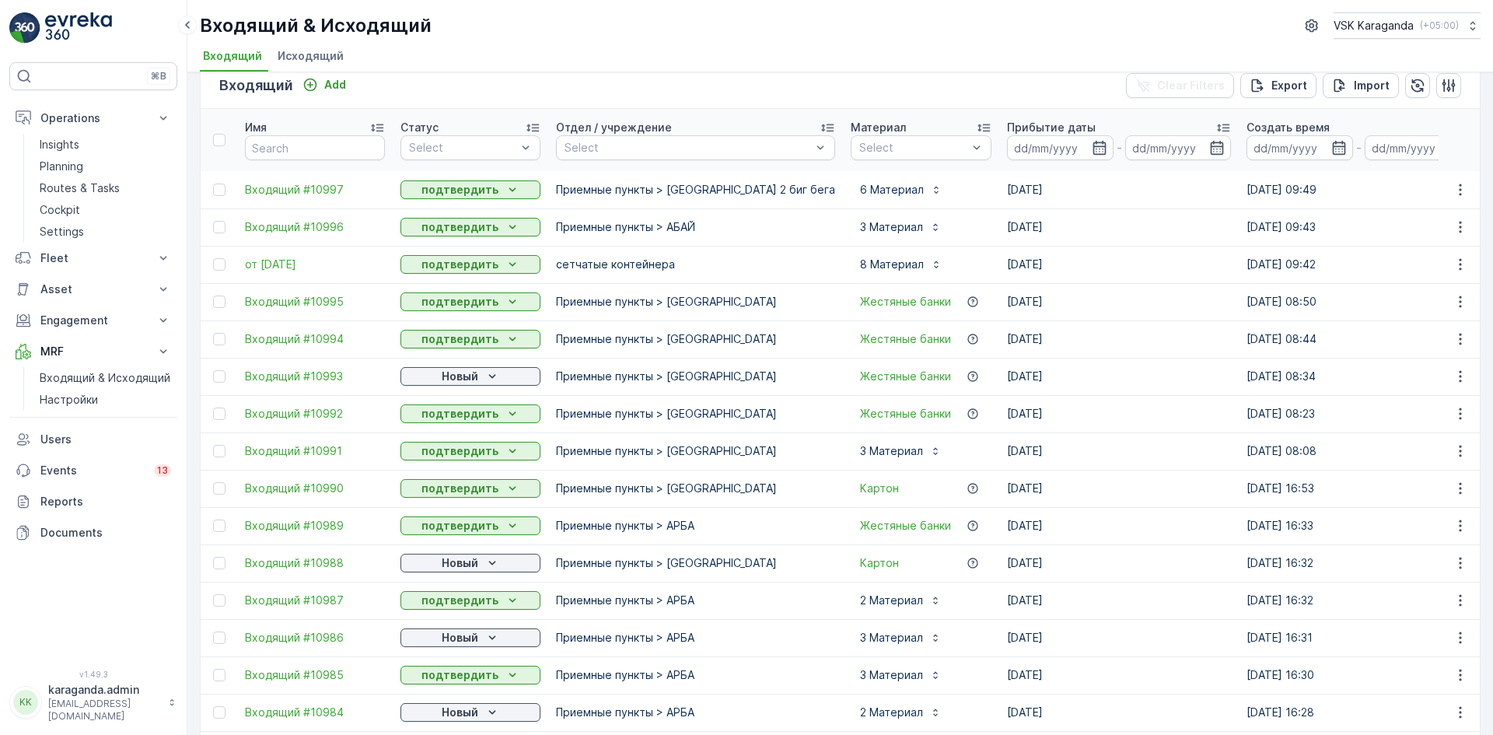
scroll to position [0, 0]
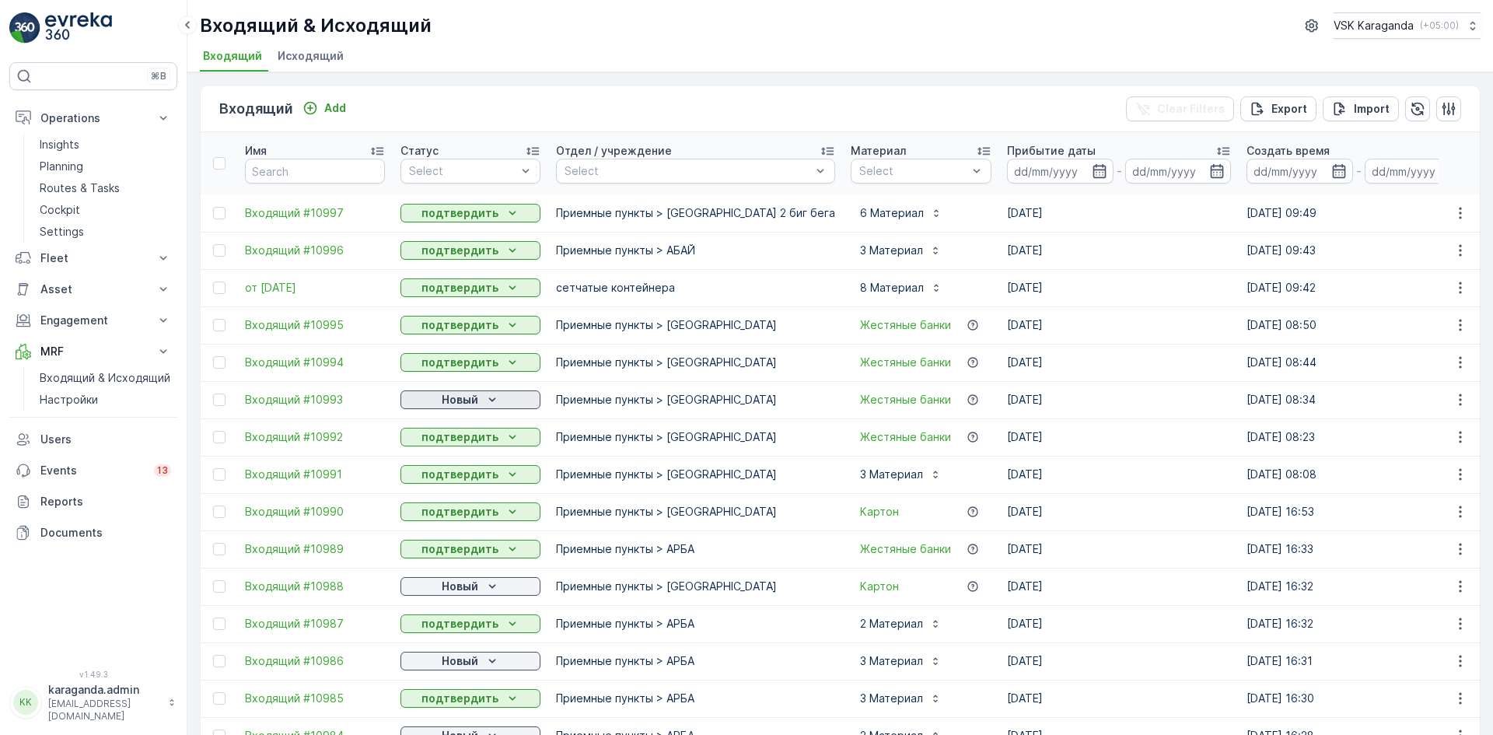
click at [465, 399] on p "Новый" at bounding box center [460, 400] width 37 height 16
click at [456, 439] on span "подтвердить" at bounding box center [446, 445] width 72 height 16
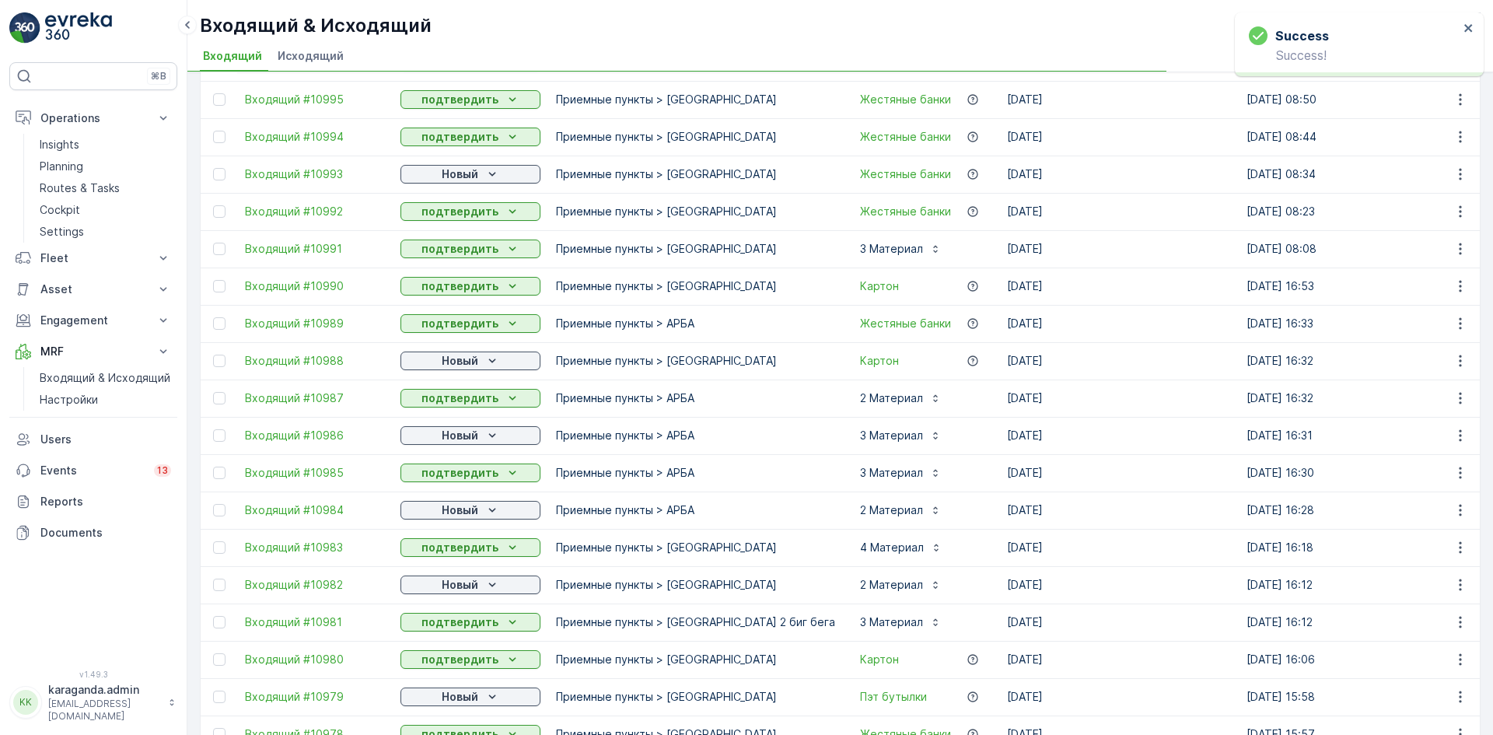
scroll to position [233, 0]
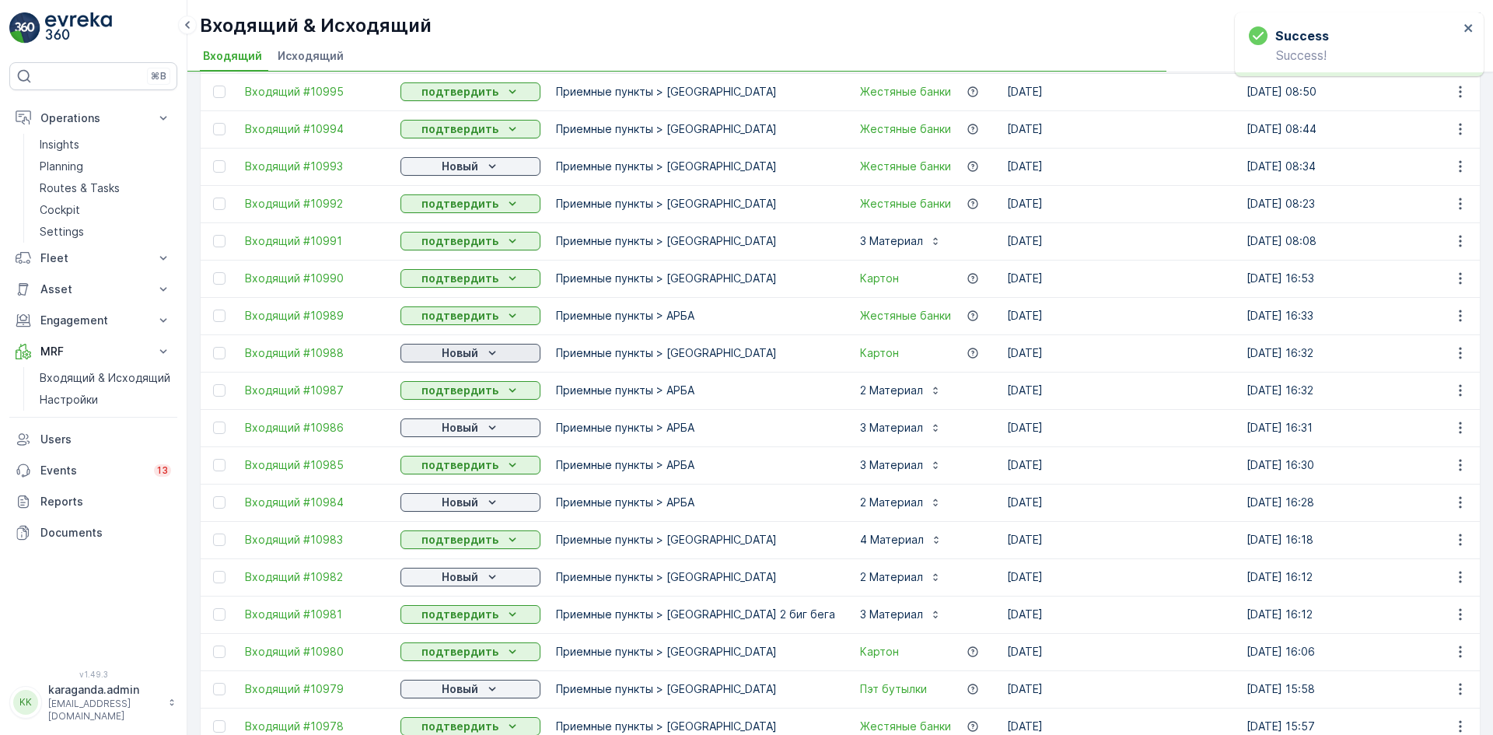
click at [480, 352] on div "Новый" at bounding box center [471, 353] width 128 height 16
click at [457, 390] on span "подтвердить" at bounding box center [446, 398] width 72 height 16
click at [455, 432] on p "Новый" at bounding box center [460, 428] width 37 height 16
click at [450, 496] on p "Новый" at bounding box center [460, 503] width 37 height 16
click at [453, 547] on span "подтвердить" at bounding box center [446, 548] width 72 height 16
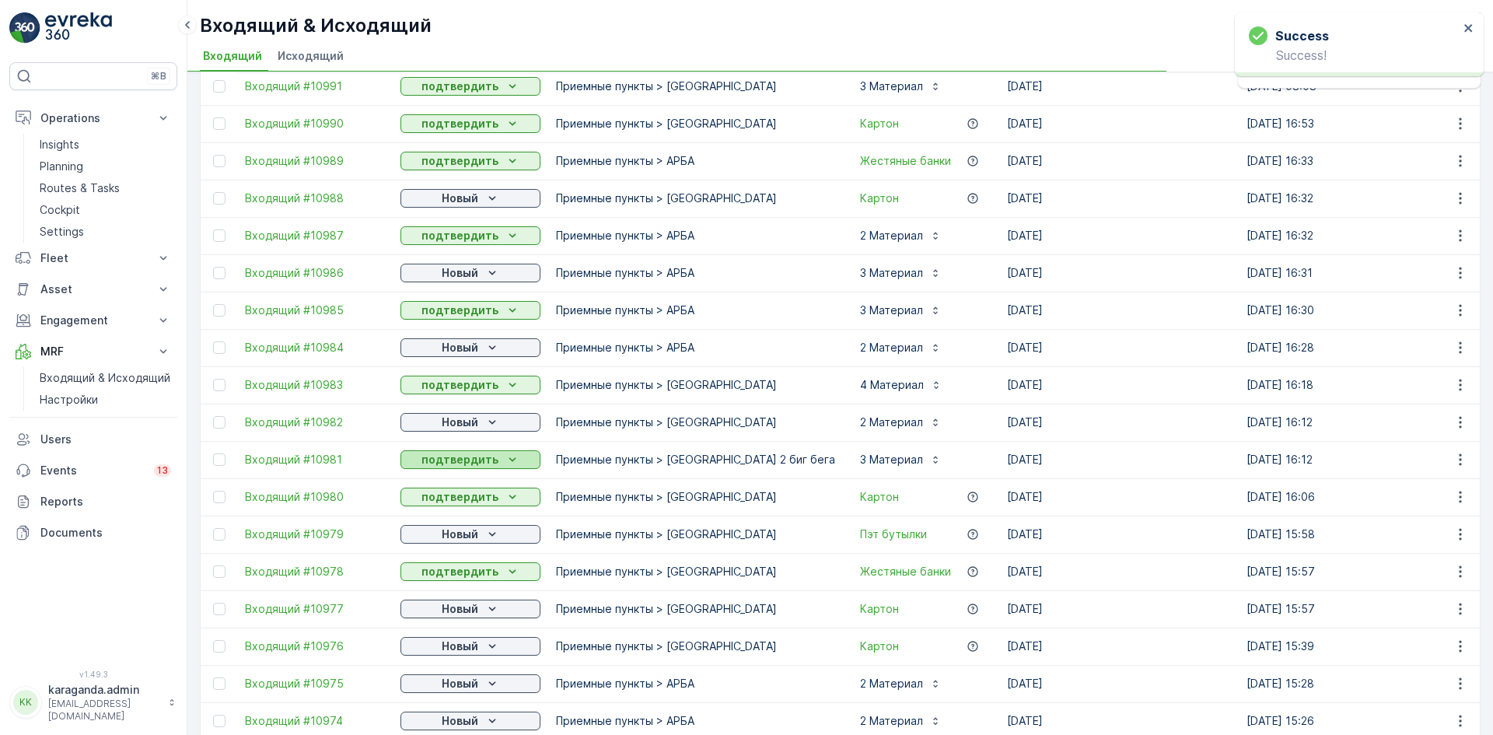
scroll to position [389, 0]
click at [468, 421] on p "Новый" at bounding box center [460, 422] width 37 height 16
click at [454, 467] on span "подтвердить" at bounding box center [446, 467] width 72 height 16
click at [459, 524] on button "Новый" at bounding box center [471, 533] width 140 height 19
click at [454, 576] on span "подтвердить" at bounding box center [446, 579] width 72 height 16
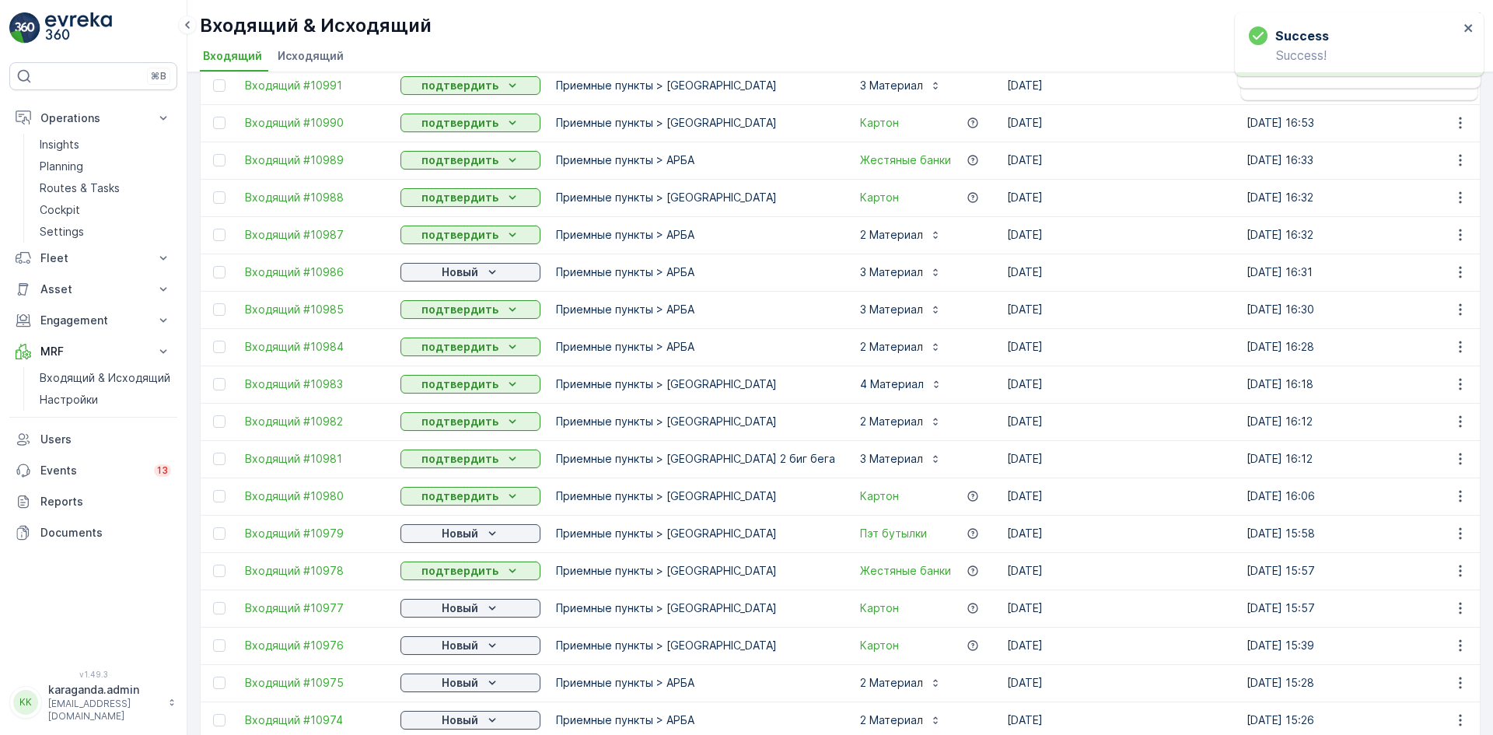
scroll to position [622, 0]
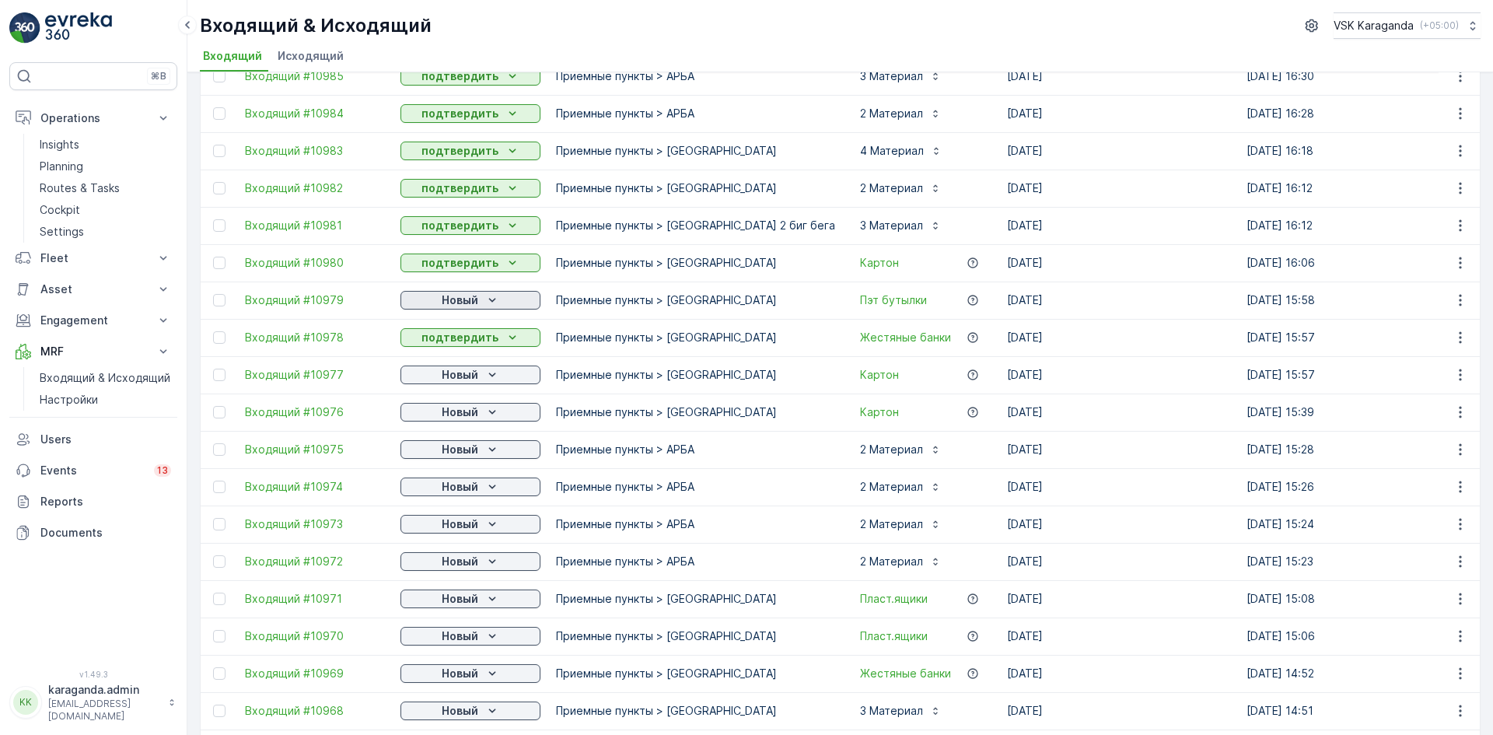
click at [439, 305] on div "Новый" at bounding box center [471, 300] width 128 height 16
click at [439, 341] on span "подтвердить" at bounding box center [446, 346] width 72 height 16
click at [453, 371] on p "Новый" at bounding box center [460, 375] width 37 height 16
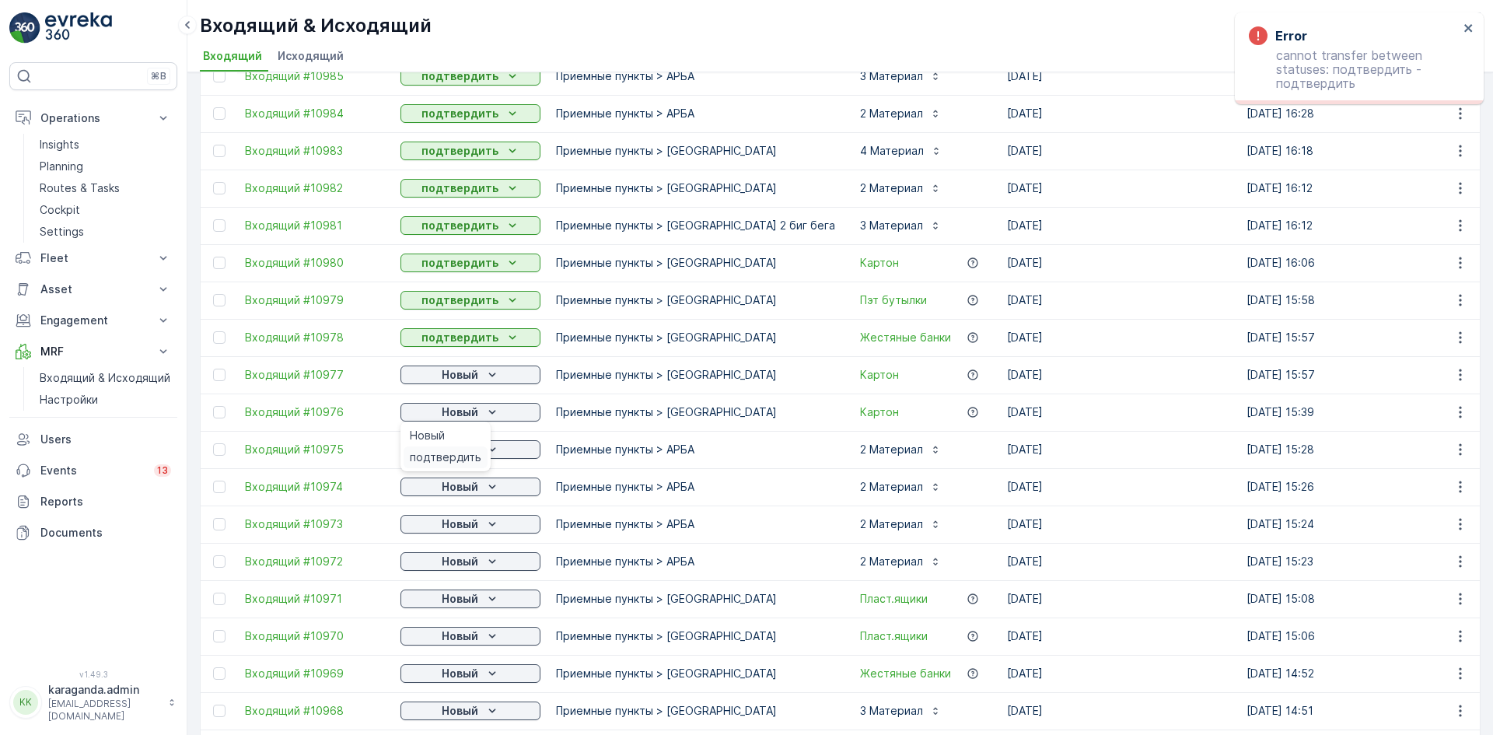
click at [449, 452] on span "подтвердить" at bounding box center [446, 458] width 72 height 16
click at [450, 453] on p "Новый" at bounding box center [460, 450] width 37 height 16
click at [443, 495] on span "подтвердить" at bounding box center [446, 495] width 72 height 16
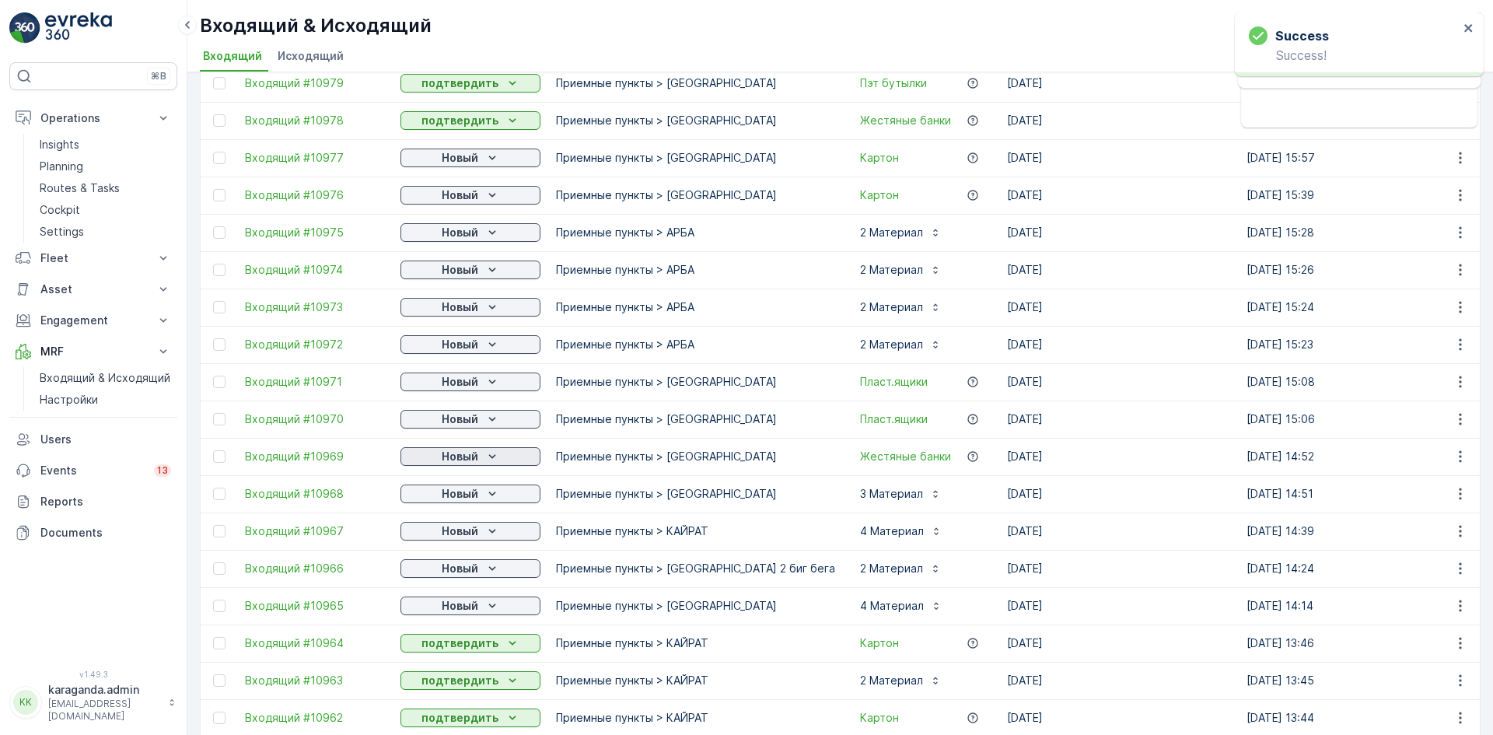
scroll to position [855, 0]
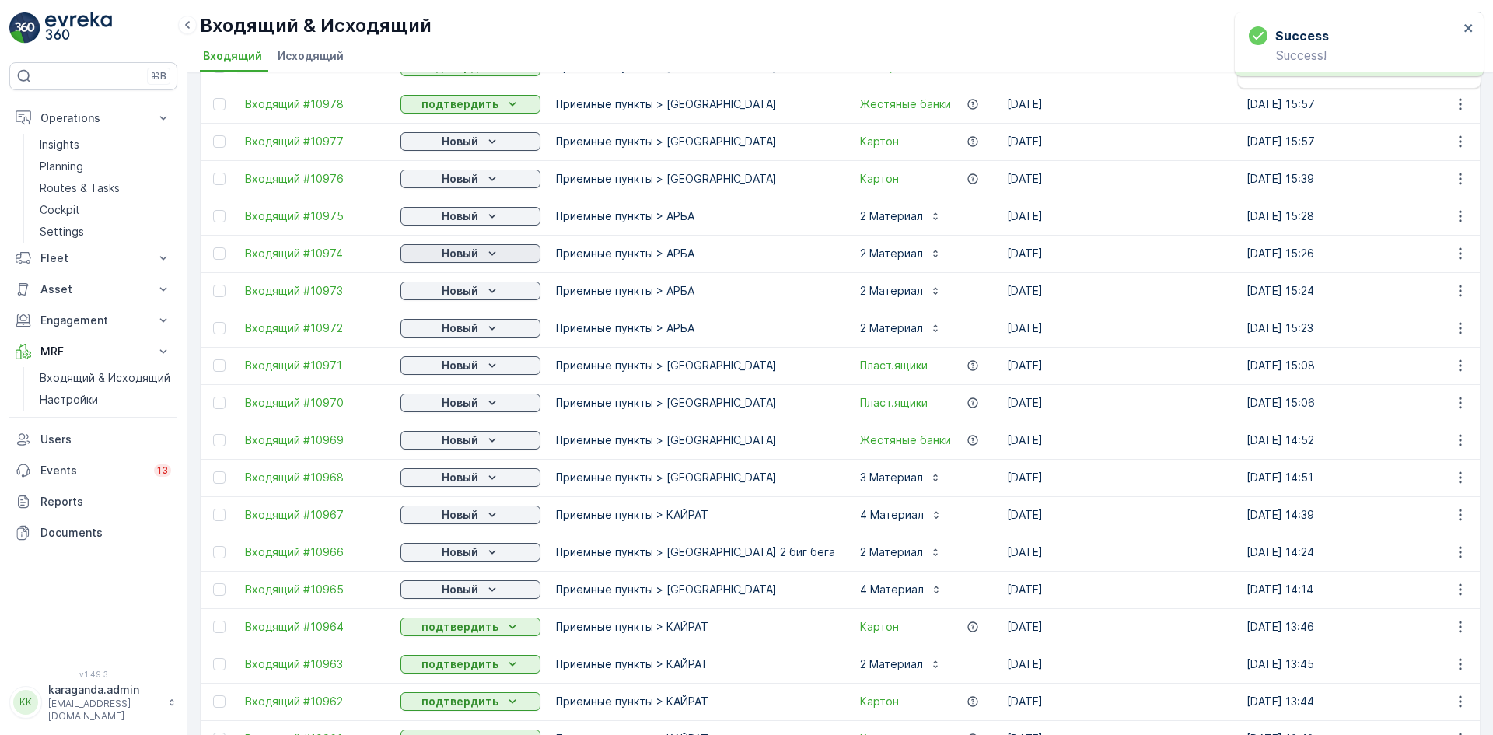
click at [471, 247] on p "Новый" at bounding box center [460, 254] width 37 height 16
click at [459, 292] on p "Новый" at bounding box center [460, 291] width 37 height 16
click at [444, 335] on span "подтвердить" at bounding box center [446, 336] width 72 height 16
click at [482, 323] on div "Новый" at bounding box center [471, 328] width 128 height 16
click at [457, 370] on span "подтвердить" at bounding box center [446, 374] width 72 height 16
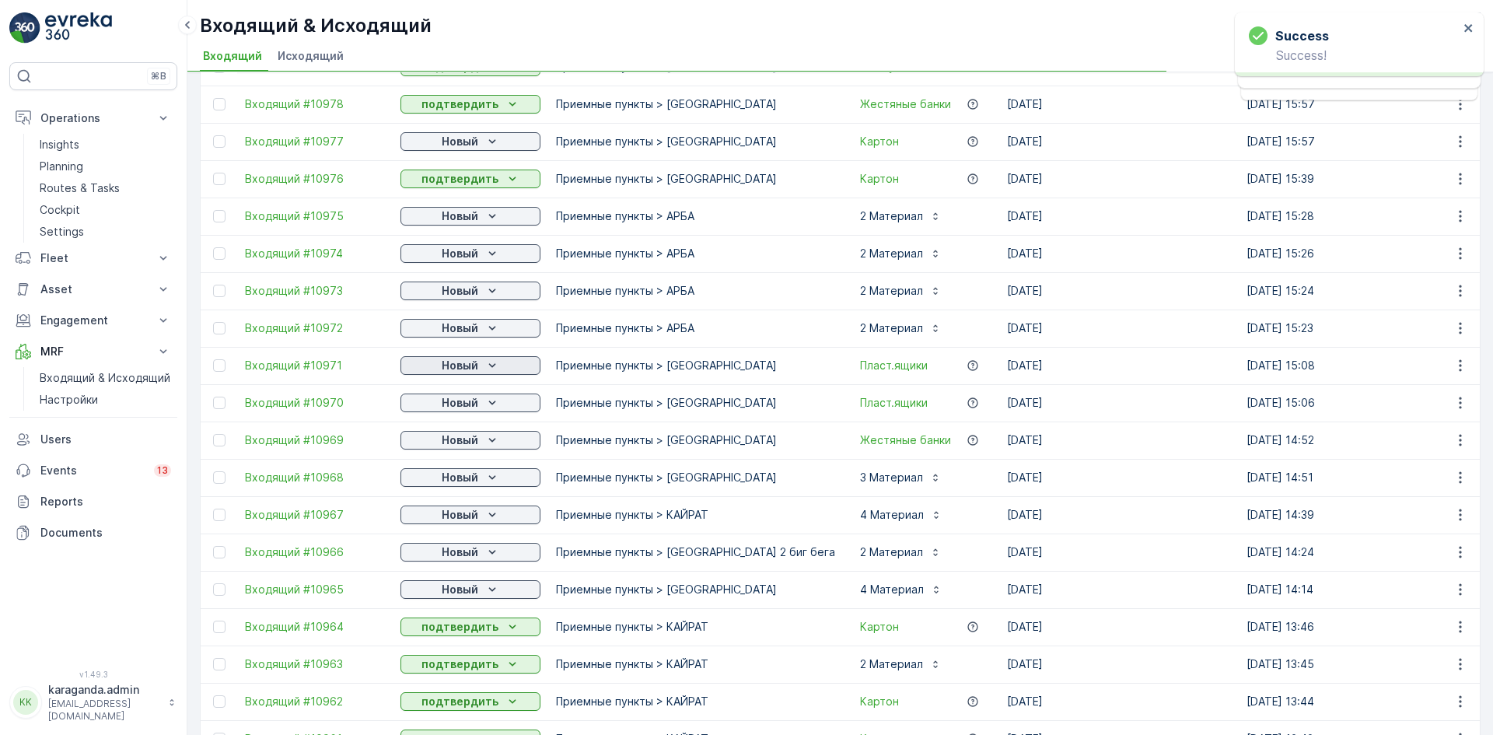
click at [473, 365] on p "Новый" at bounding box center [460, 366] width 37 height 16
click at [485, 404] on icon "Новый" at bounding box center [493, 403] width 16 height 16
click at [463, 444] on span "подтвердить" at bounding box center [446, 448] width 72 height 16
click at [488, 444] on icon "Новый" at bounding box center [493, 440] width 16 height 16
click at [451, 481] on span "подтвердить" at bounding box center [446, 486] width 72 height 16
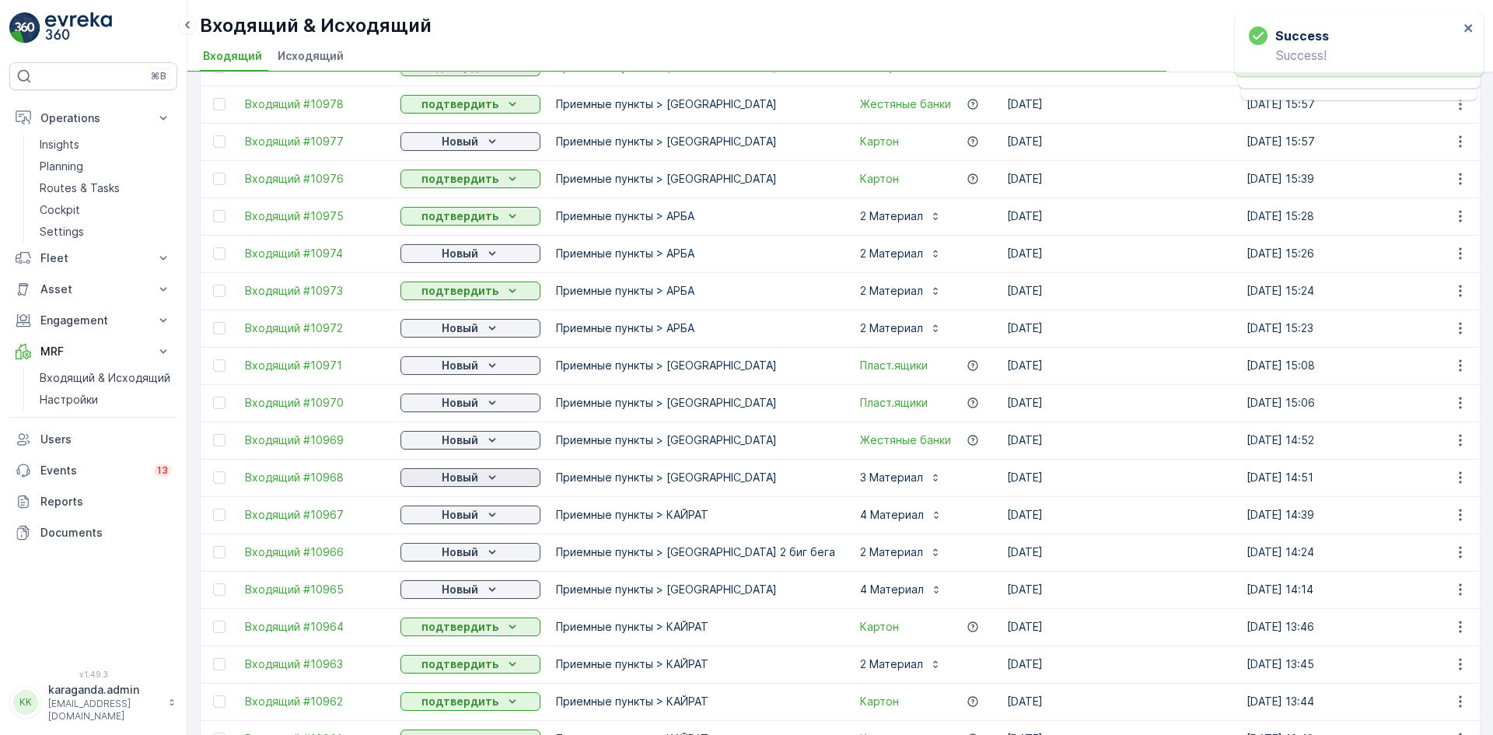
click at [487, 478] on icon "Новый" at bounding box center [493, 478] width 16 height 16
click at [450, 521] on span "подтвердить" at bounding box center [446, 523] width 72 height 16
click at [454, 558] on span "подтвердить" at bounding box center [446, 560] width 72 height 16
click at [481, 556] on div "Новый" at bounding box center [471, 552] width 128 height 16
click at [462, 593] on span "подтвердить" at bounding box center [446, 598] width 72 height 16
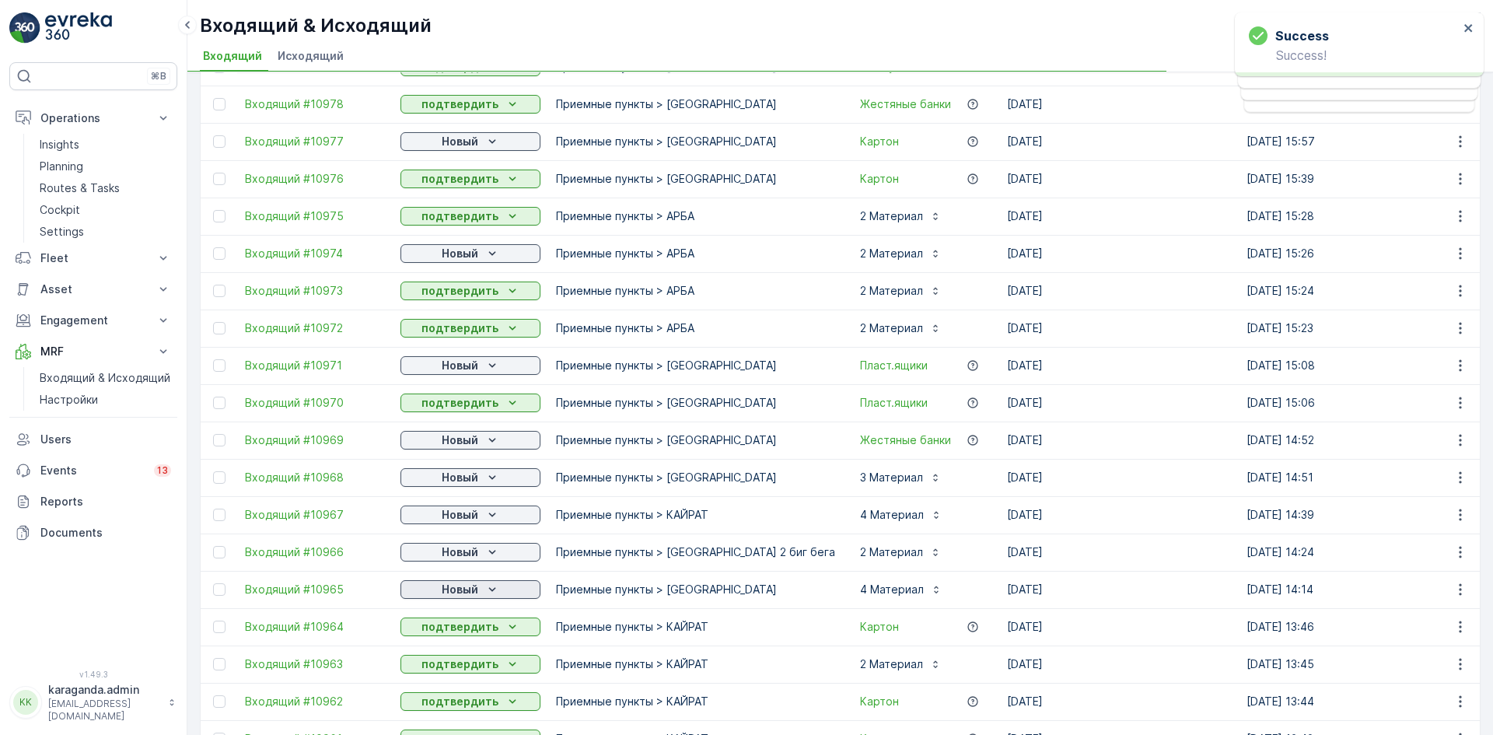
click at [479, 592] on div "Новый" at bounding box center [471, 590] width 128 height 16
click at [460, 634] on span "подтвердить" at bounding box center [446, 635] width 72 height 16
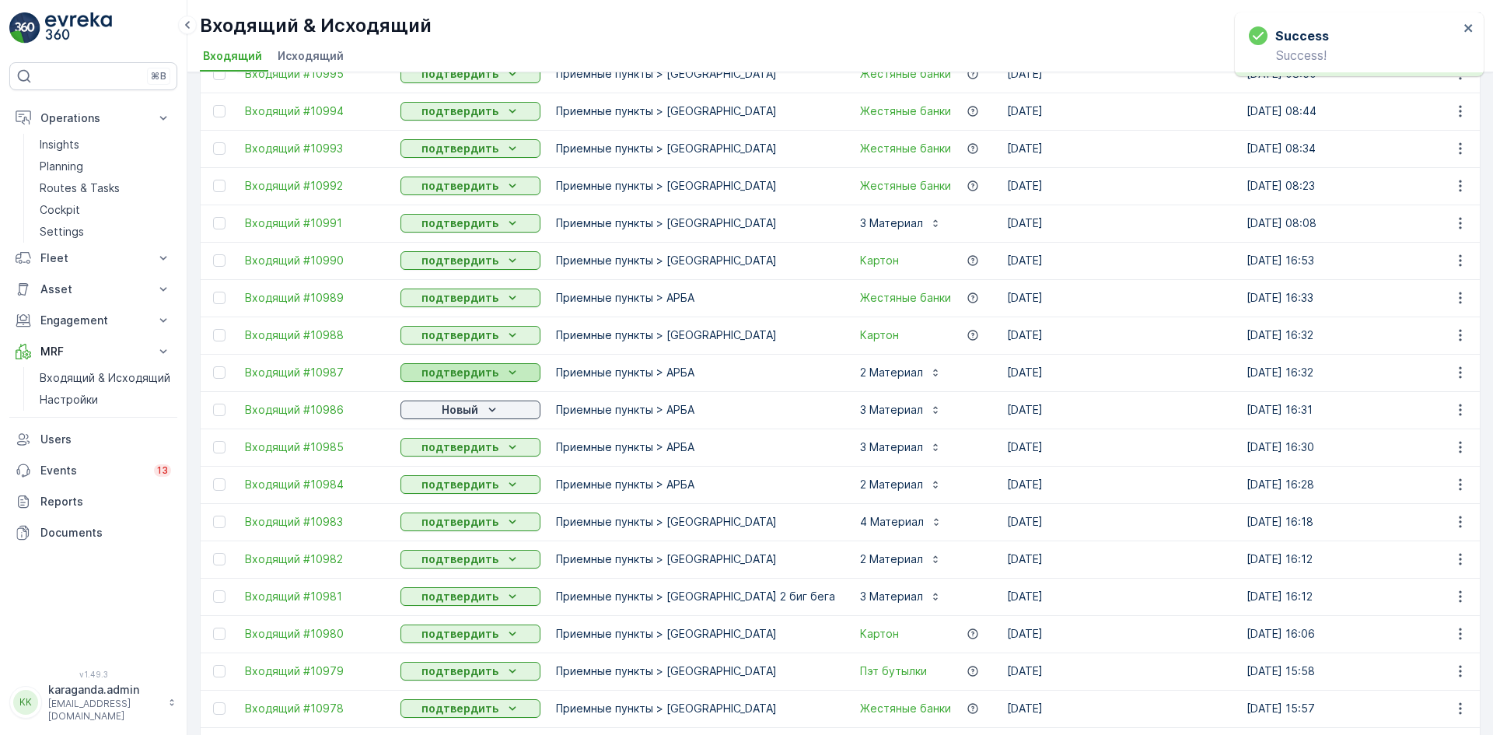
scroll to position [303, 0]
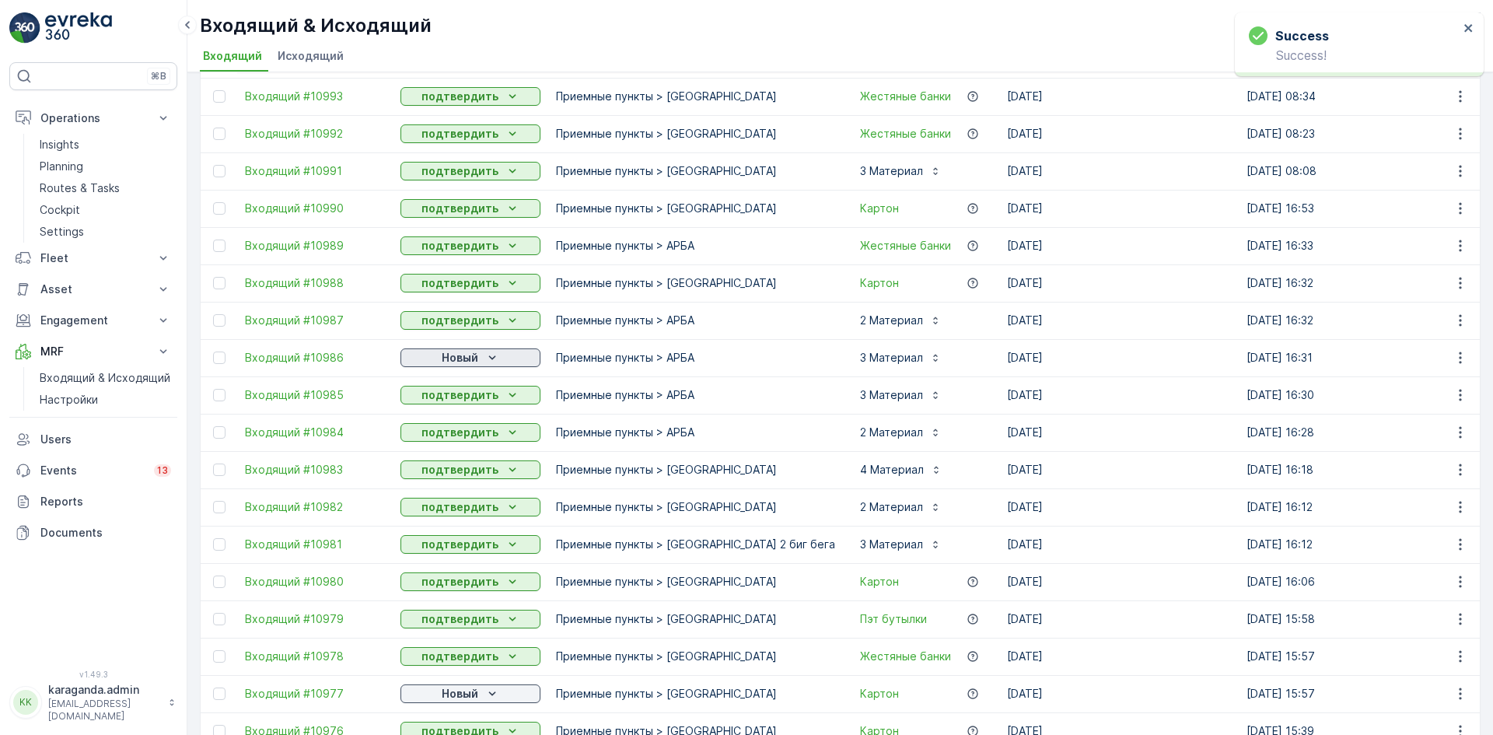
click at [482, 359] on div "Новый" at bounding box center [471, 358] width 128 height 16
click at [457, 401] on span "подтвердить" at bounding box center [446, 403] width 72 height 16
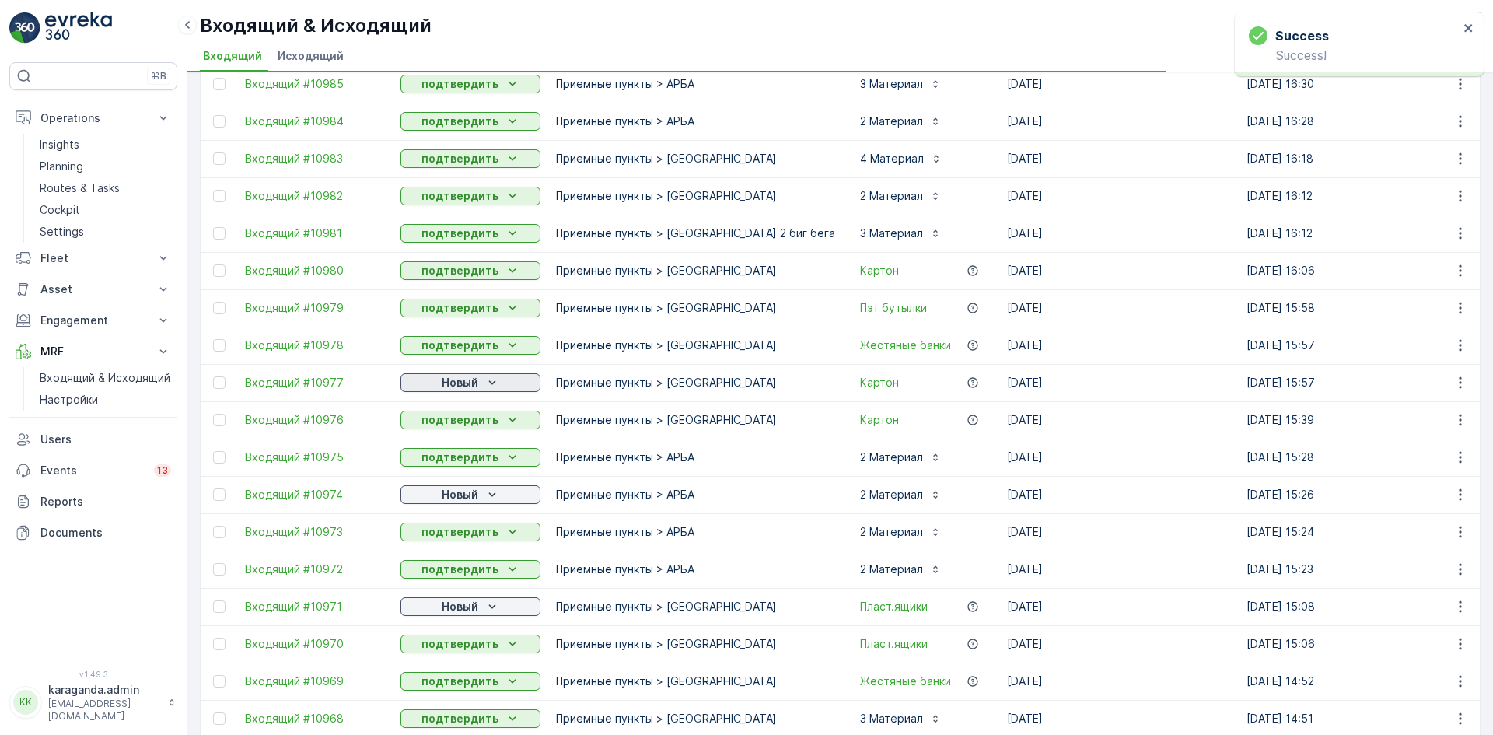
click at [481, 384] on div "Новый" at bounding box center [471, 383] width 128 height 16
click at [460, 428] on span "подтвердить" at bounding box center [446, 428] width 72 height 16
click at [460, 493] on p "Новый" at bounding box center [460, 495] width 37 height 16
click at [456, 606] on p "Новый" at bounding box center [460, 607] width 37 height 16
click at [450, 652] on span "подтвердить" at bounding box center [446, 652] width 72 height 16
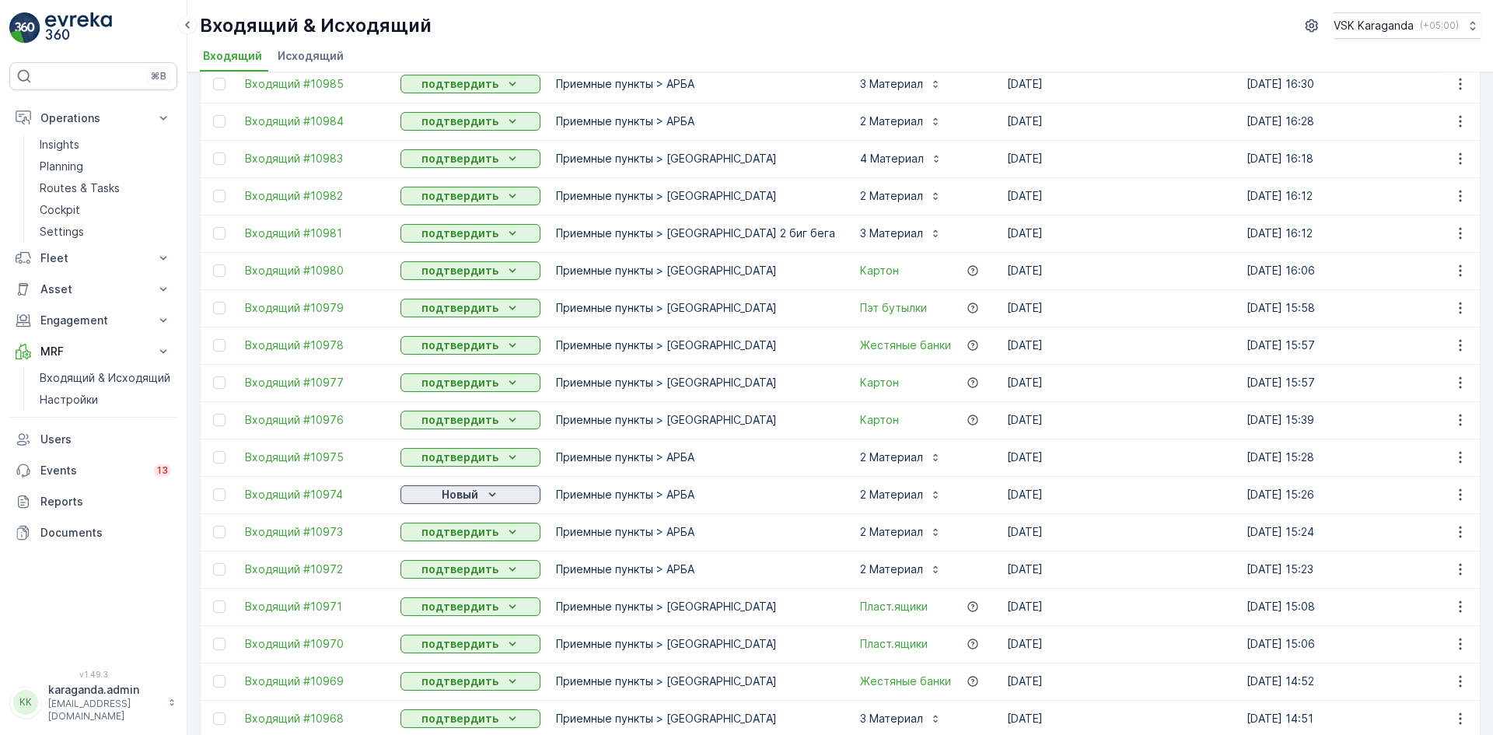
click at [464, 493] on p "Новый" at bounding box center [460, 495] width 37 height 16
click at [450, 538] on span "подтвердить" at bounding box center [446, 540] width 72 height 16
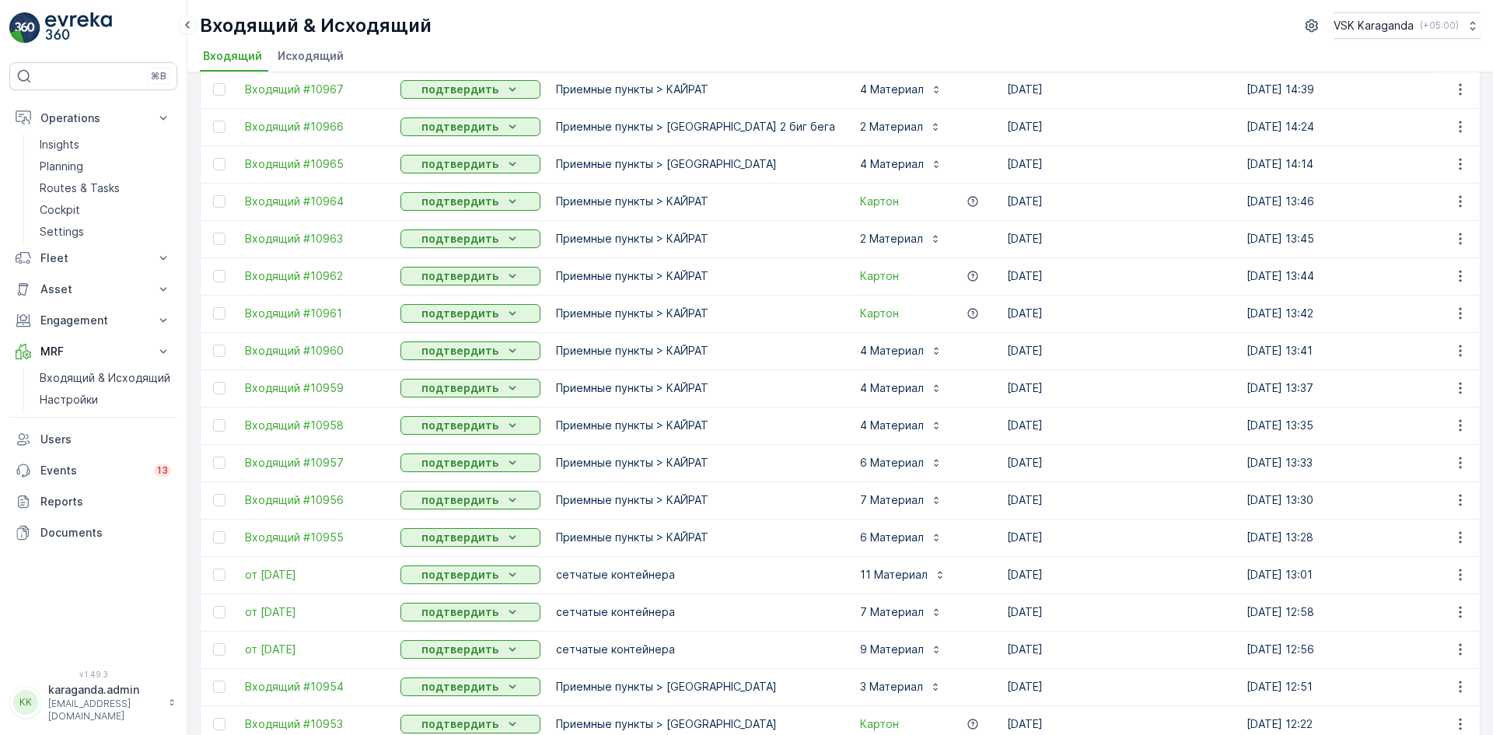
scroll to position [1392, 0]
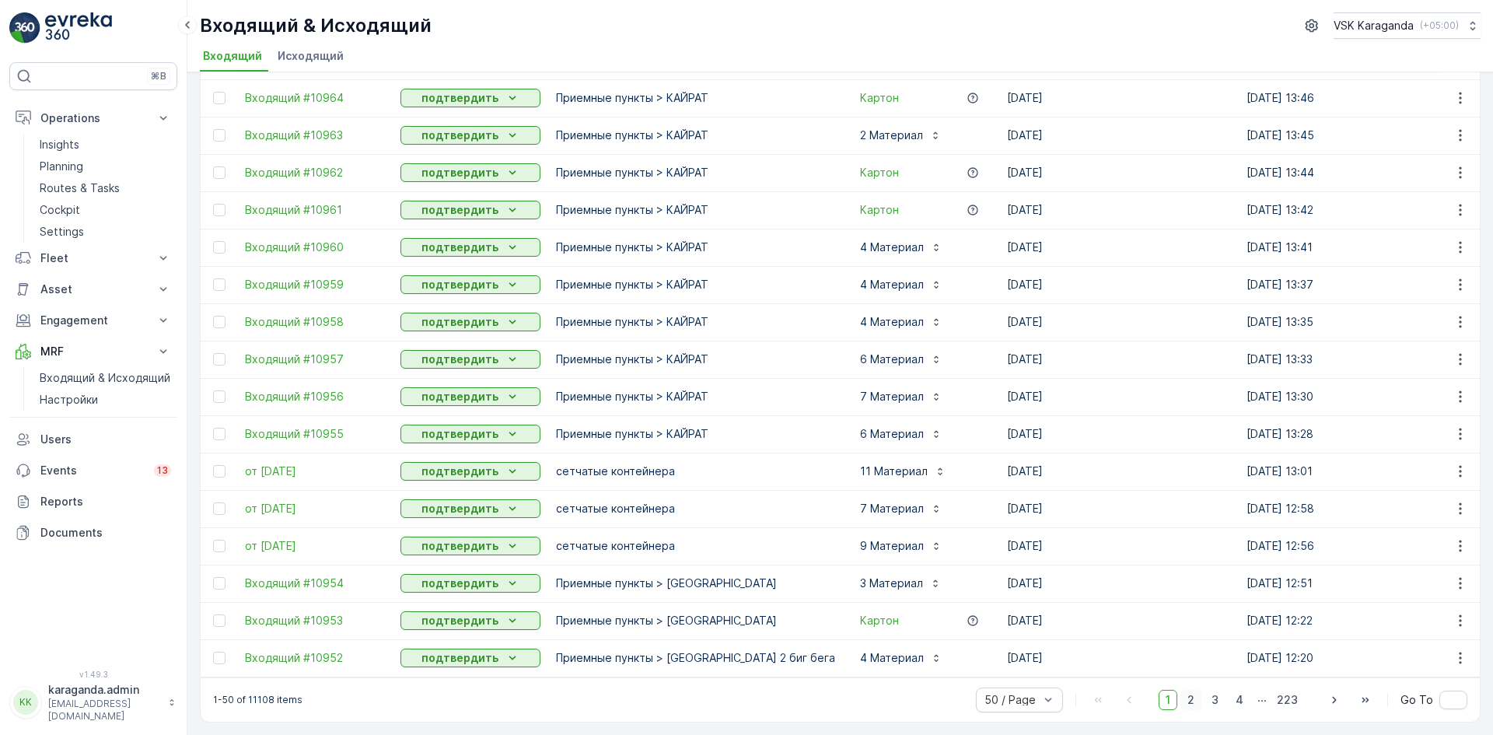
click at [1196, 702] on span "2" at bounding box center [1191, 700] width 21 height 20
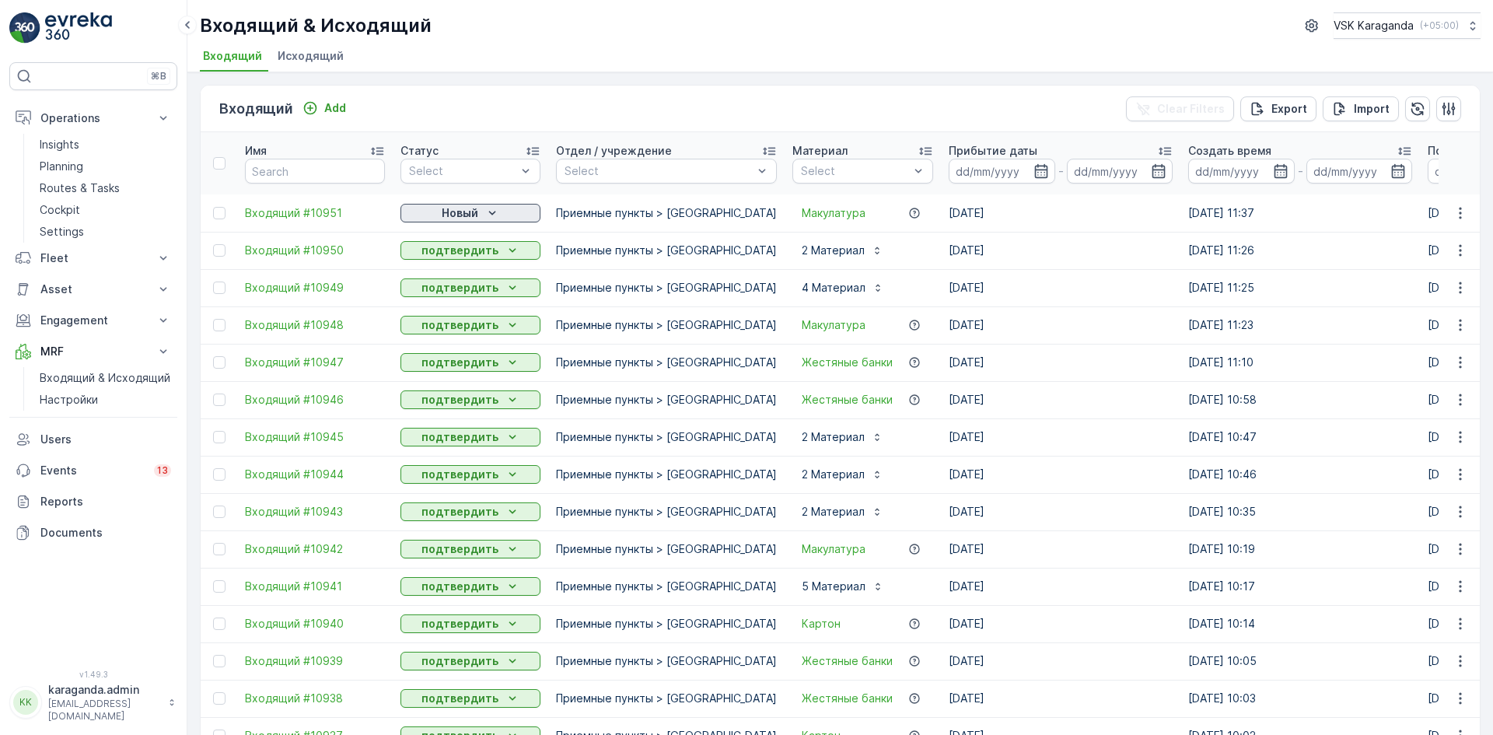
click at [470, 214] on p "Новый" at bounding box center [460, 213] width 37 height 16
click at [463, 251] on span "подтвердить" at bounding box center [446, 258] width 72 height 16
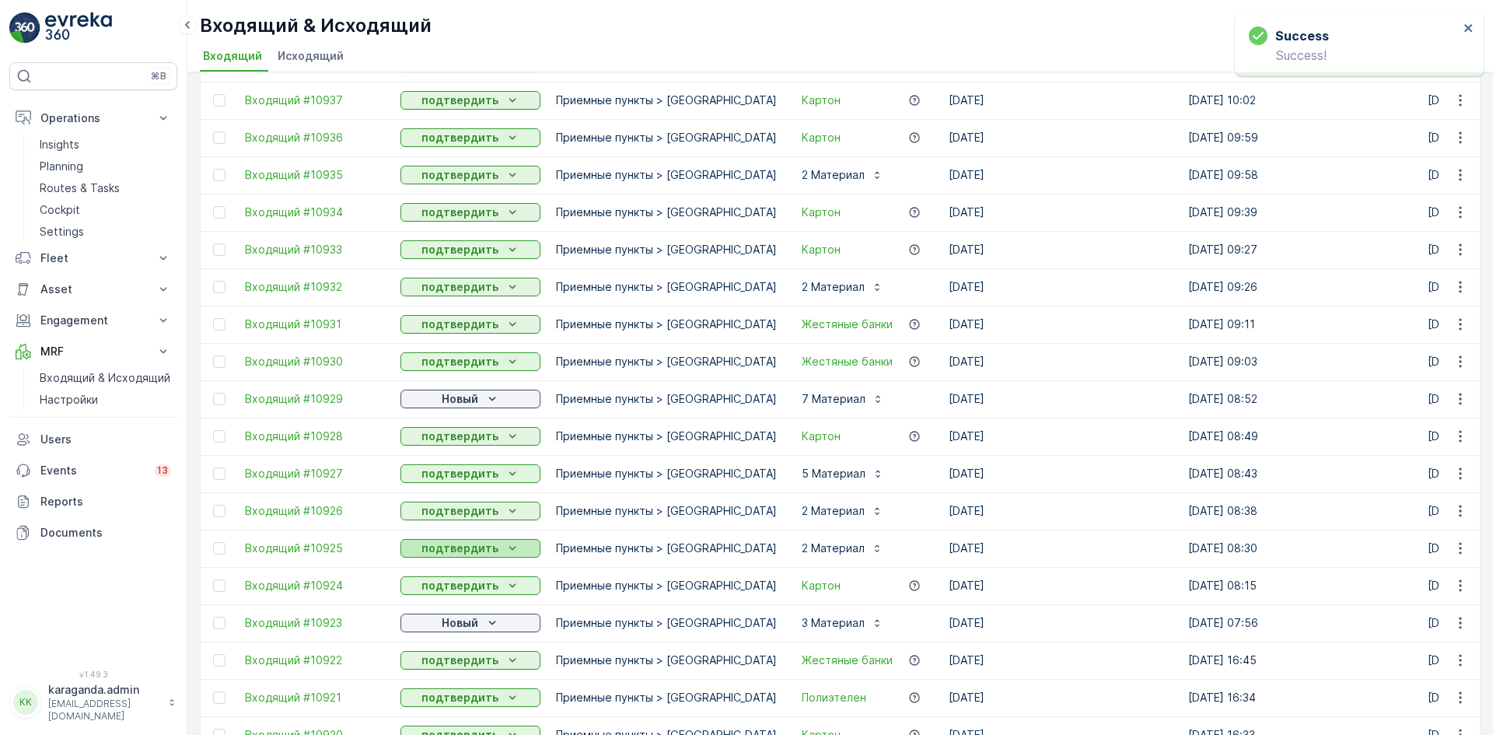
scroll to position [855, 0]
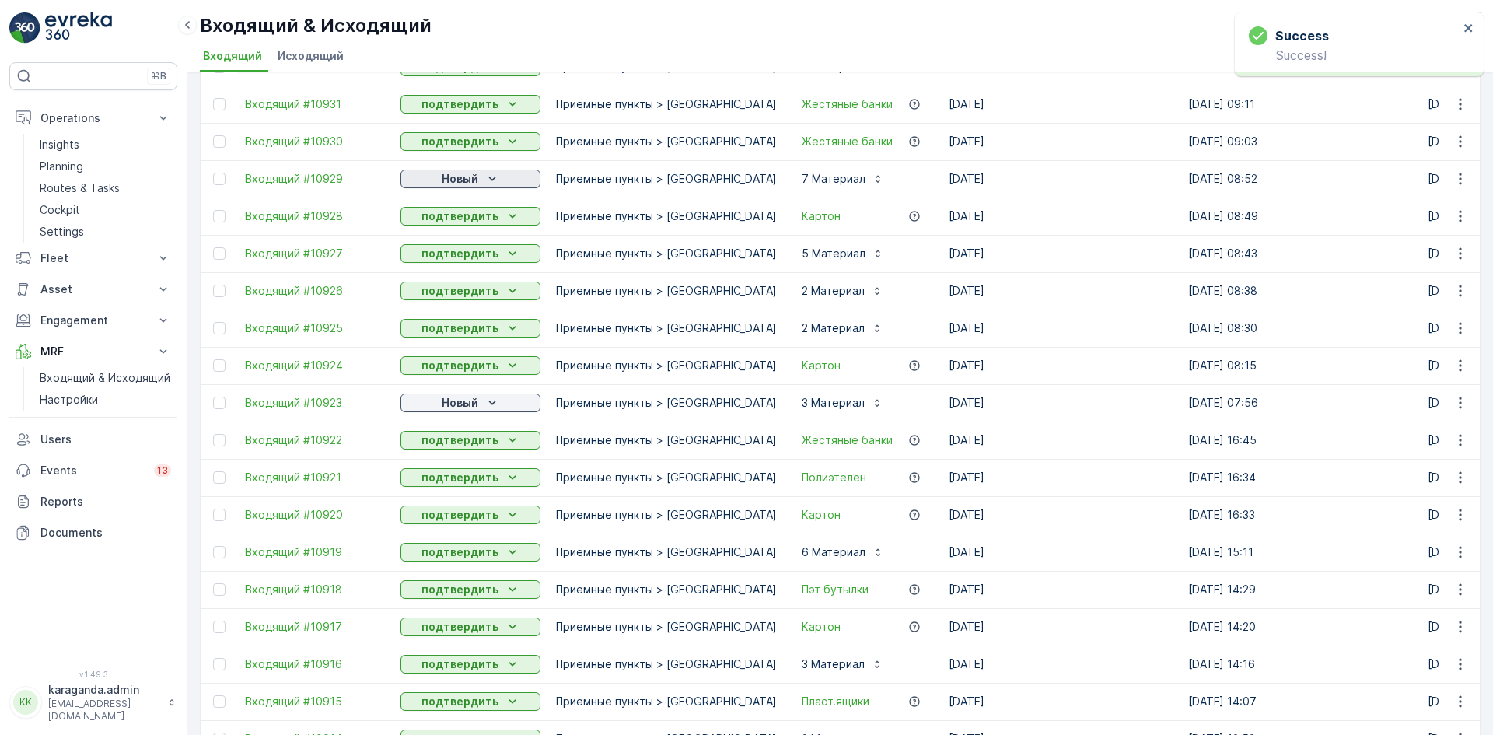
click at [485, 177] on icon "Новый" at bounding box center [493, 179] width 16 height 16
click at [460, 223] on span "подтвердить" at bounding box center [446, 224] width 72 height 16
click at [483, 395] on div "Новый" at bounding box center [471, 403] width 128 height 16
click at [467, 443] on span "подтвердить" at bounding box center [446, 448] width 72 height 16
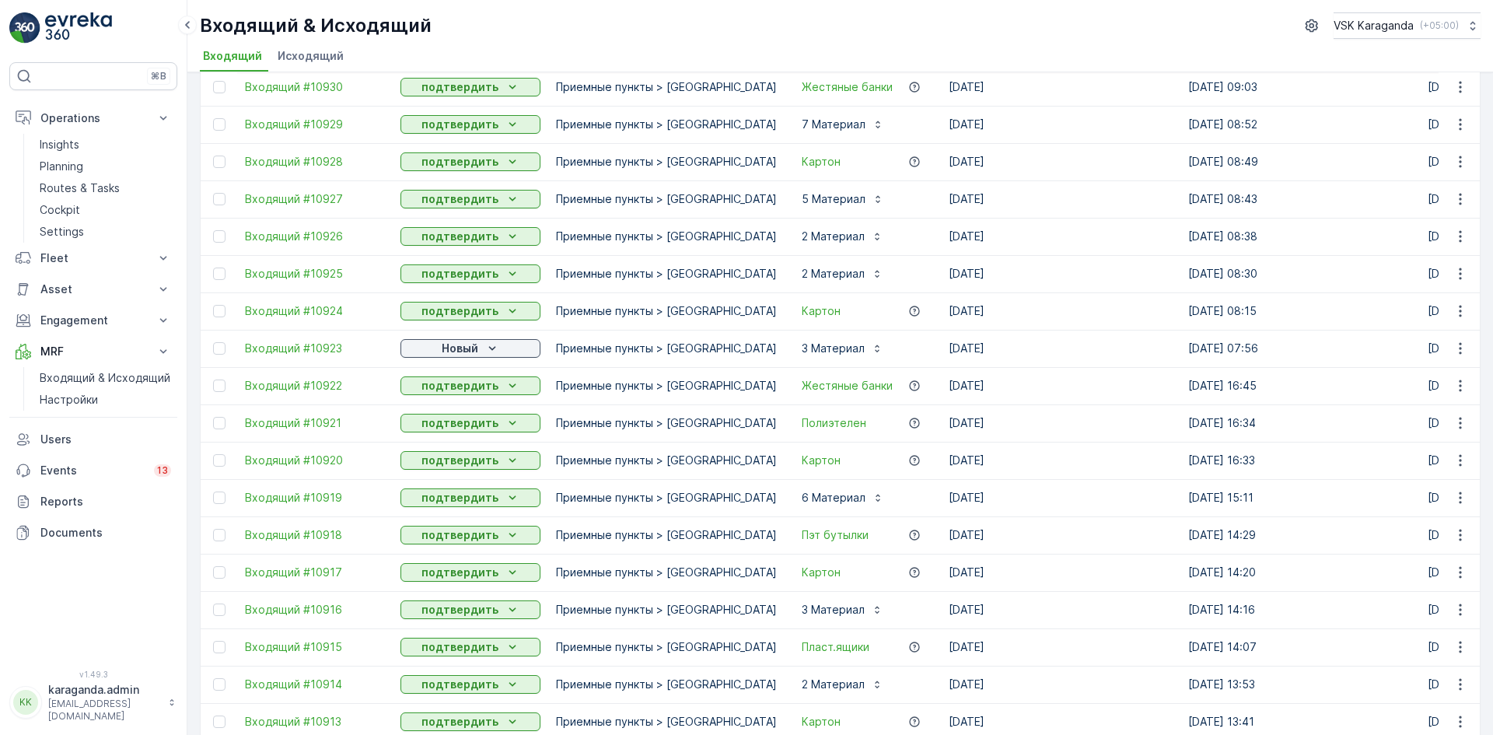
scroll to position [1011, 0]
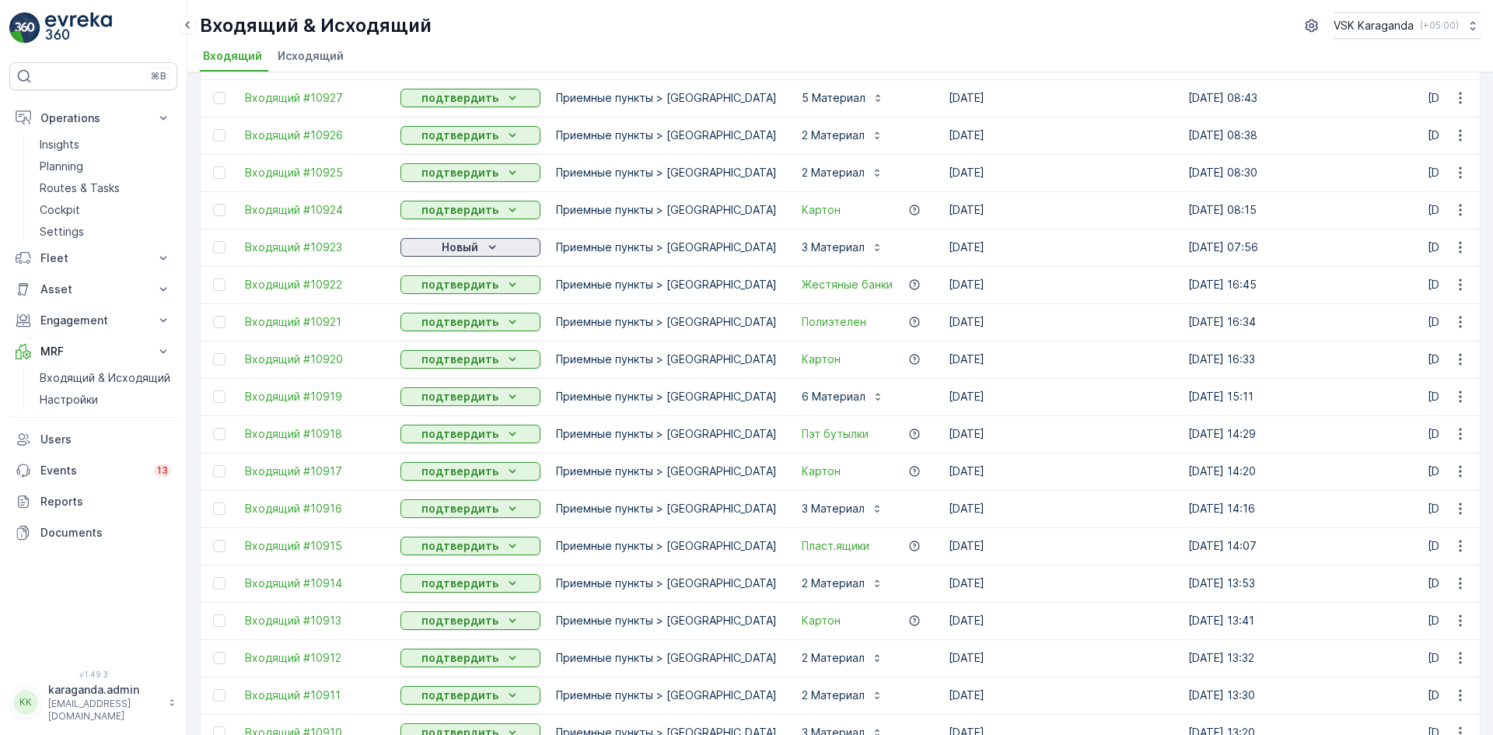
click at [480, 242] on div "Новый" at bounding box center [471, 248] width 128 height 16
click at [460, 284] on div "подтвердить" at bounding box center [446, 293] width 84 height 22
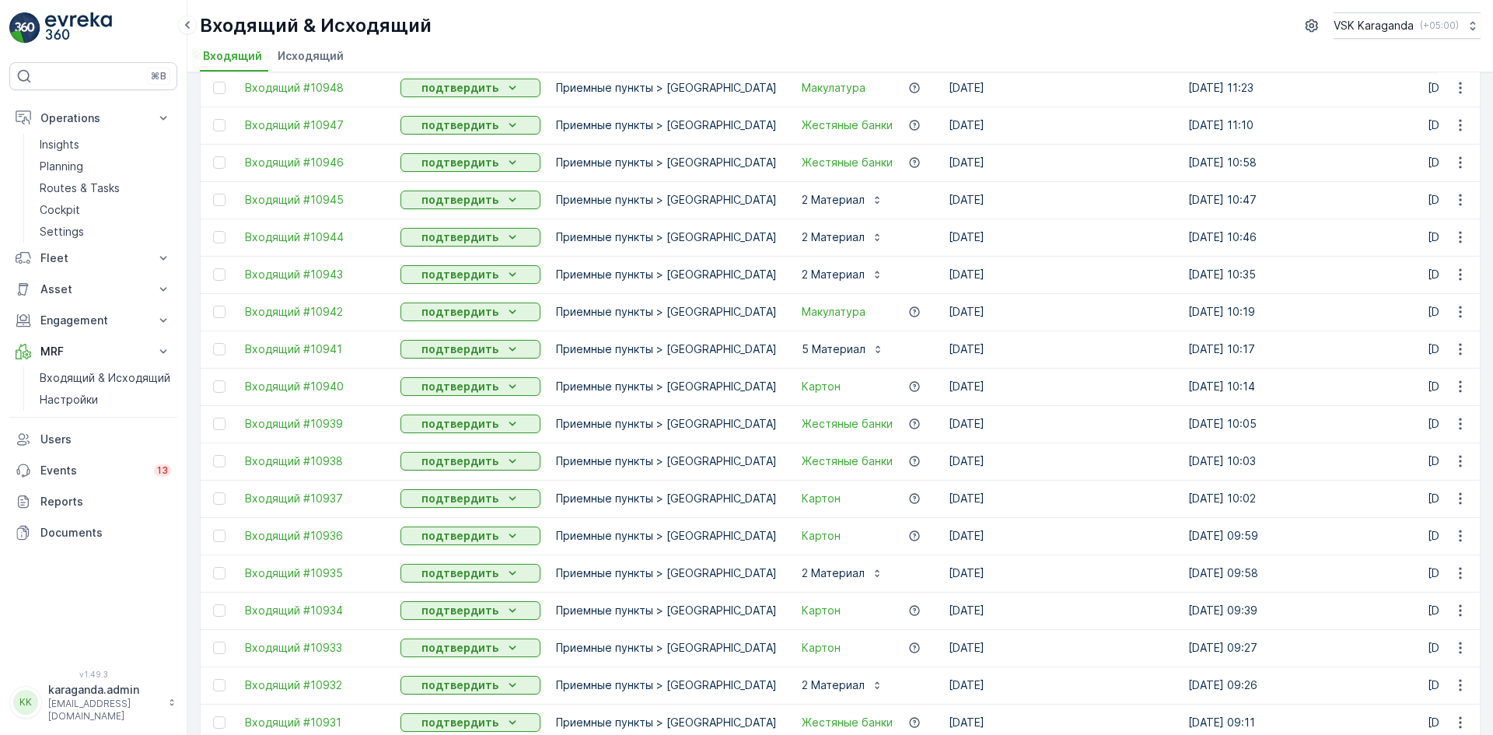
scroll to position [0, 0]
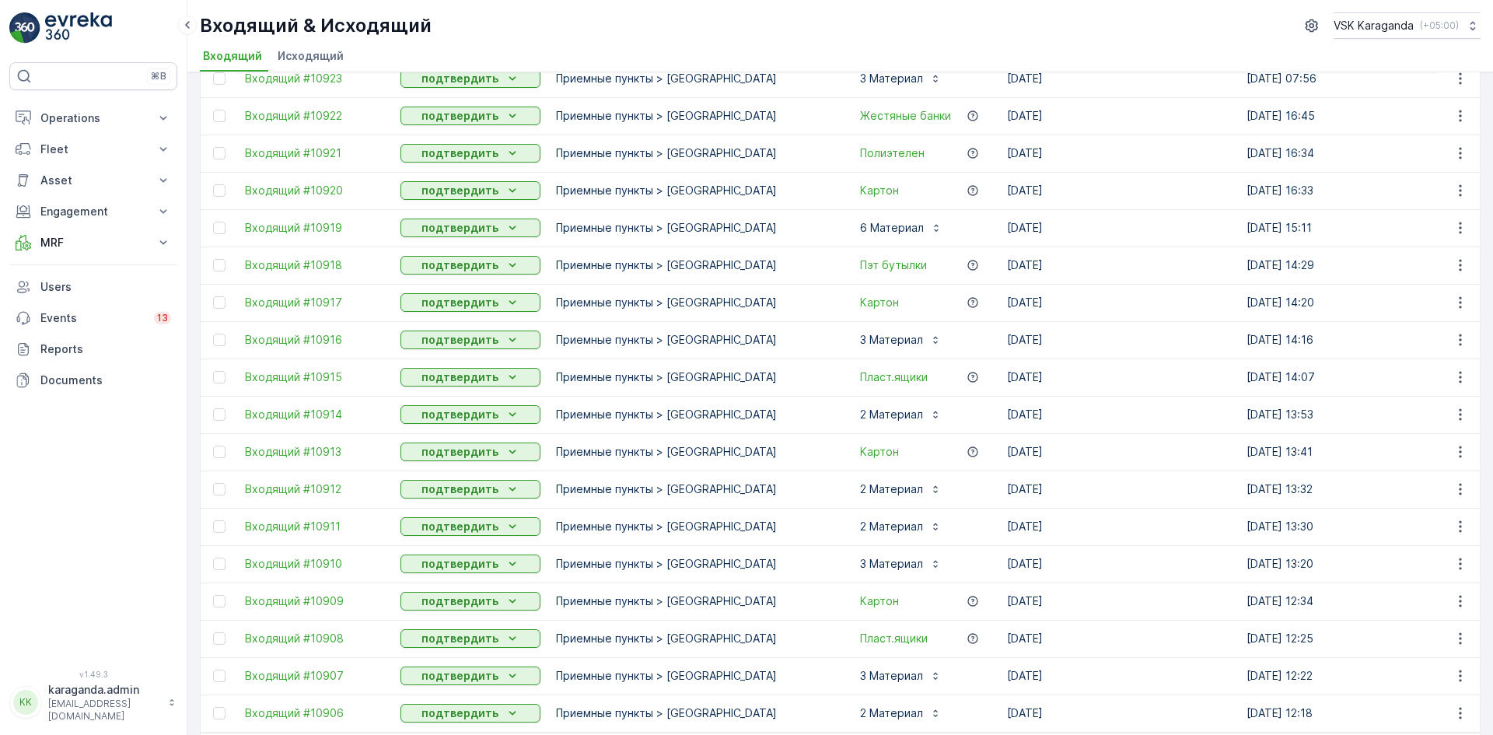
scroll to position [1392, 0]
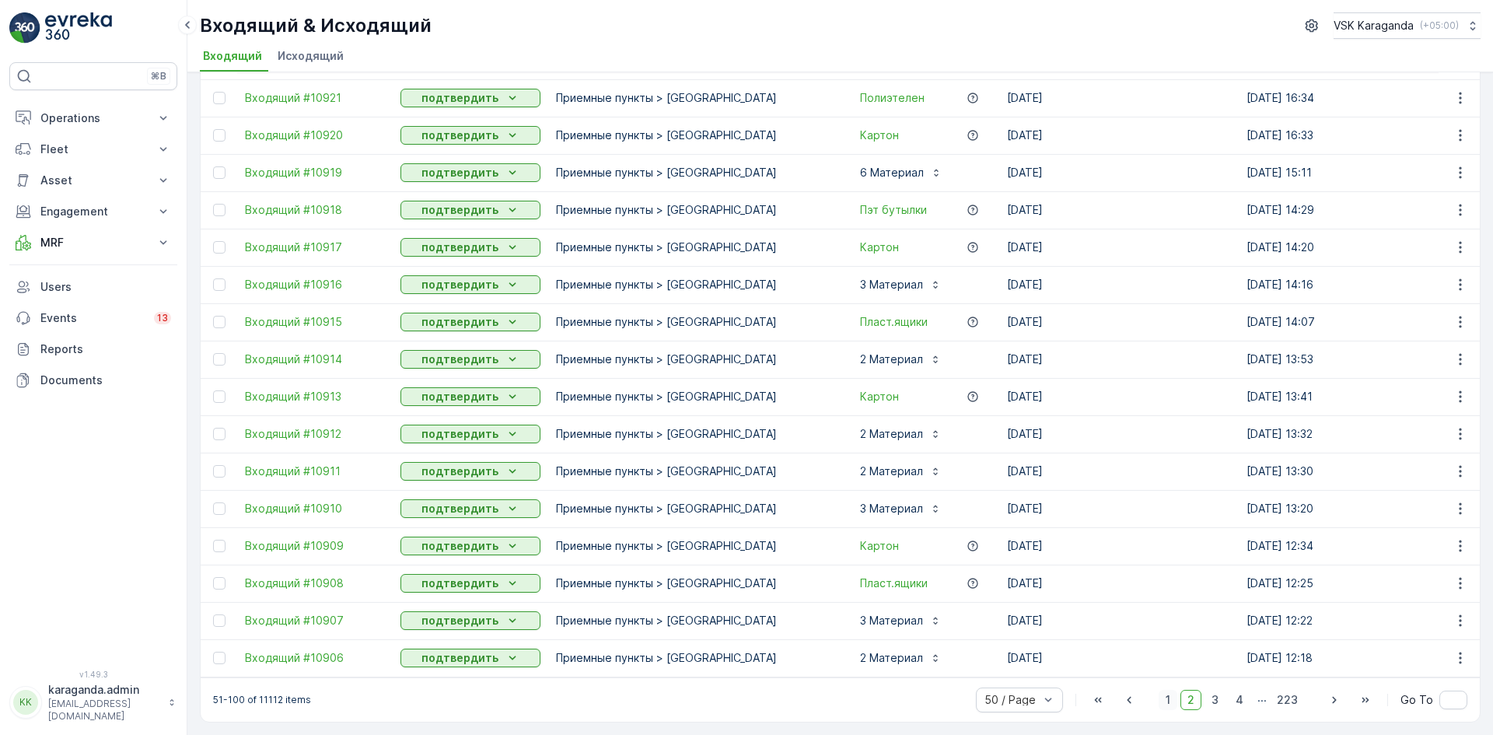
click at [1165, 705] on span "1" at bounding box center [1168, 700] width 19 height 20
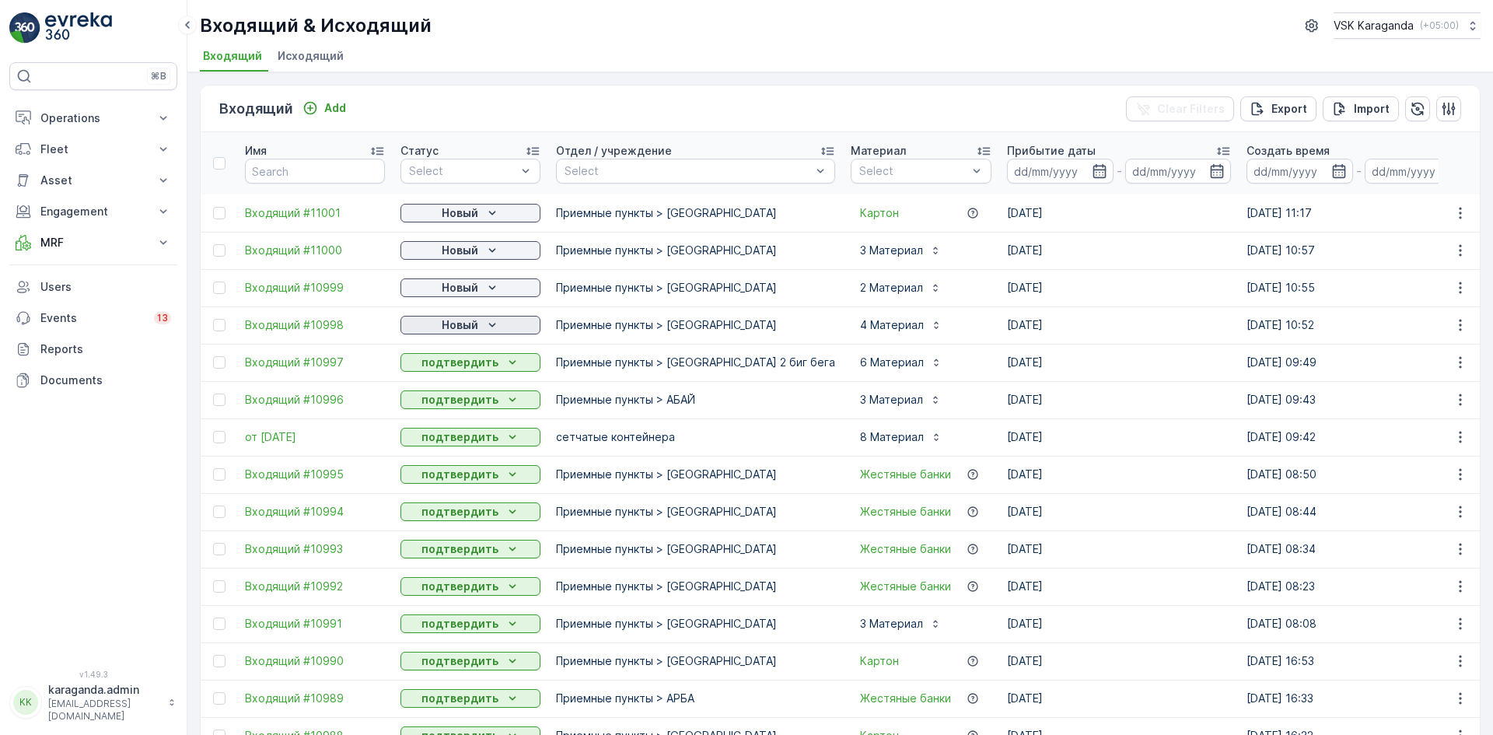
click at [453, 323] on p "Новый" at bounding box center [460, 325] width 37 height 16
click at [433, 366] on span "подтвердить" at bounding box center [446, 370] width 72 height 16
click at [449, 289] on p "Новый" at bounding box center [460, 288] width 37 height 16
click at [439, 331] on span "подтвердить" at bounding box center [446, 333] width 72 height 16
click at [458, 244] on p "Новый" at bounding box center [460, 251] width 37 height 16
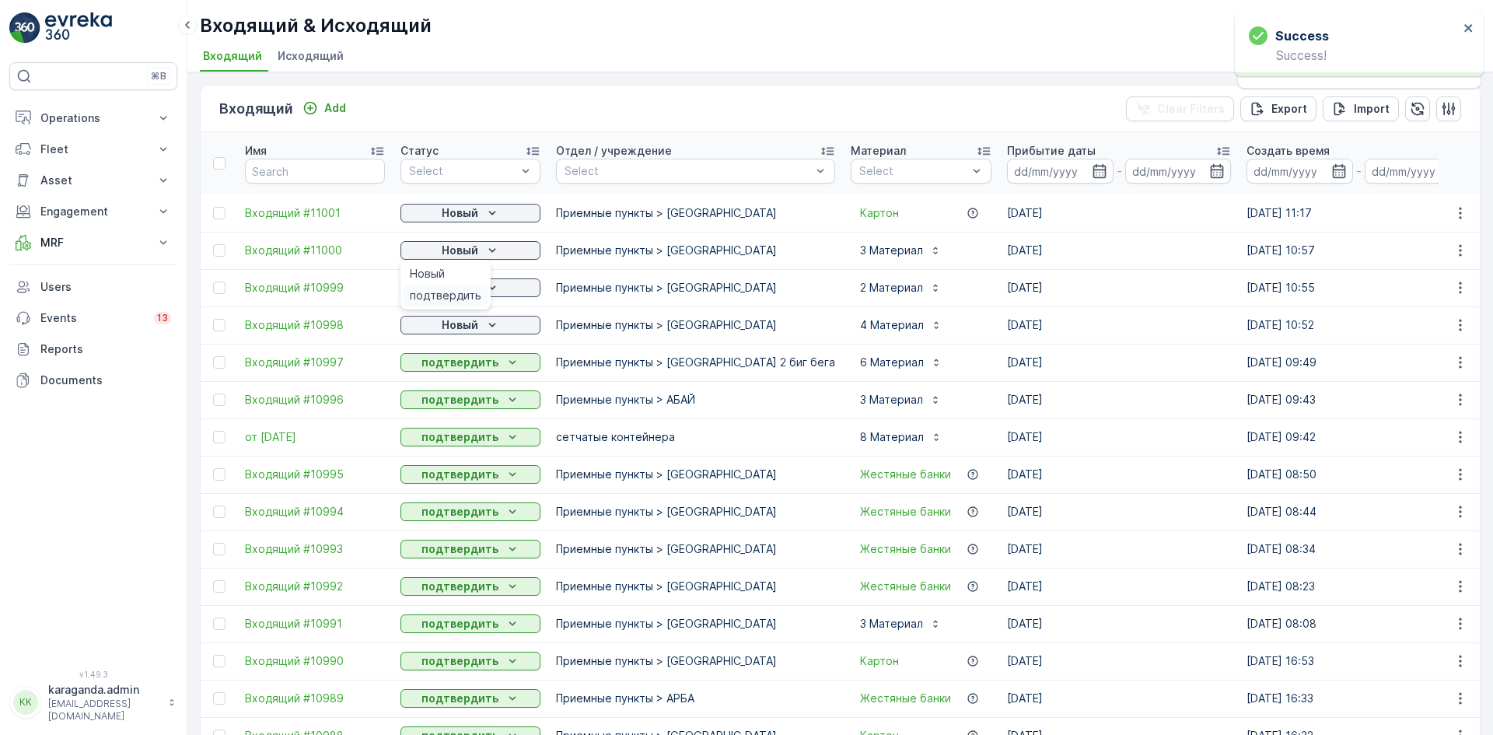
click at [444, 292] on span "подтвердить" at bounding box center [446, 296] width 72 height 16
click at [458, 217] on p "Новый" at bounding box center [460, 213] width 37 height 16
click at [447, 257] on span "подтвердить" at bounding box center [446, 258] width 72 height 16
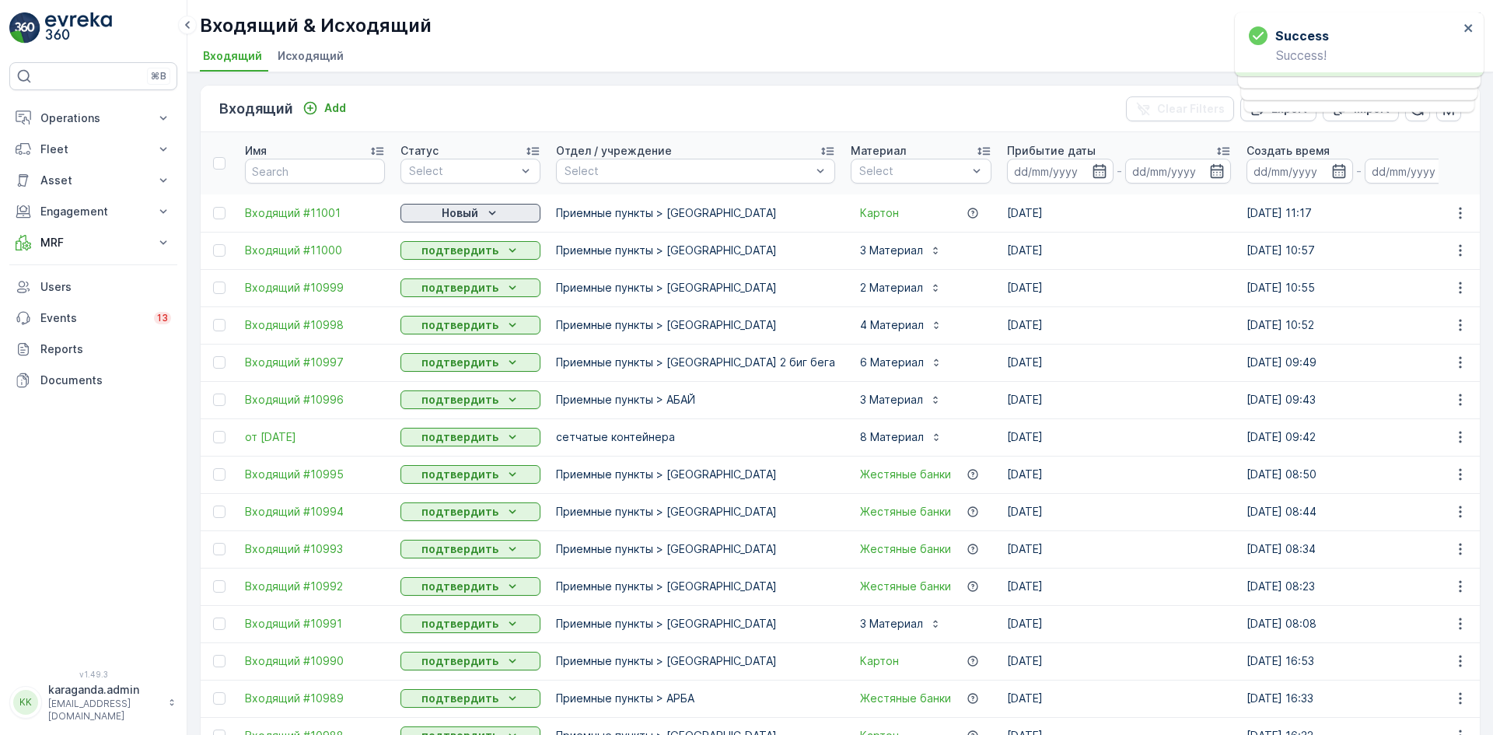
click at [449, 214] on p "Новый" at bounding box center [460, 213] width 37 height 16
click at [440, 261] on span "подтвердить" at bounding box center [446, 258] width 72 height 16
